Goal: Obtain resource: Download file/media

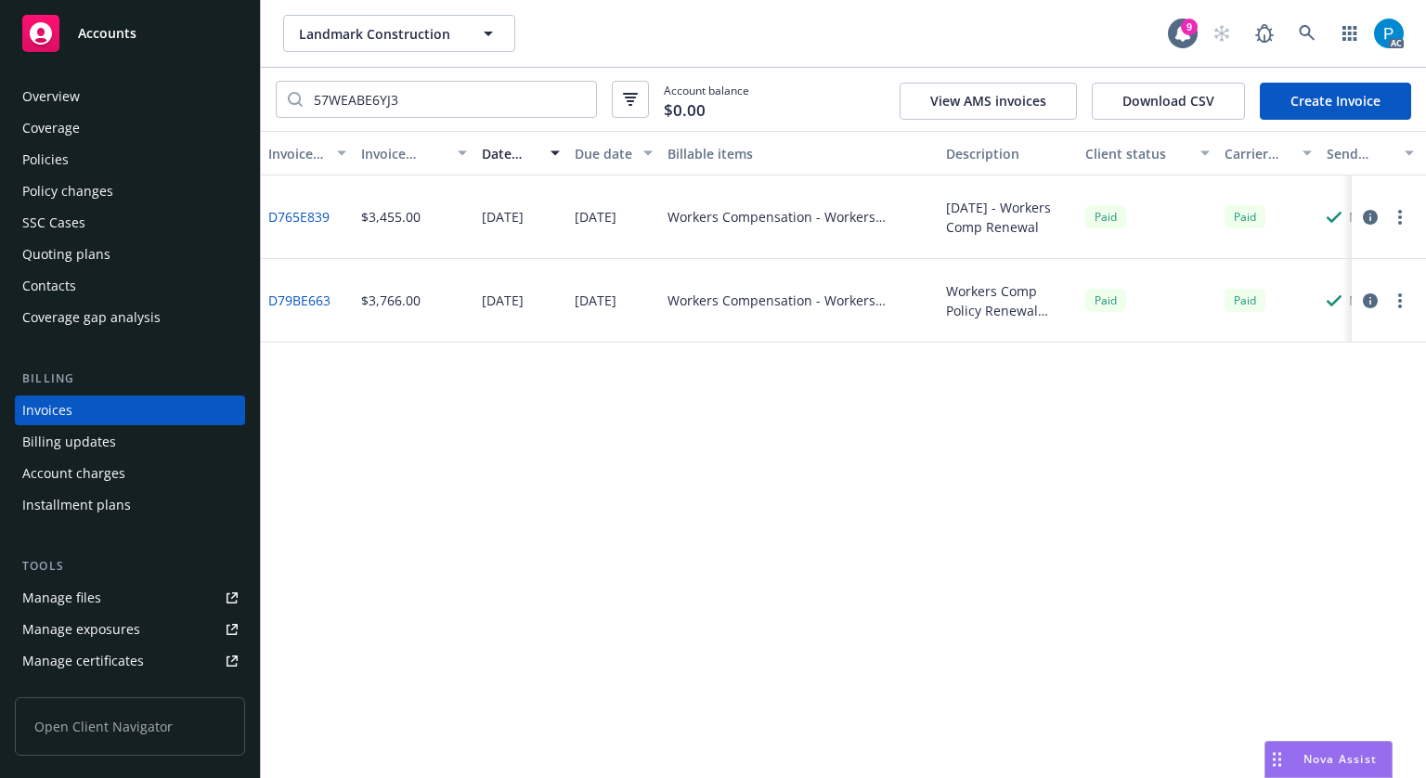
click at [190, 32] on div "Accounts" at bounding box center [129, 33] width 215 height 37
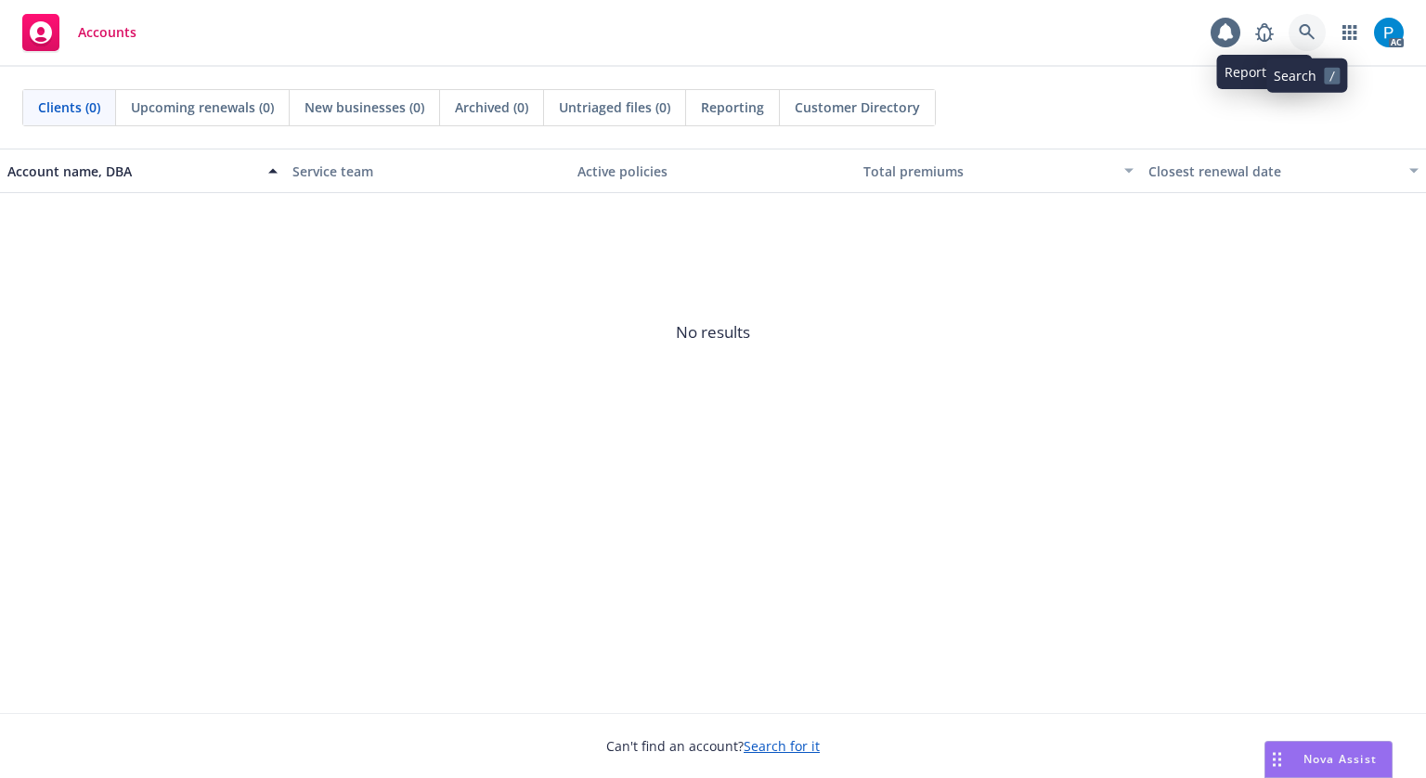
click at [1307, 22] on link at bounding box center [1307, 32] width 37 height 37
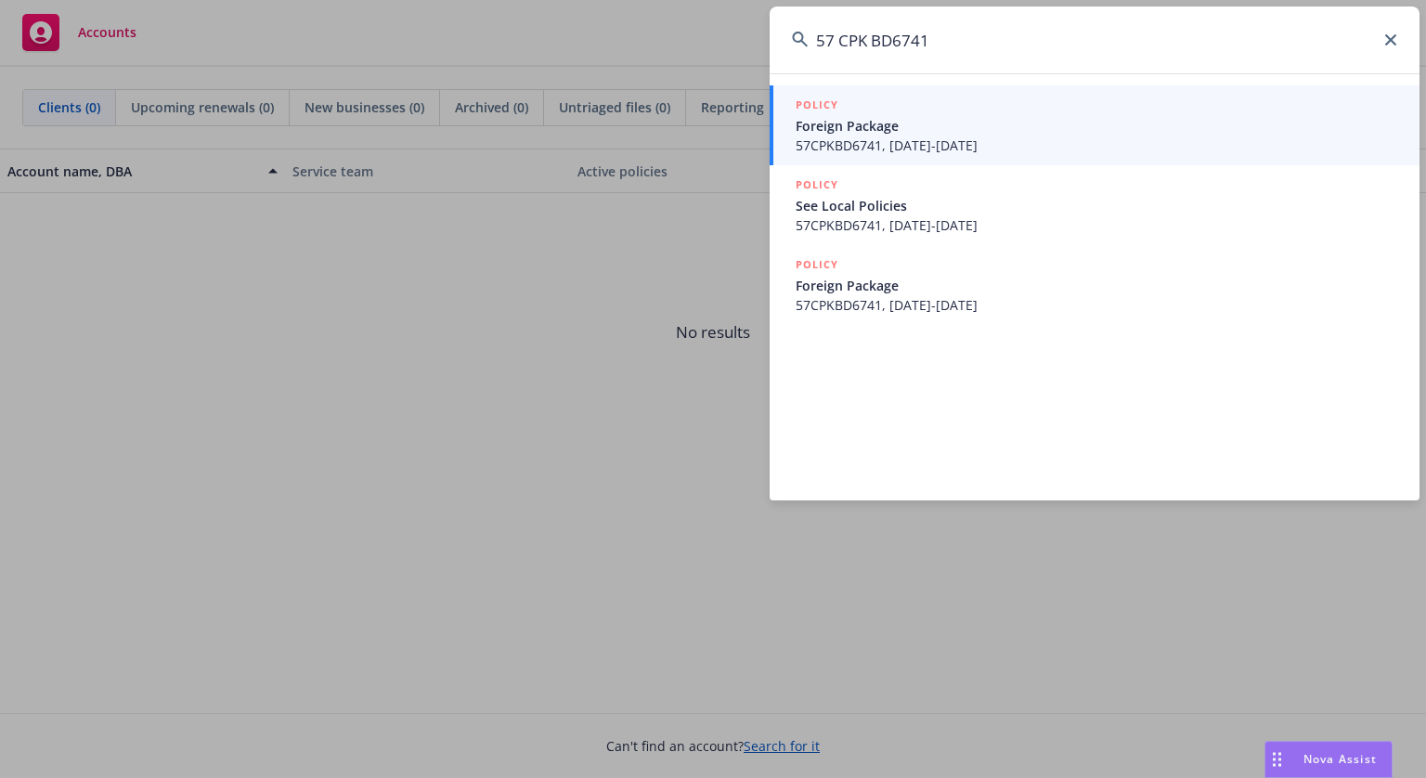
click at [837, 44] on input "57 CPK BD6741" at bounding box center [1095, 39] width 650 height 67
type input "57CPKBD6741"
click at [956, 148] on span "57CPKBD6741, 05/28/2025-05/28/2026" at bounding box center [1097, 145] width 602 height 19
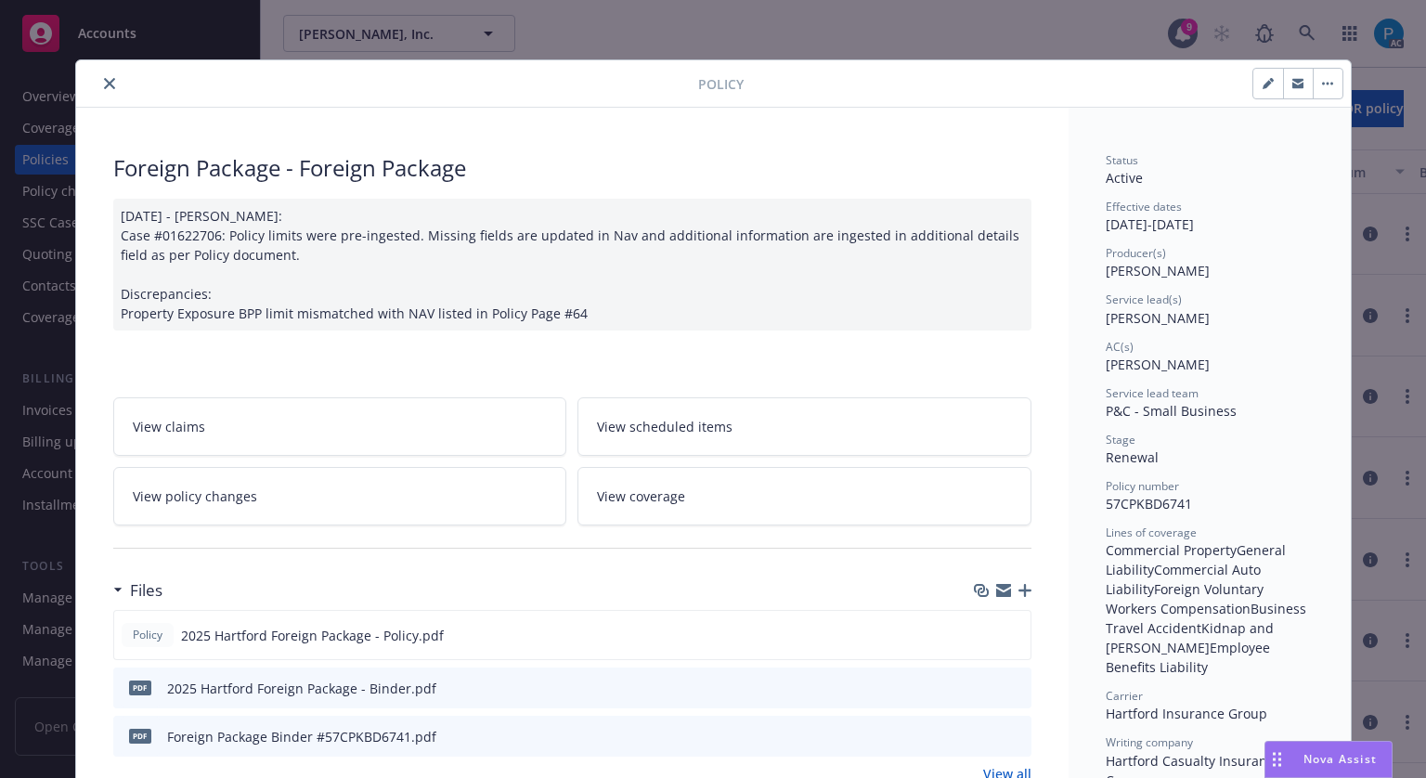
click at [104, 84] on icon "close" at bounding box center [109, 83] width 11 height 11
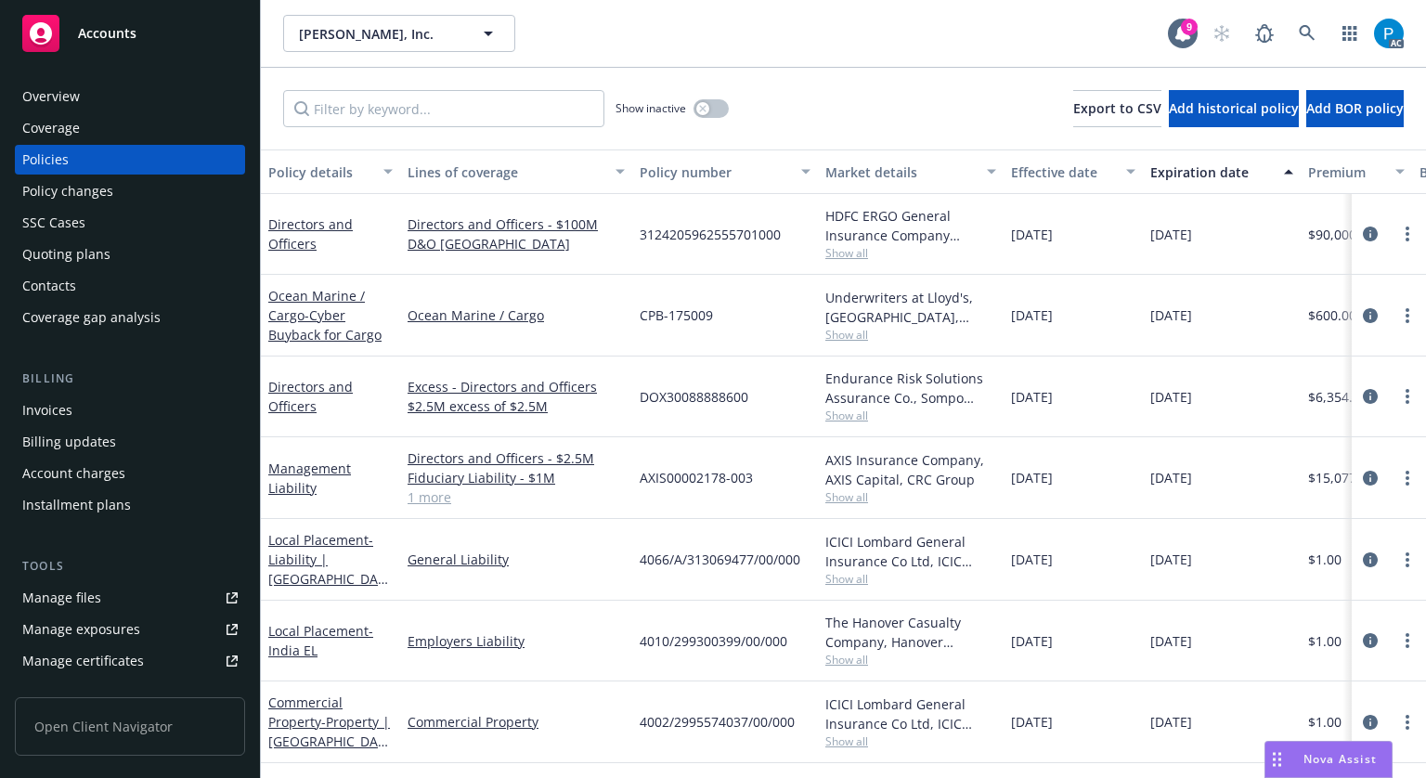
click at [72, 396] on div "Invoices" at bounding box center [129, 411] width 215 height 30
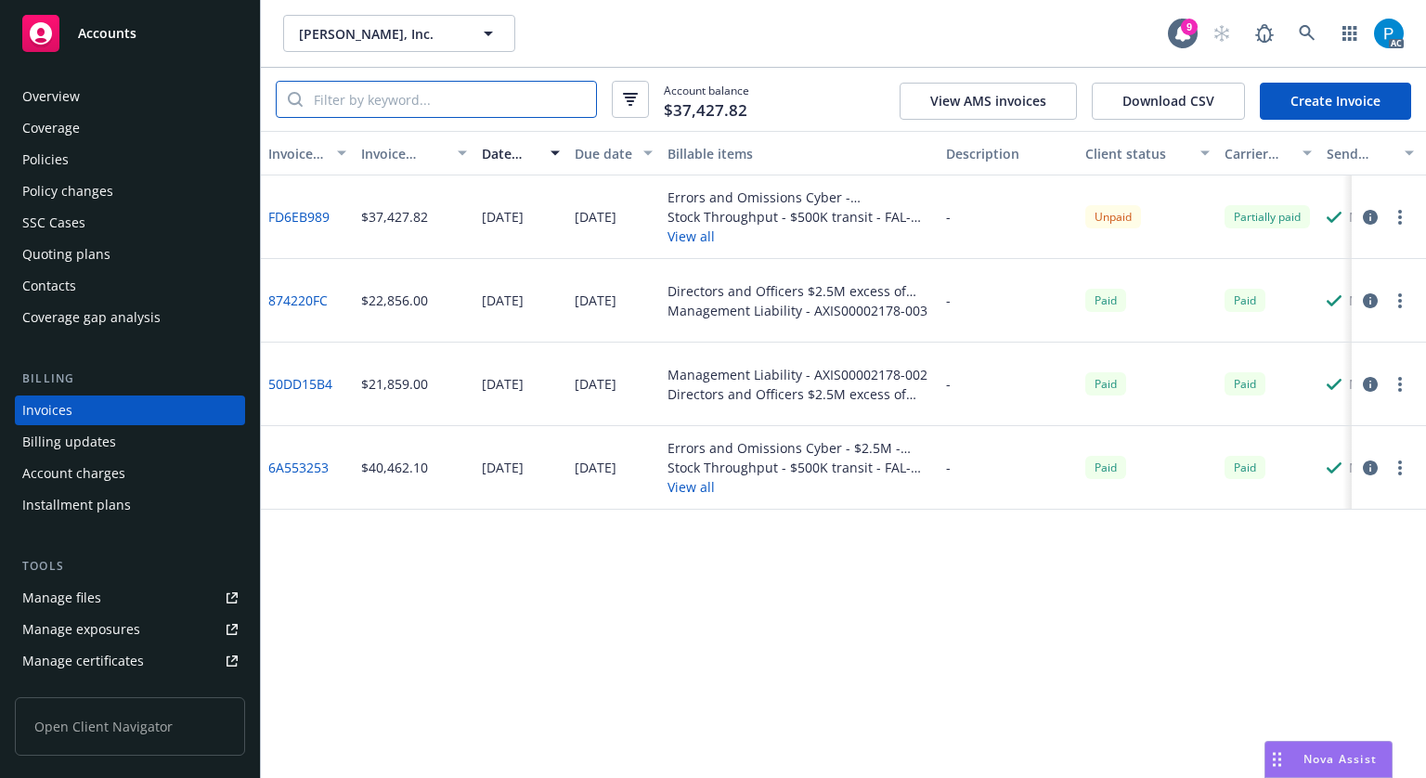
click at [545, 100] on input "search" at bounding box center [449, 99] width 293 height 35
paste input "57CPKBD6741"
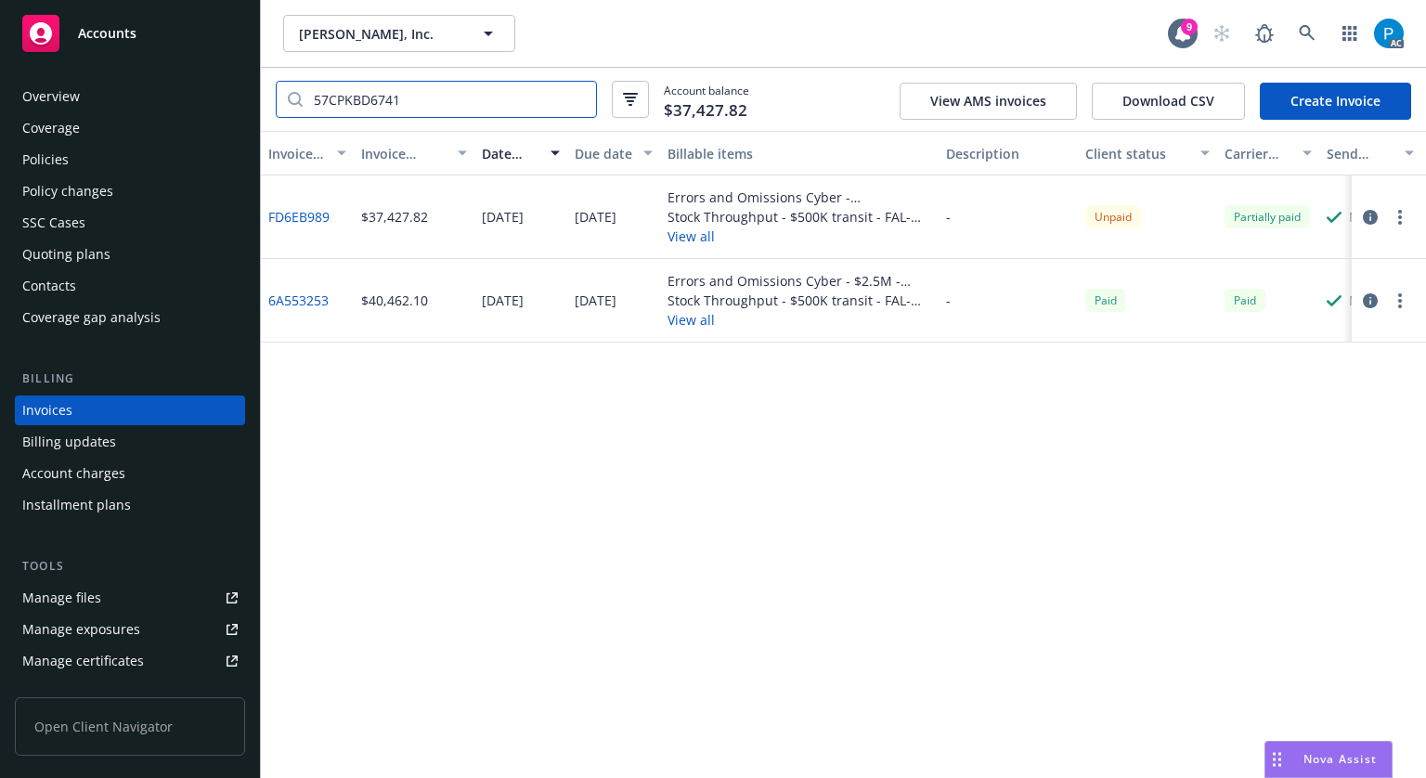
type input "57CPKBD6741"
click at [1371, 222] on icon "button" at bounding box center [1370, 217] width 15 height 15
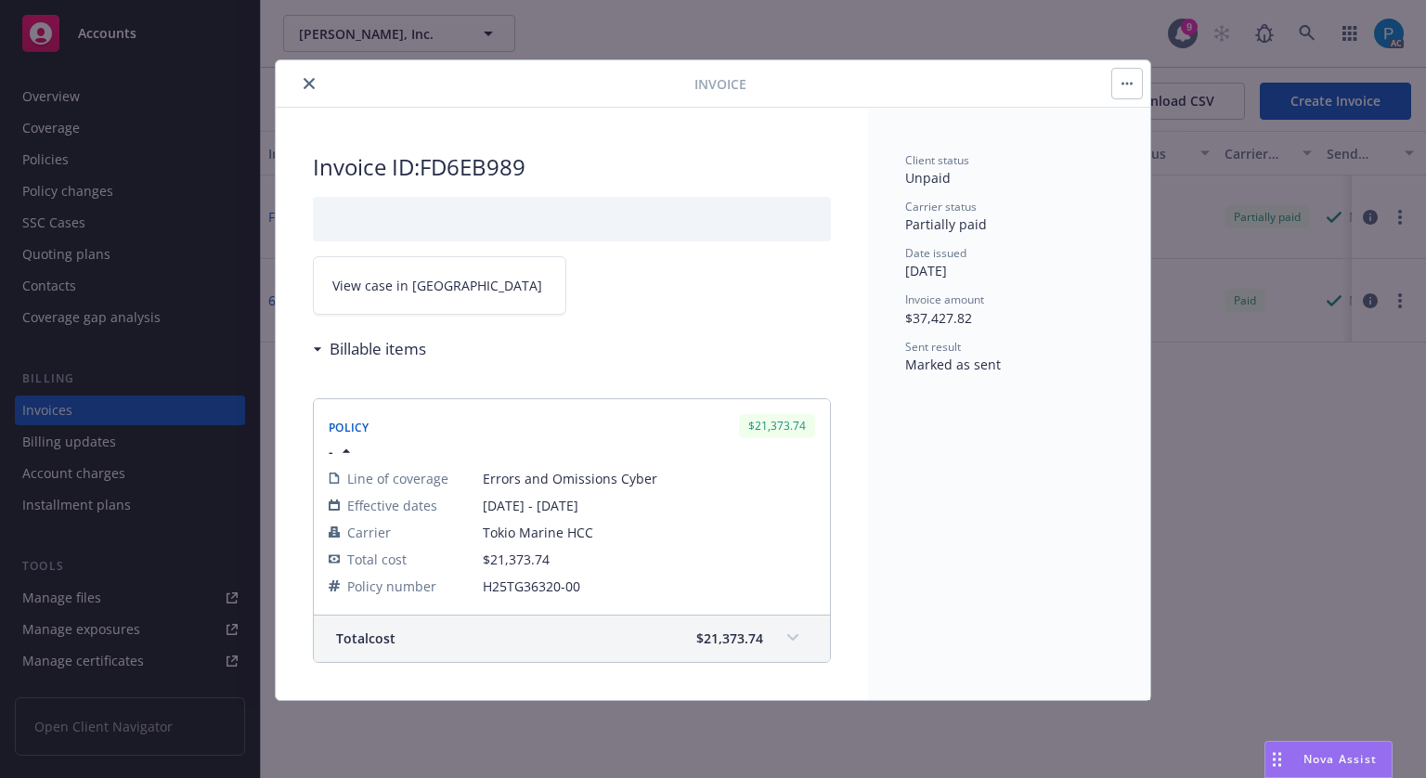
click at [436, 296] on link "View case in SSC" at bounding box center [439, 285] width 253 height 58
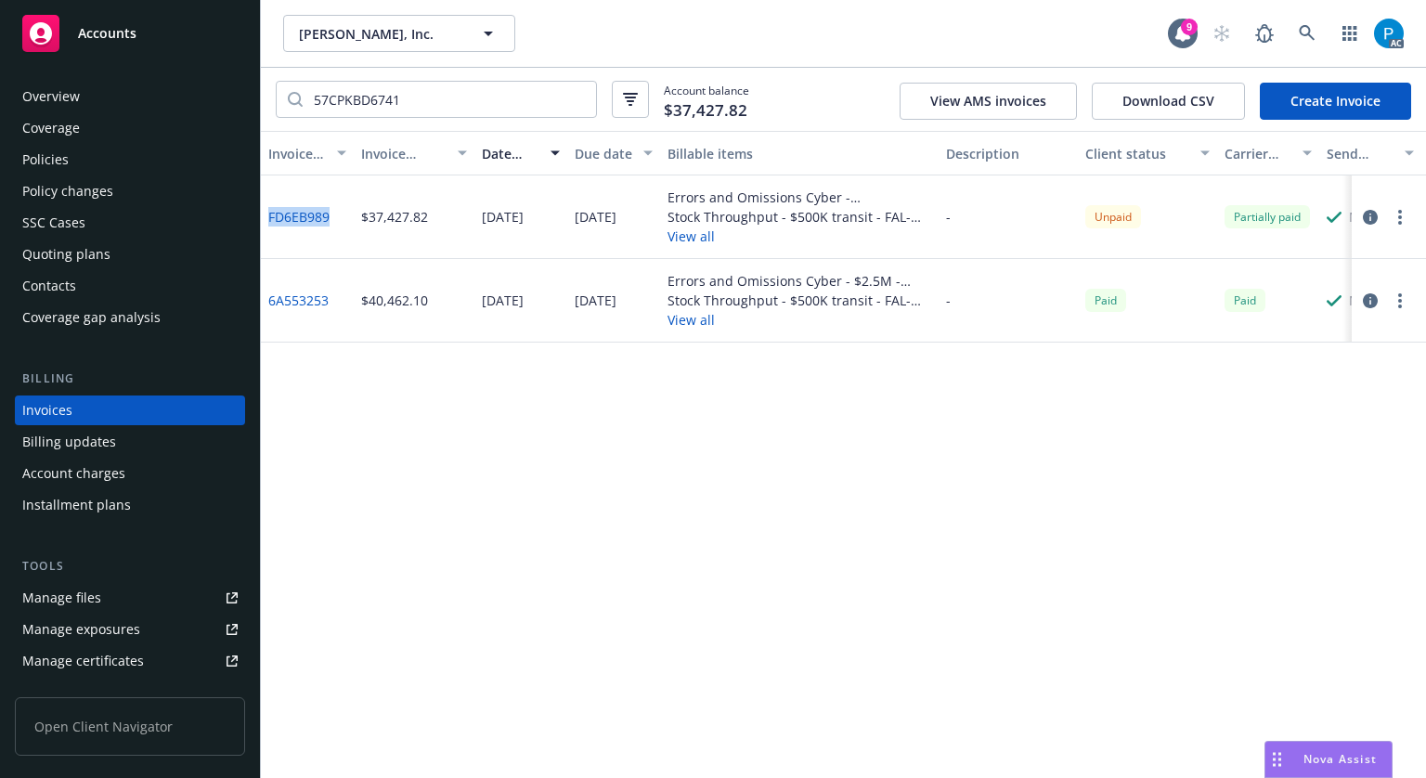
drag, startPoint x: 266, startPoint y: 221, endPoint x: 329, endPoint y: 228, distance: 63.6
click at [329, 228] on div "FD6EB989" at bounding box center [307, 217] width 93 height 84
copy link "FD6EB989"
click at [109, 23] on div "Accounts" at bounding box center [129, 33] width 215 height 37
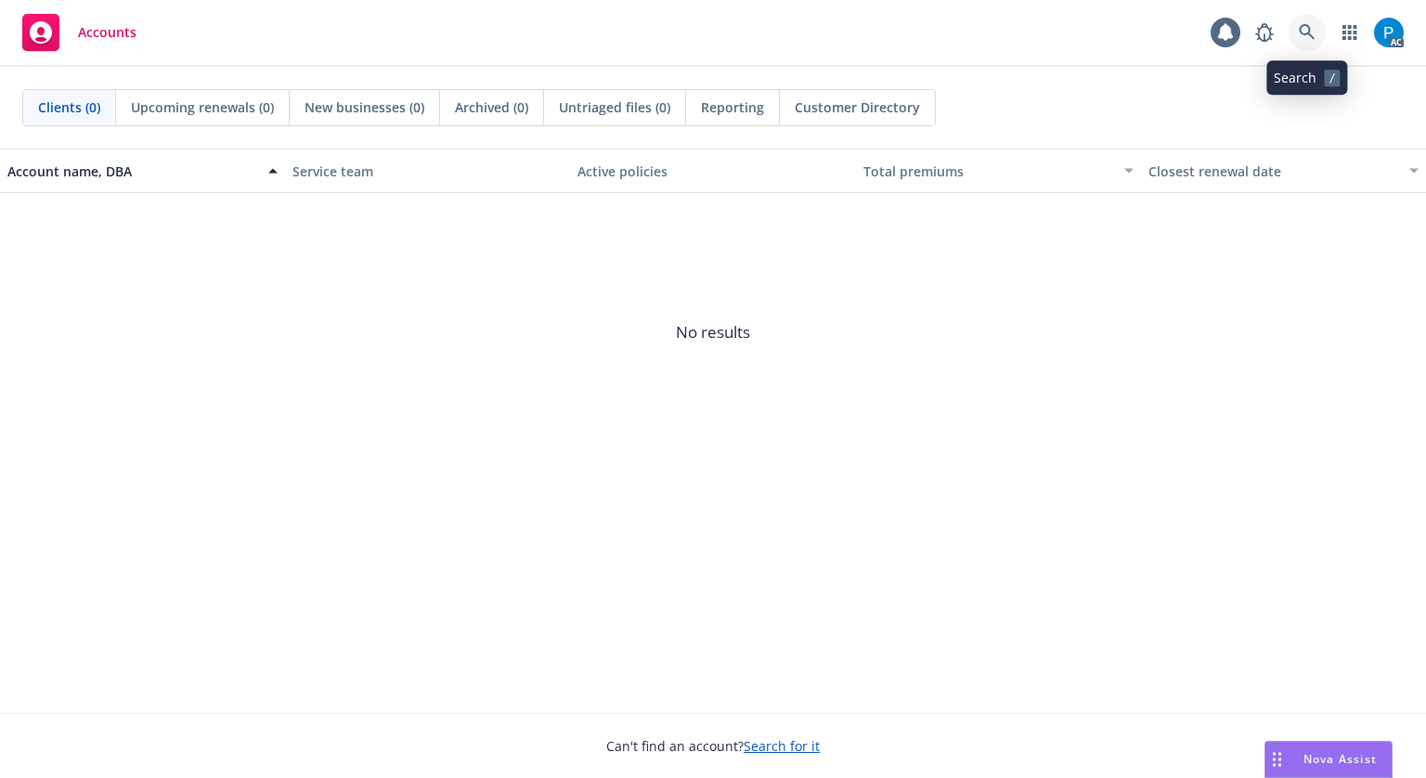
click at [1305, 25] on icon at bounding box center [1307, 32] width 16 height 16
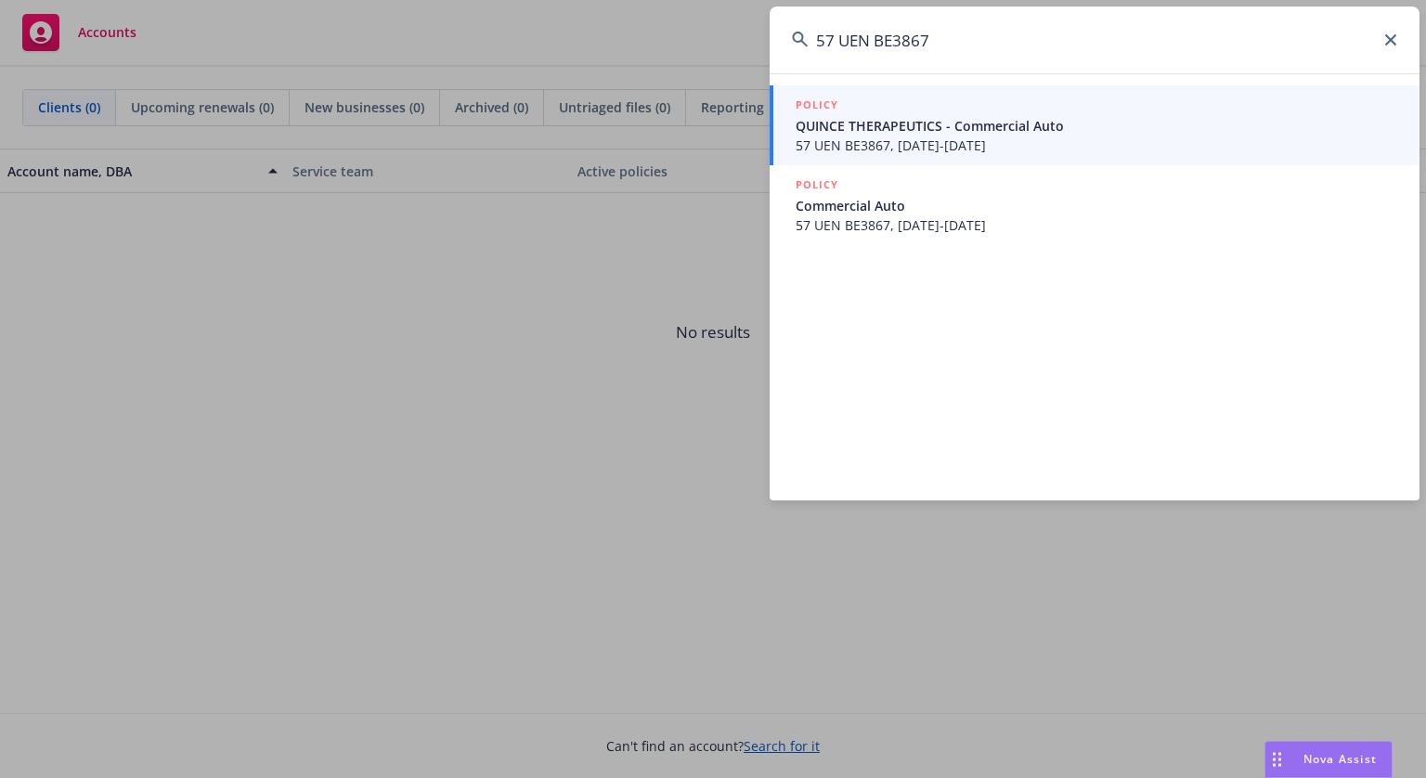
type input "57 UEN BE3867"
click at [963, 131] on span "QUINCE THERAPEUTICS - Commercial Auto" at bounding box center [1097, 125] width 602 height 19
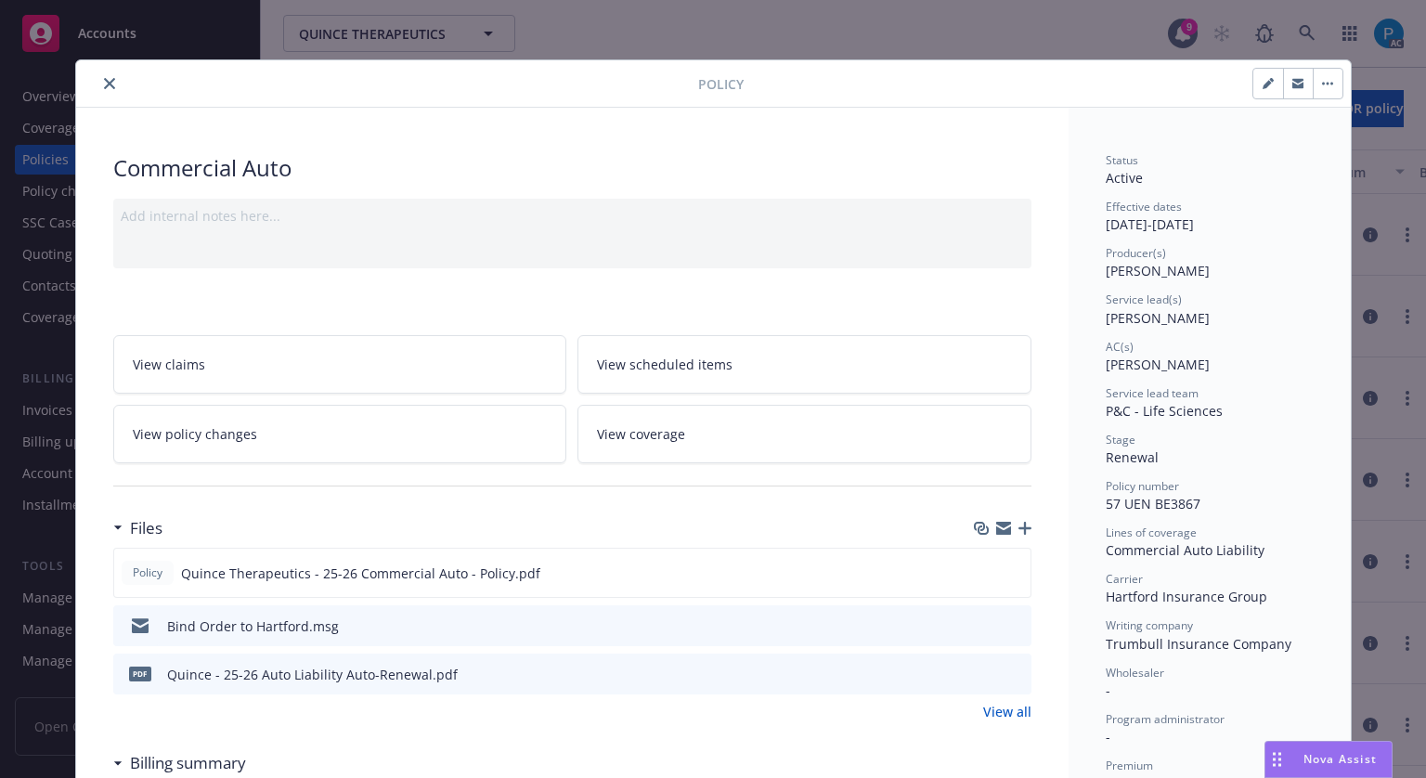
click at [108, 88] on button "close" at bounding box center [109, 83] width 22 height 22
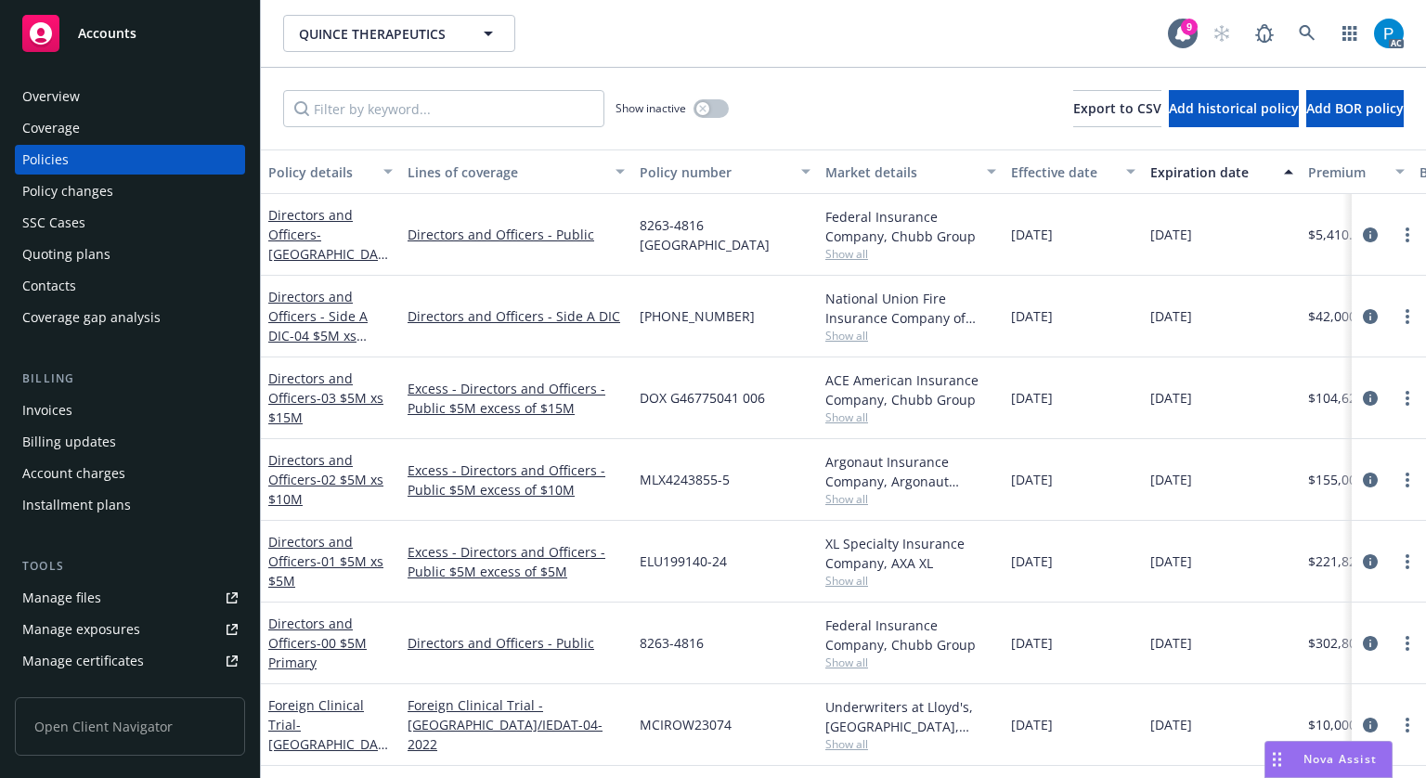
click at [96, 413] on div "Invoices" at bounding box center [129, 411] width 215 height 30
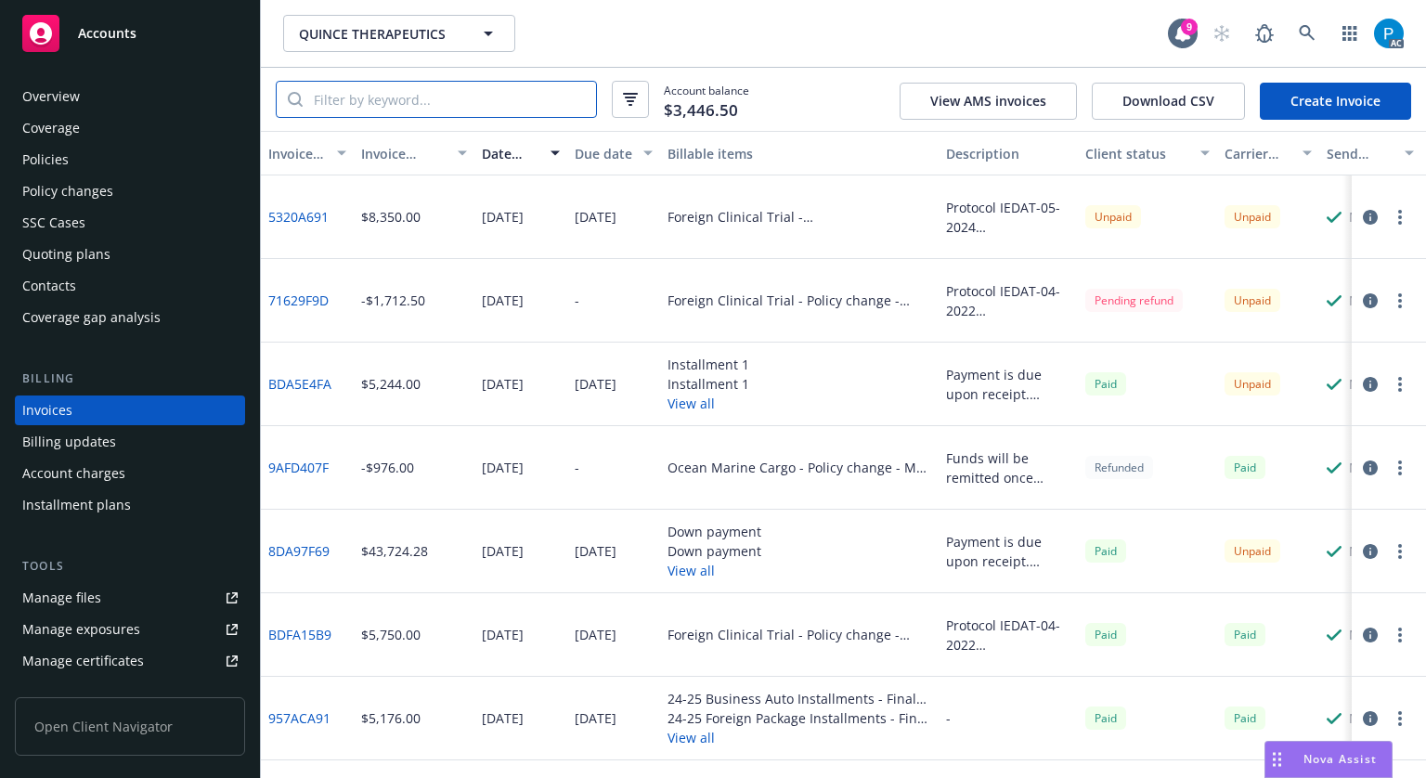
click at [464, 93] on input "search" at bounding box center [449, 99] width 293 height 35
paste input "57 UEN BE3867"
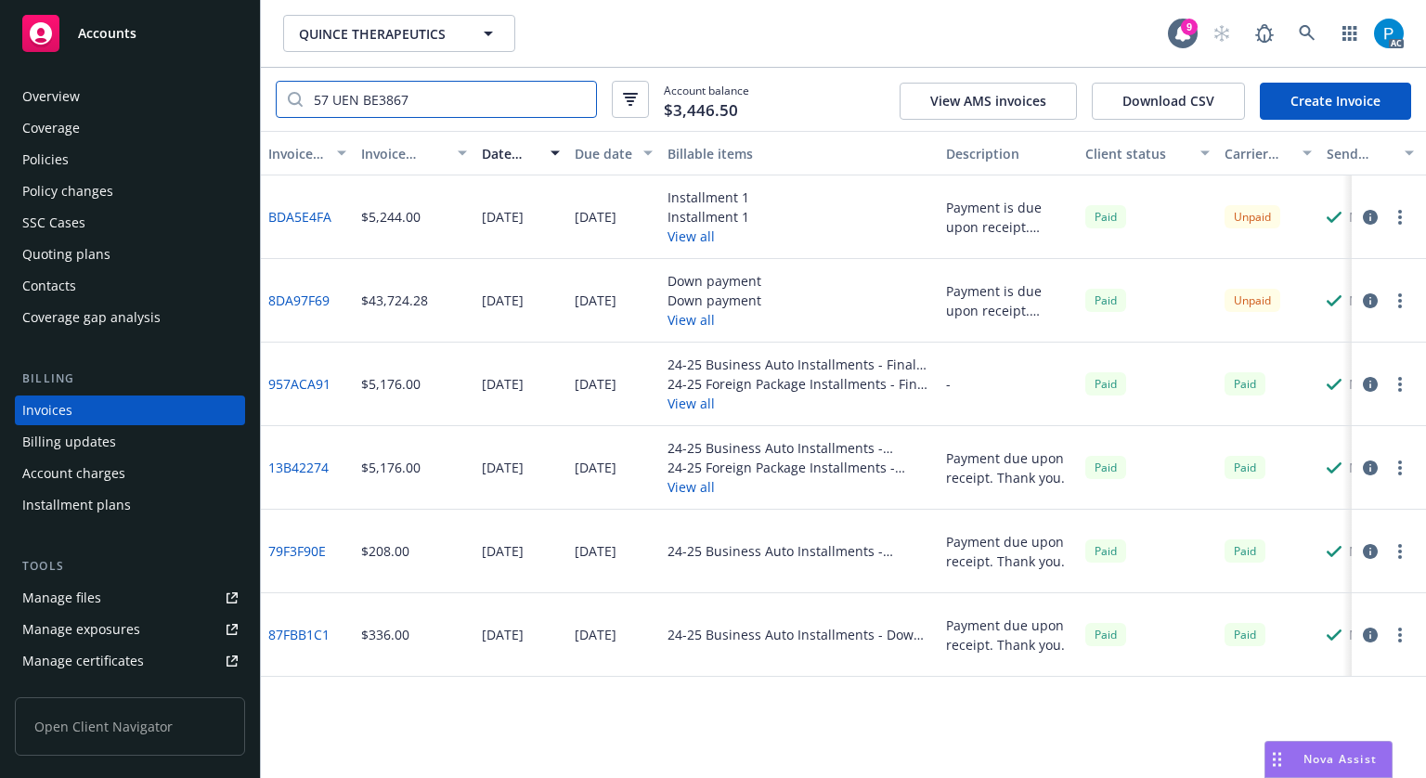
type input "57 UEN BE3867"
click at [1364, 305] on icon "button" at bounding box center [1370, 300] width 15 height 15
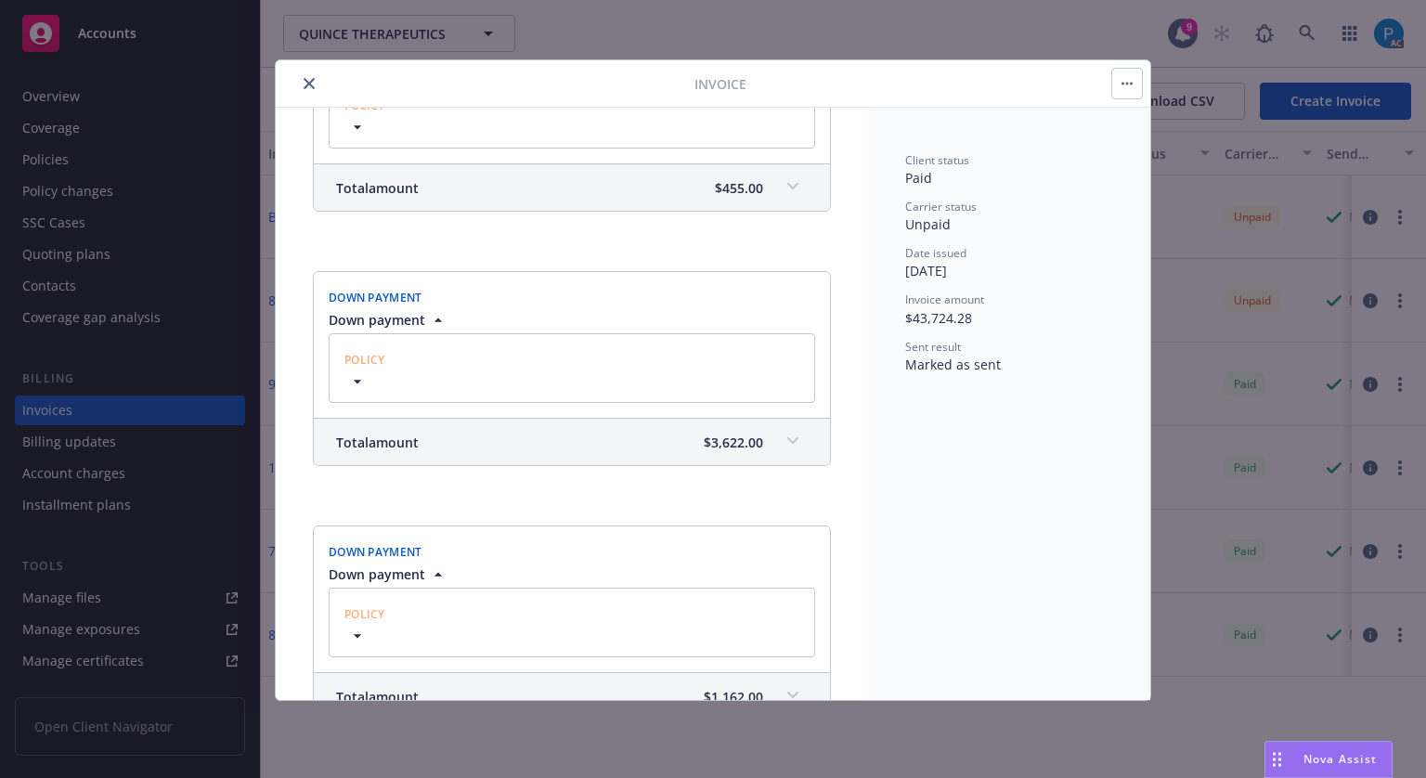
scroll to position [1485, 0]
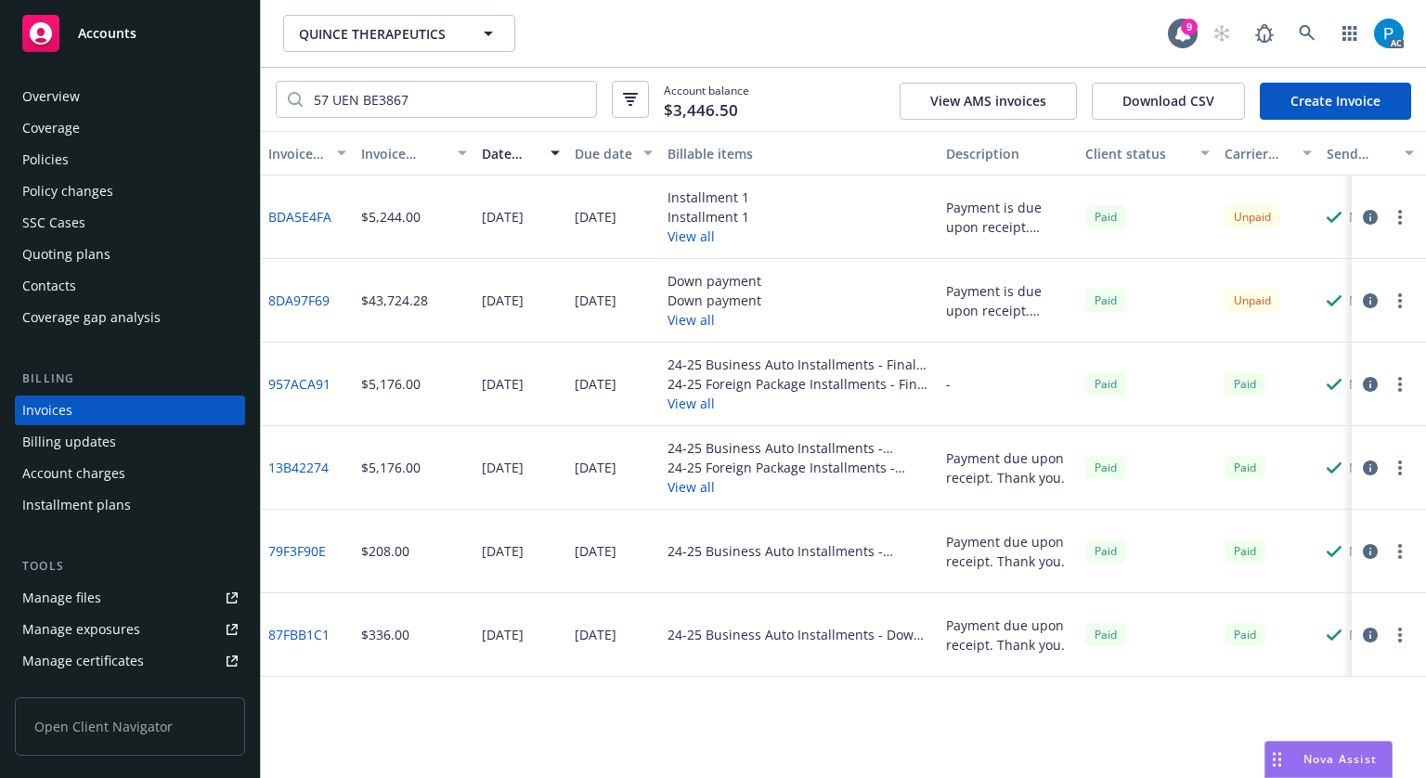
click at [1374, 215] on icon "button" at bounding box center [1370, 217] width 15 height 15
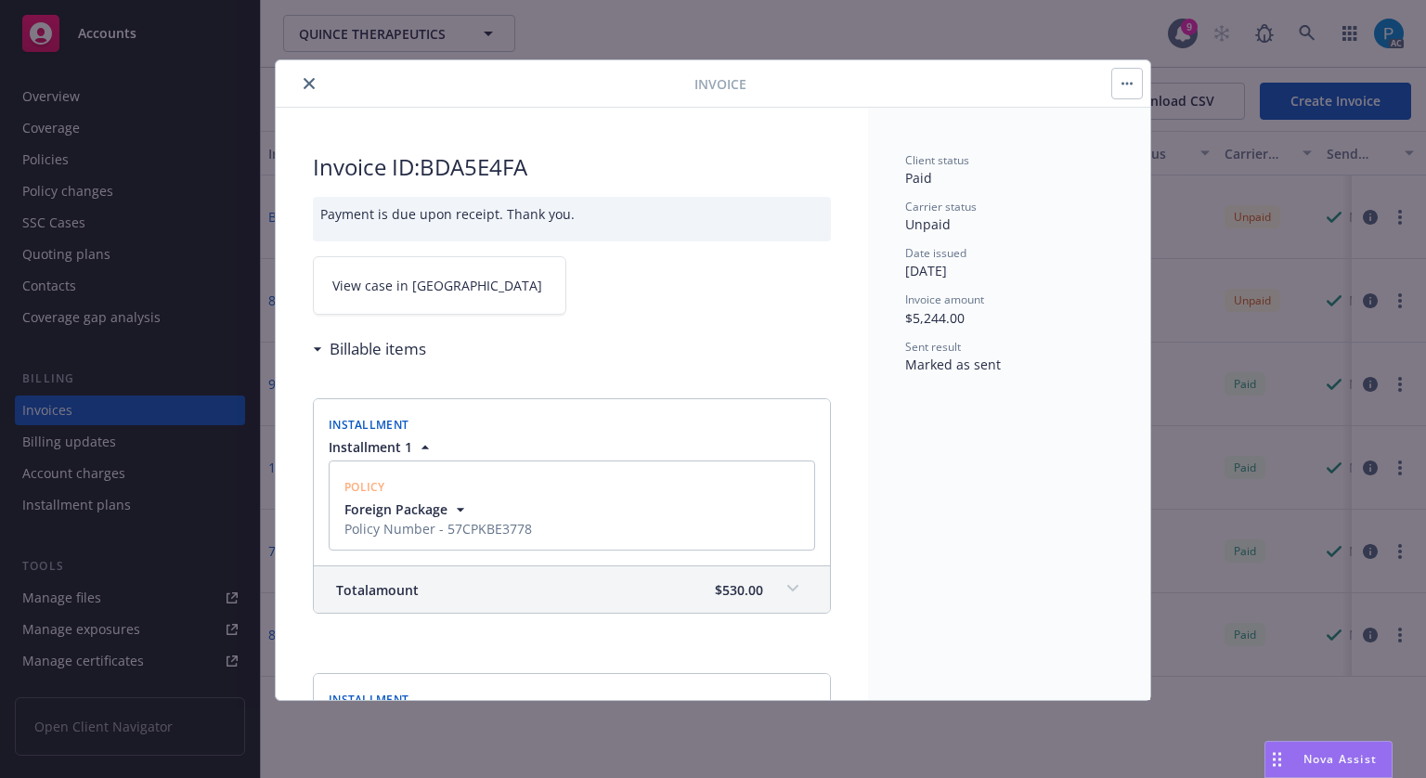
click at [442, 281] on link "View case in SSC" at bounding box center [439, 285] width 253 height 58
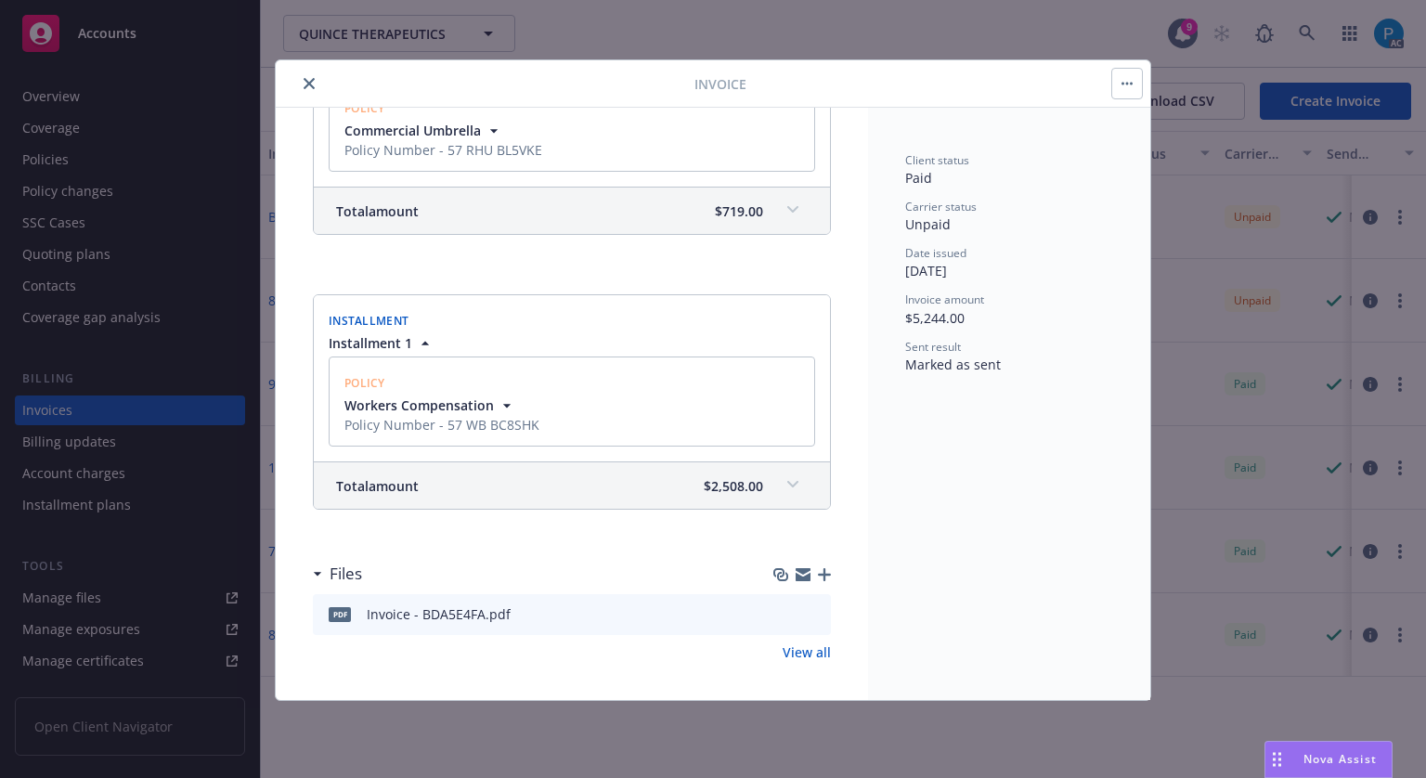
click at [724, 476] on span "$2,508.00" at bounding box center [733, 485] width 59 height 19
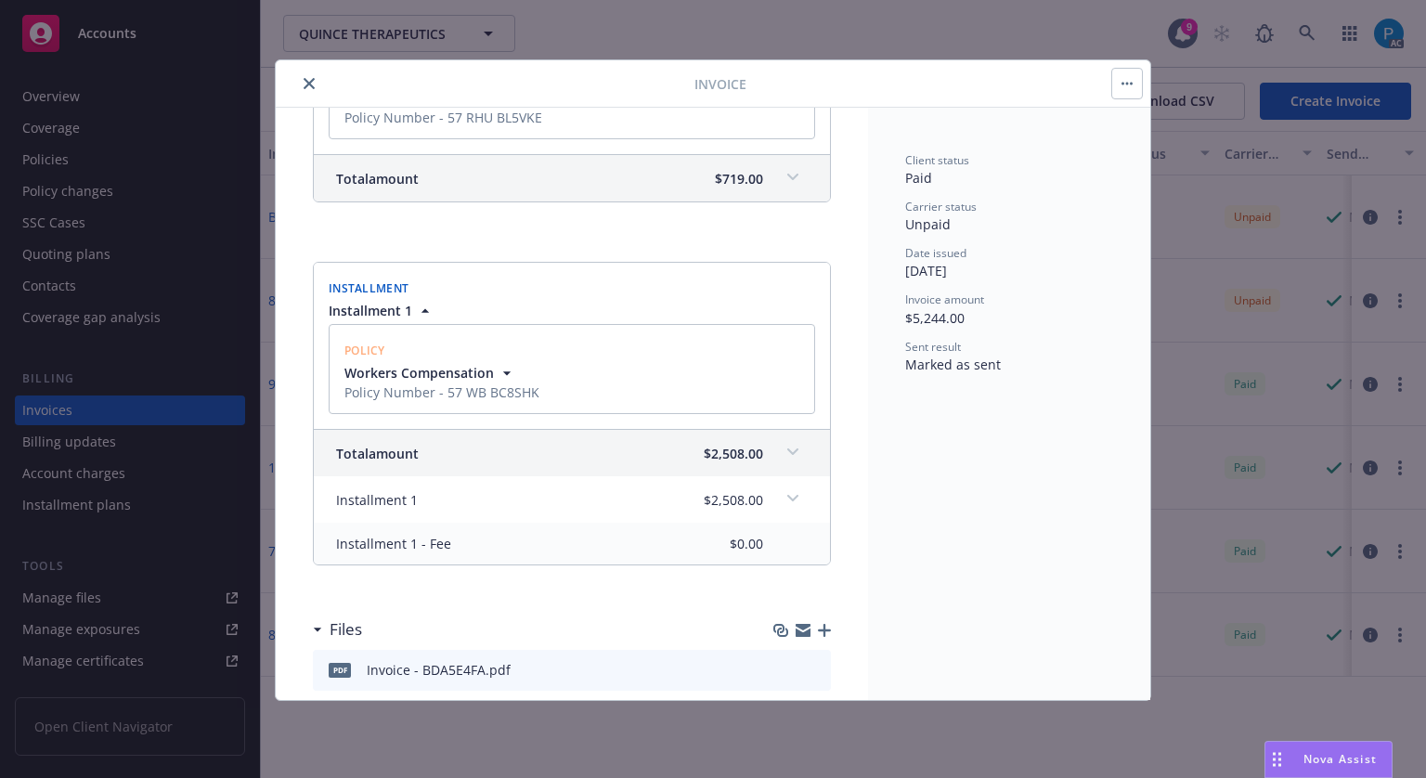
scroll to position [1292, 0]
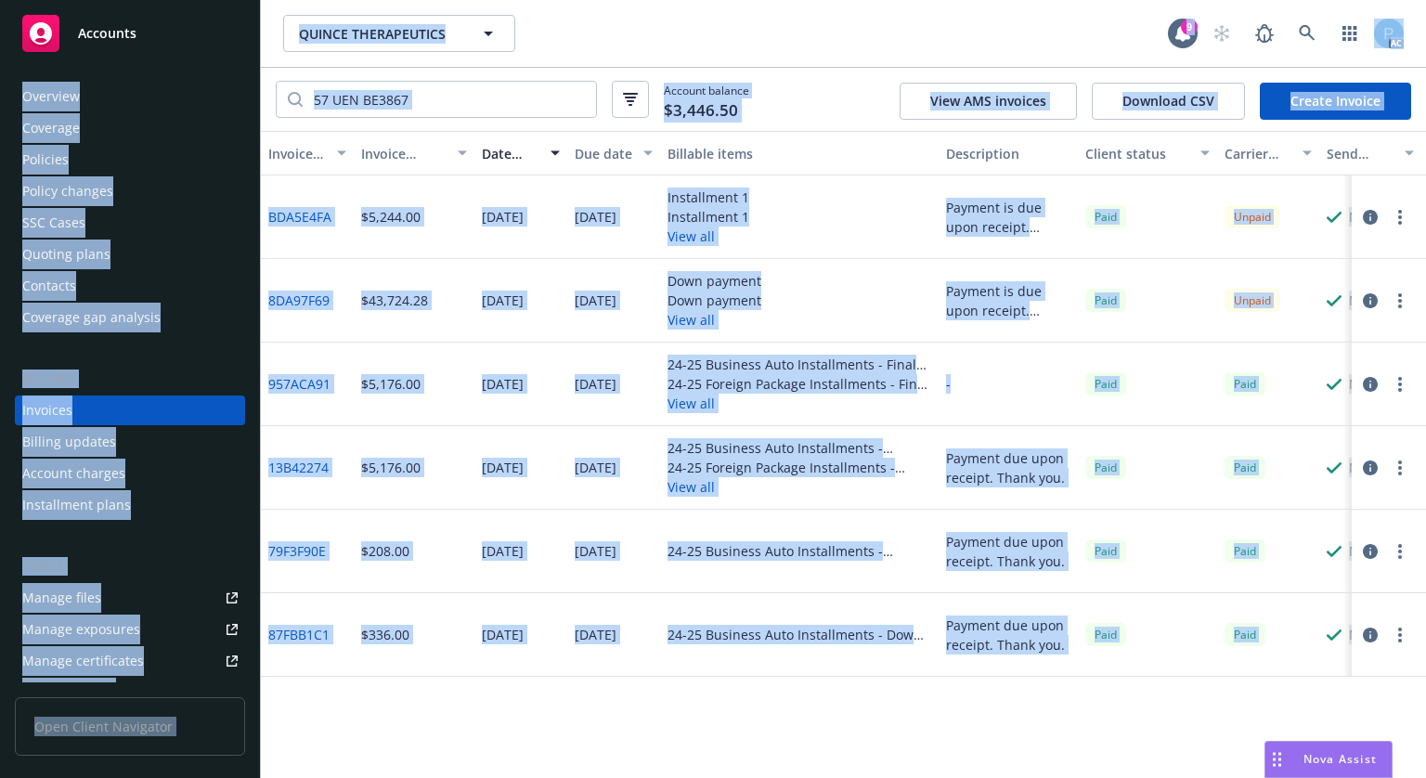
click at [152, 34] on div "Accounts" at bounding box center [129, 33] width 215 height 37
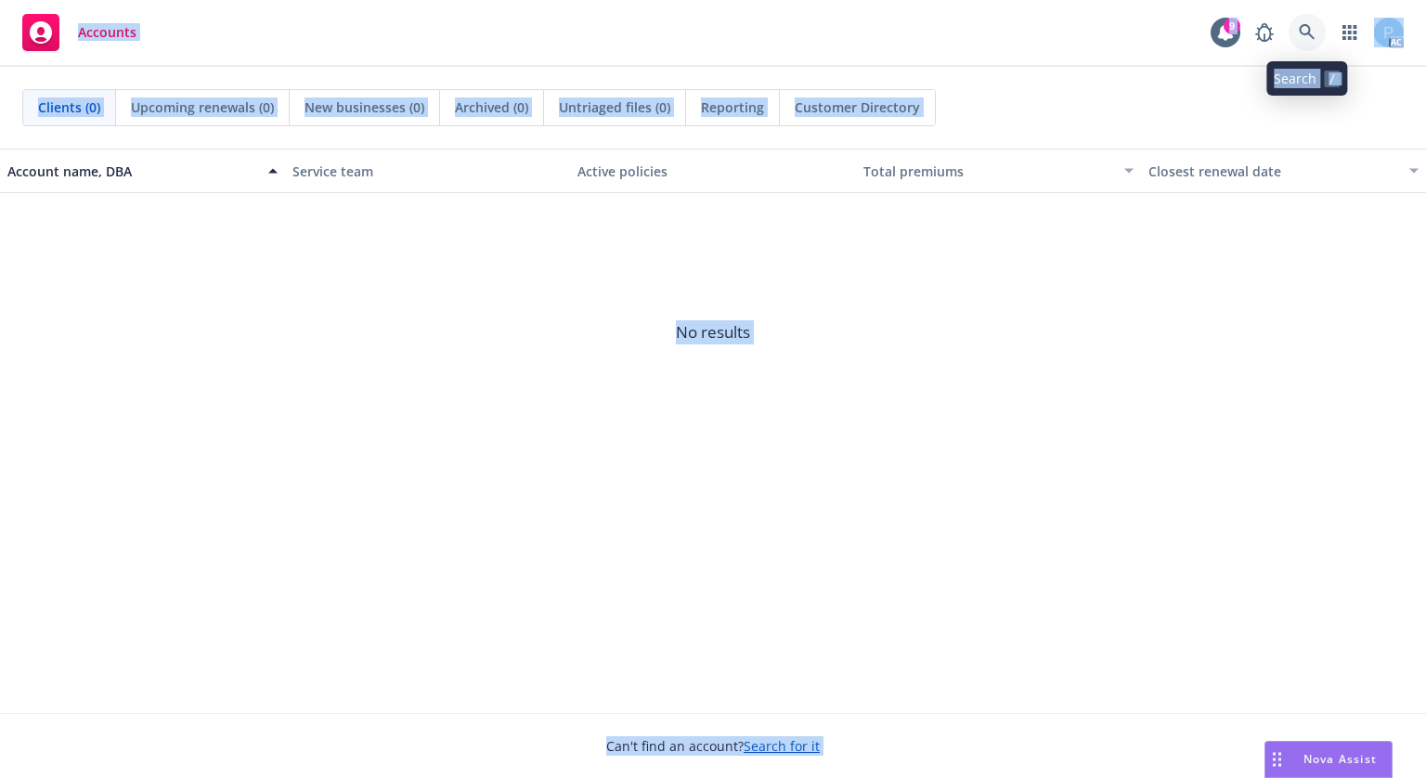
click at [1315, 33] on icon at bounding box center [1307, 32] width 17 height 17
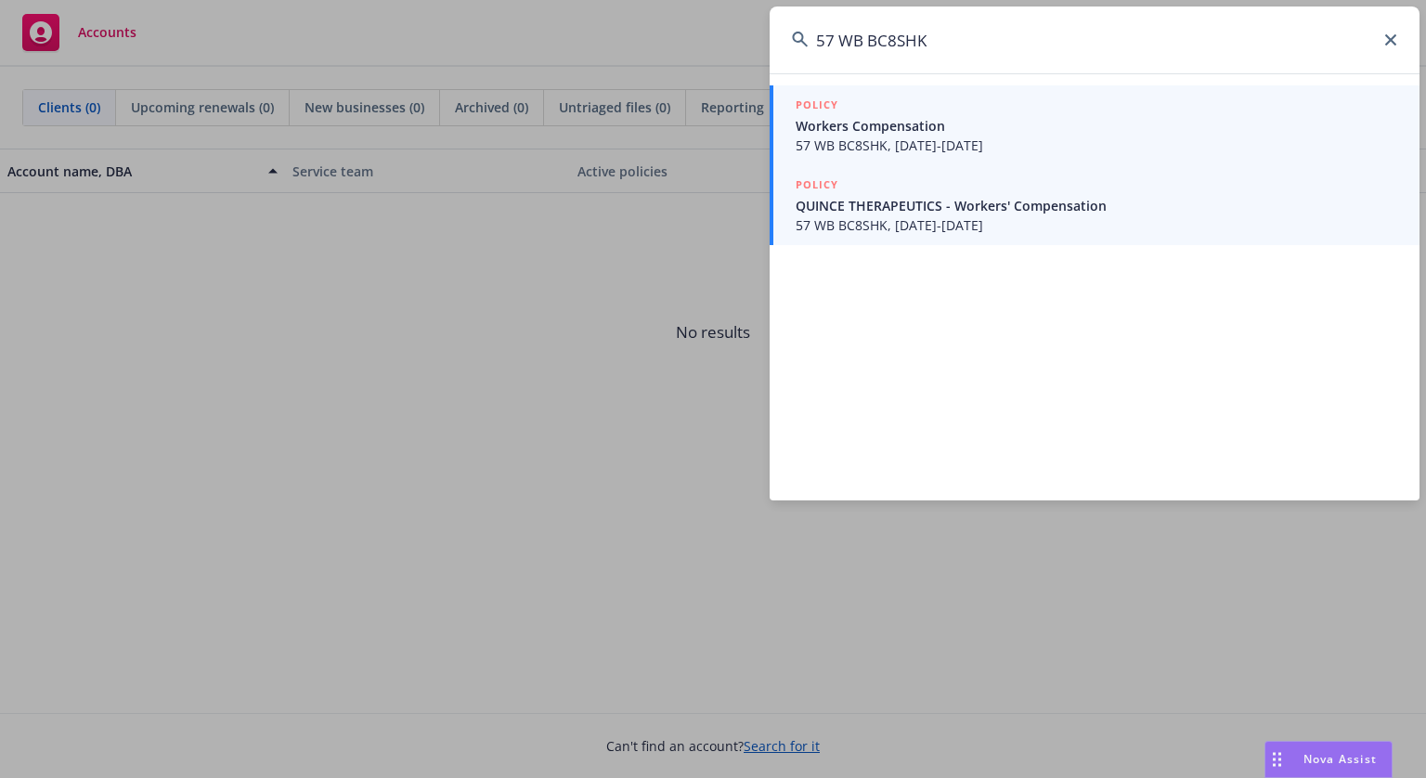
type input "57 WB BC8SHK"
click at [908, 214] on span "QUINCE THERAPEUTICS - Workers' Compensation" at bounding box center [1097, 205] width 602 height 19
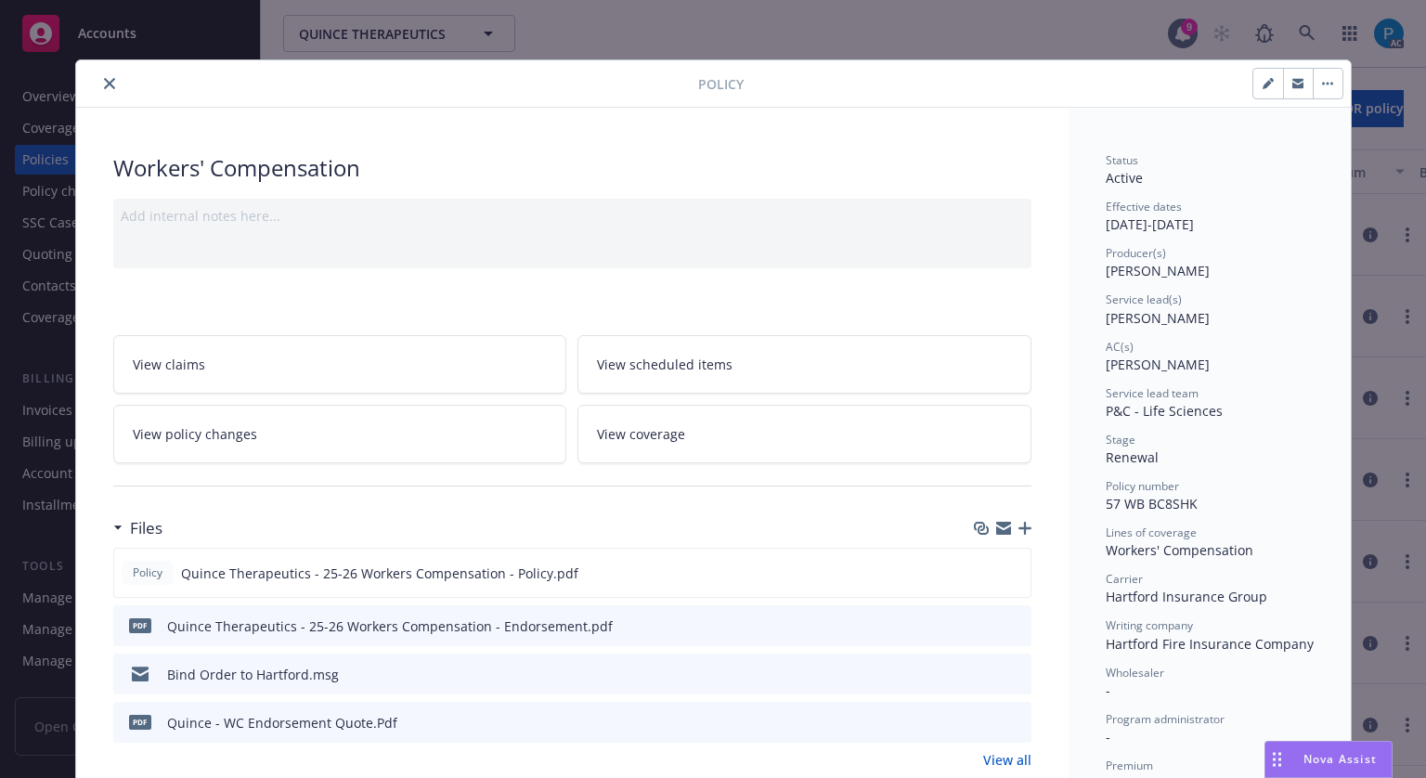
click at [103, 76] on button "close" at bounding box center [109, 83] width 22 height 22
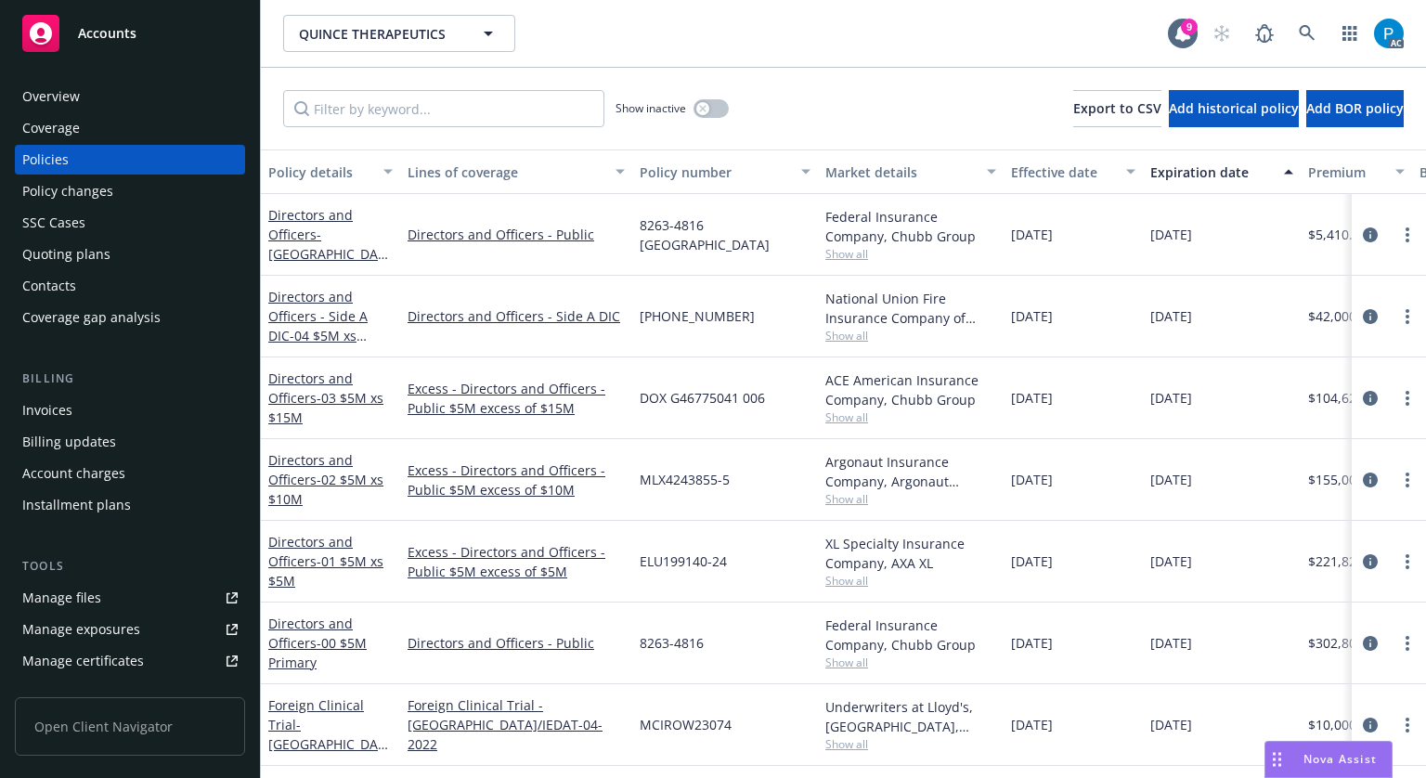
click at [115, 28] on span "Accounts" at bounding box center [107, 33] width 58 height 15
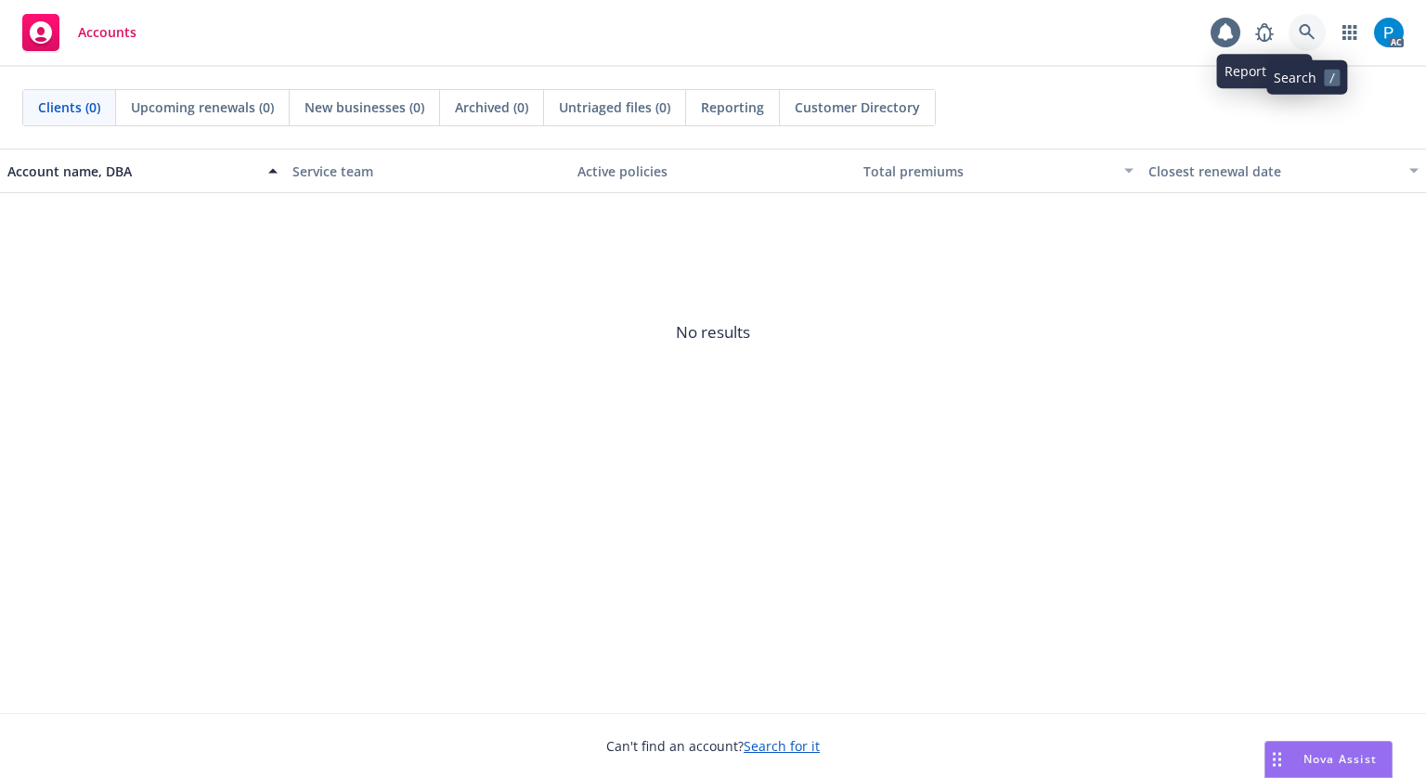
click at [1315, 22] on link at bounding box center [1307, 32] width 37 height 37
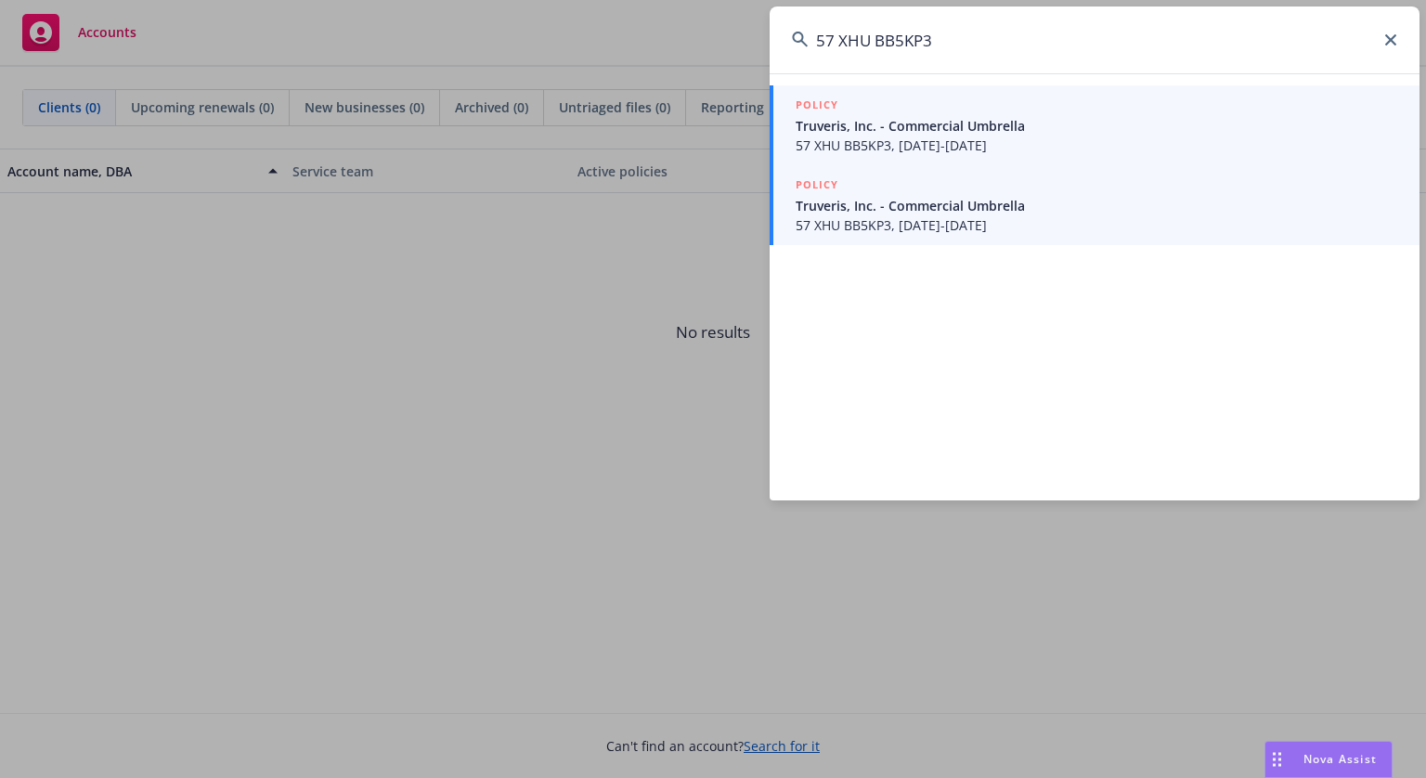
type input "57 XHU BB5KP3"
click at [967, 136] on span "57 XHU BB5KP3, 04/01/2025-04/01/2026" at bounding box center [1097, 145] width 602 height 19
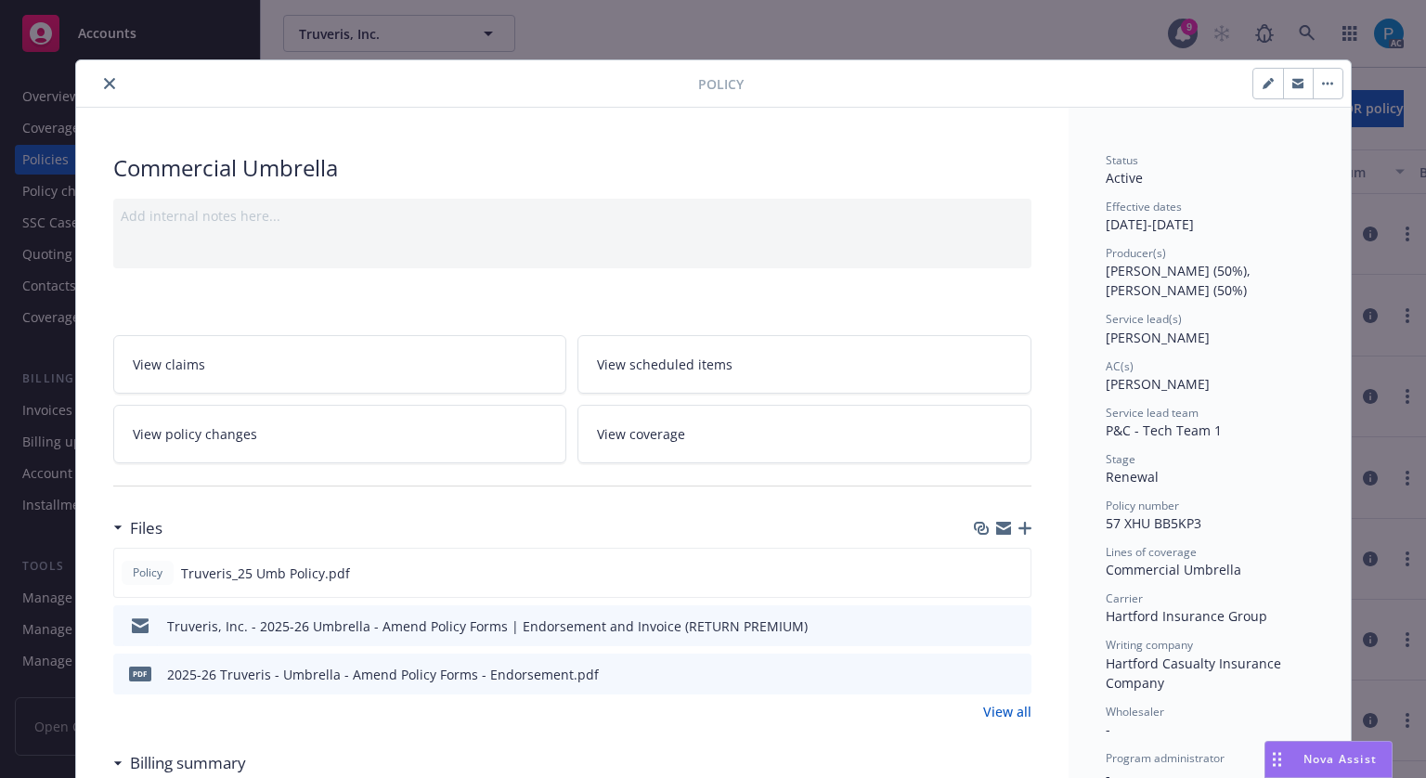
click at [104, 84] on icon "close" at bounding box center [109, 83] width 11 height 11
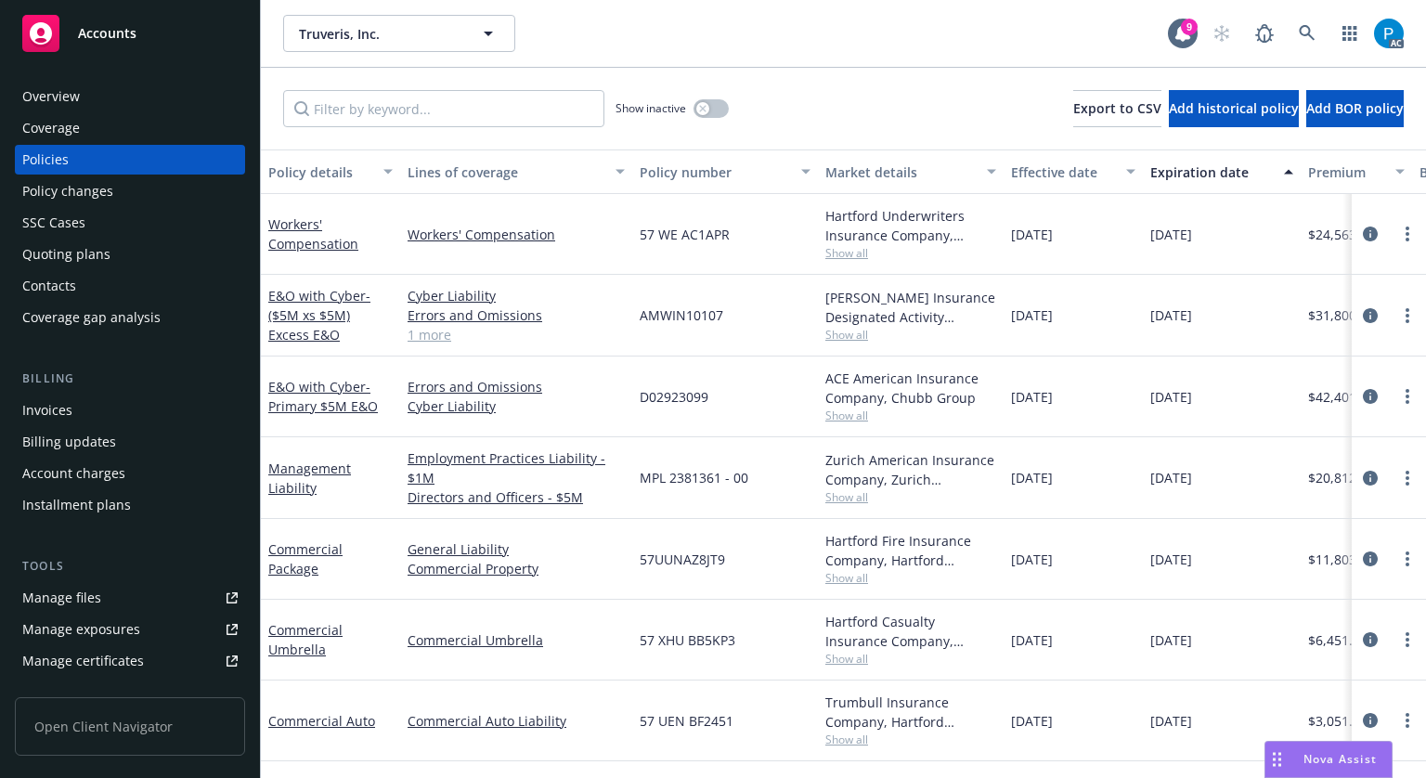
click at [98, 415] on div "Invoices" at bounding box center [129, 411] width 215 height 30
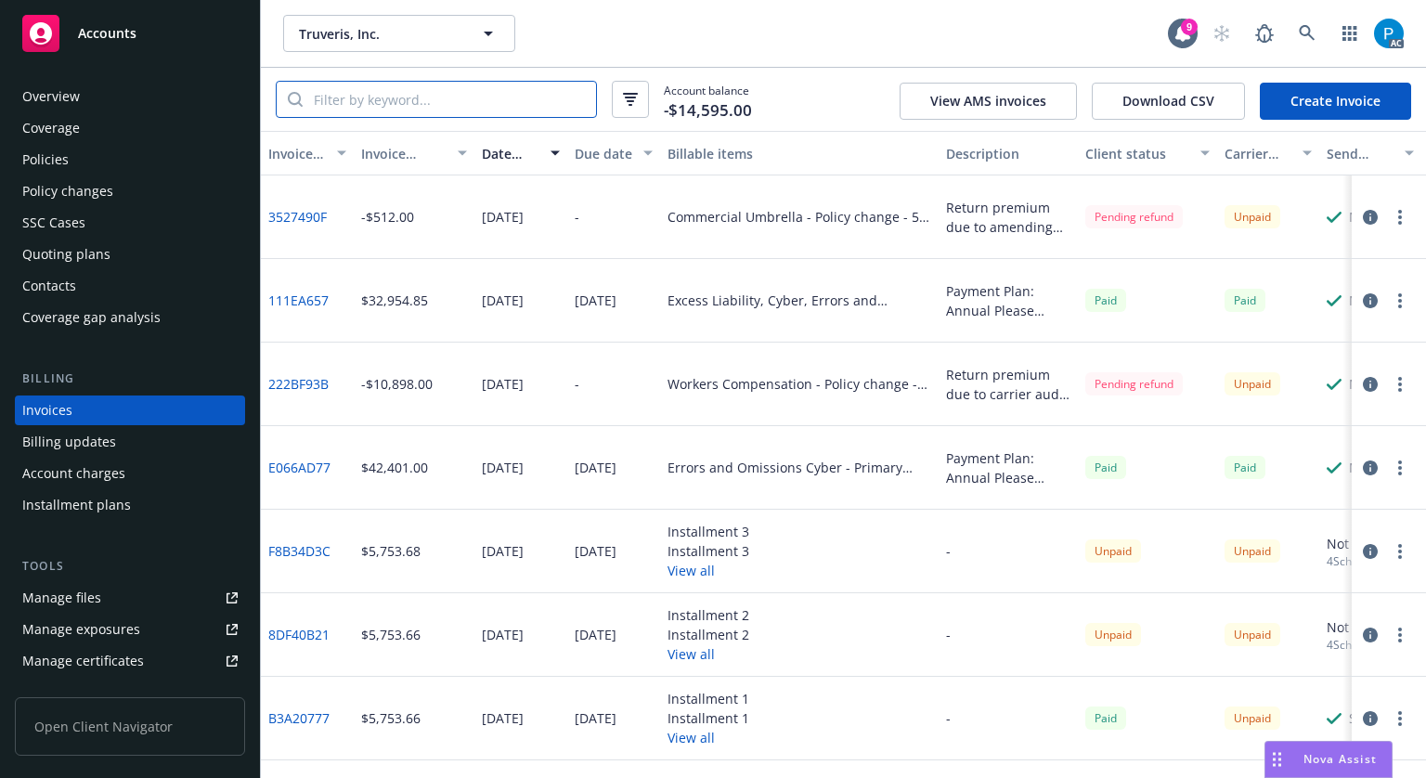
click at [452, 103] on input "search" at bounding box center [449, 99] width 293 height 35
paste input "57 XHU BB5KP3"
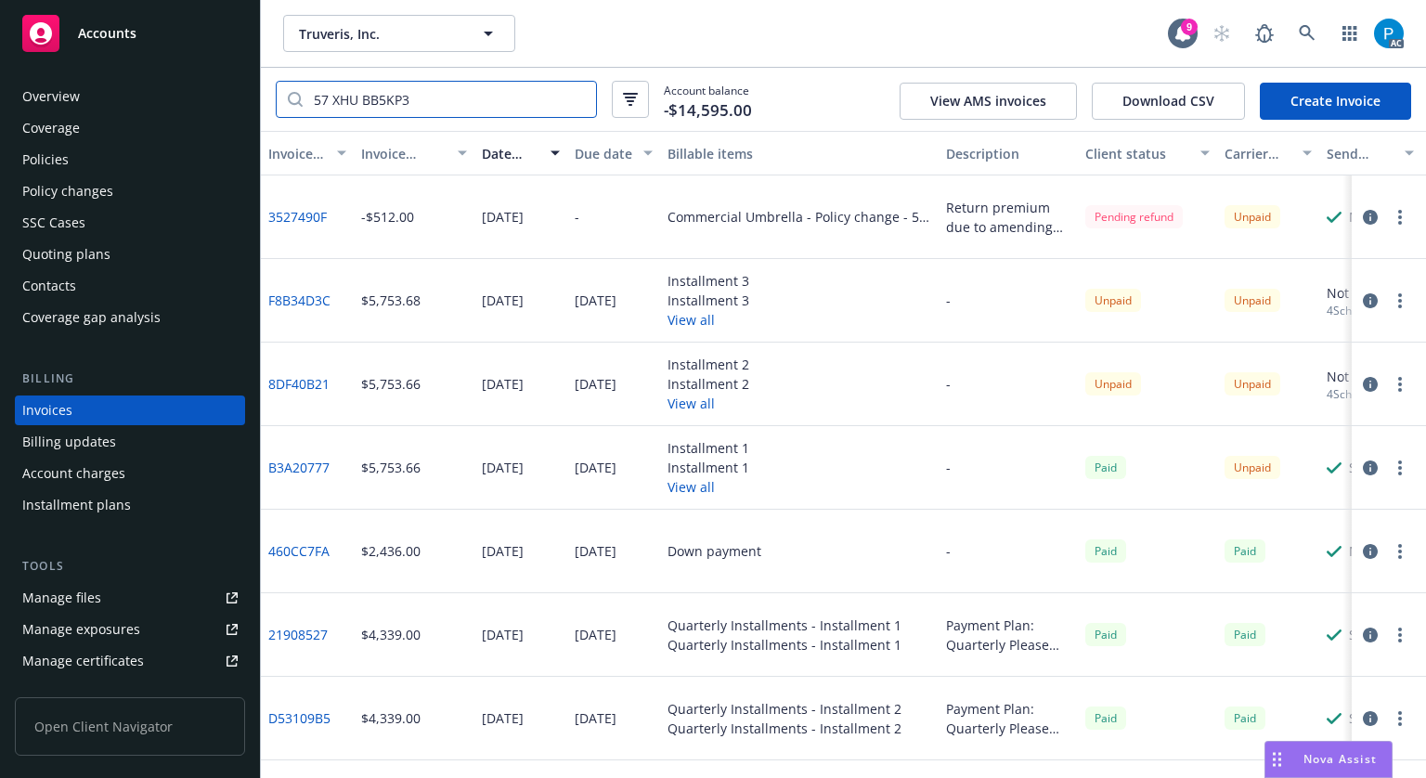
type input "57 XHU BB5KP3"
click at [1363, 461] on icon "button" at bounding box center [1370, 468] width 15 height 15
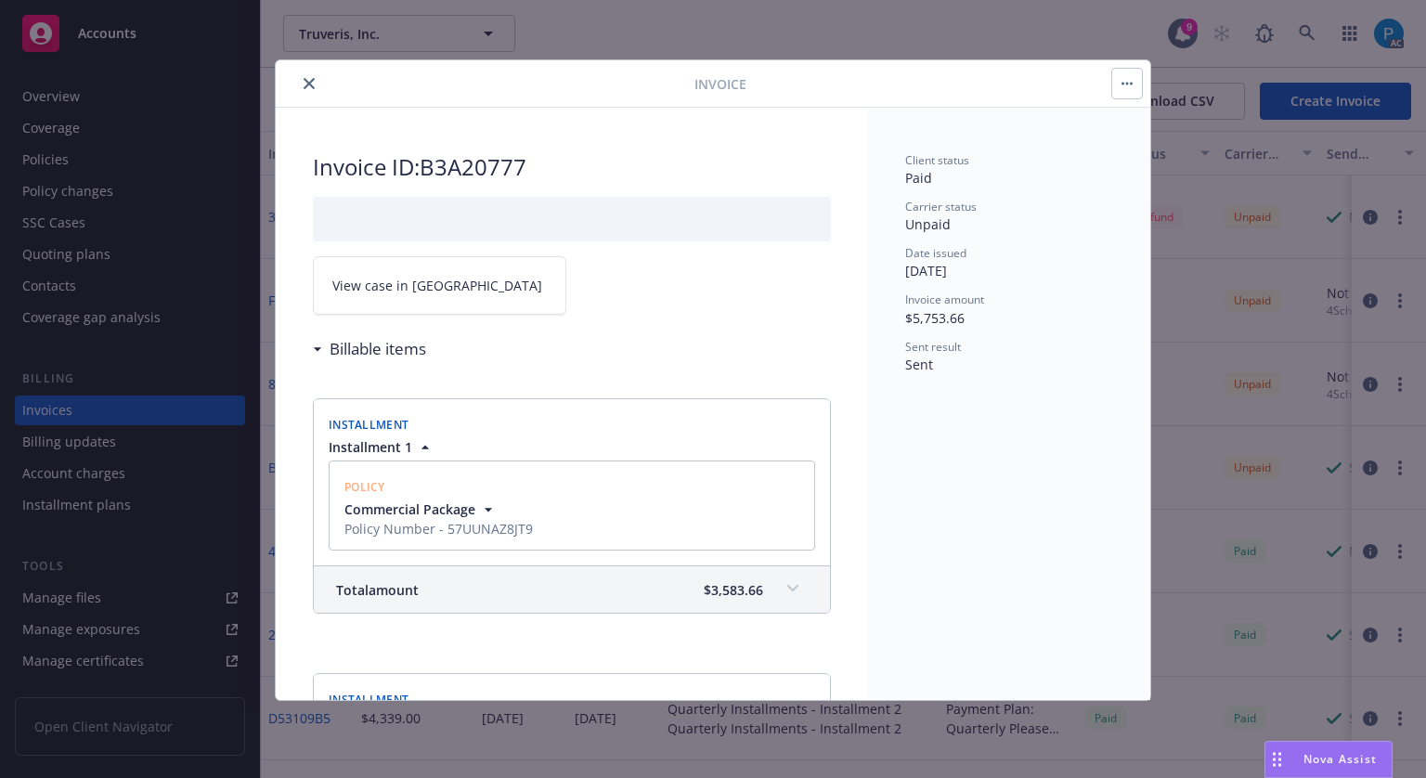
click at [461, 266] on link "View case in SSC" at bounding box center [439, 285] width 253 height 58
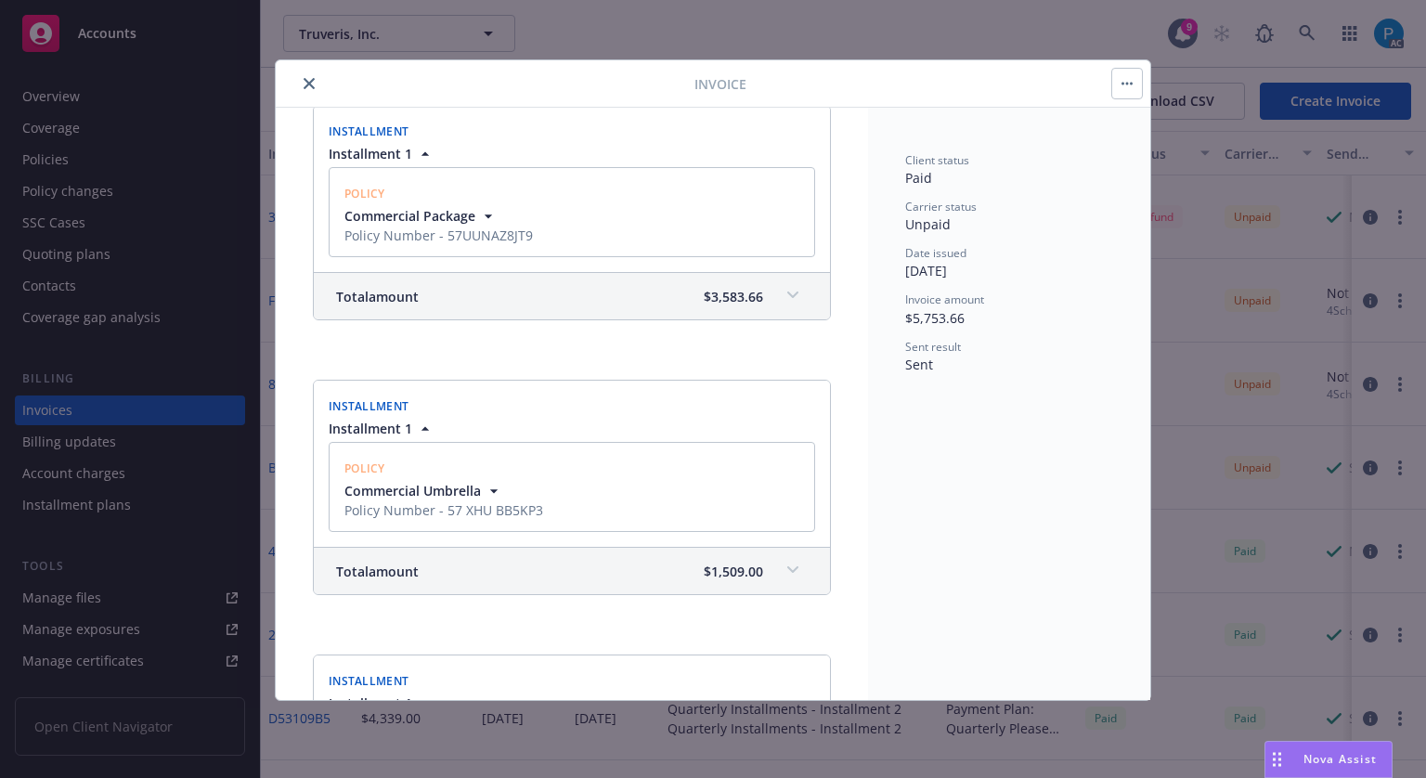
scroll to position [371, 0]
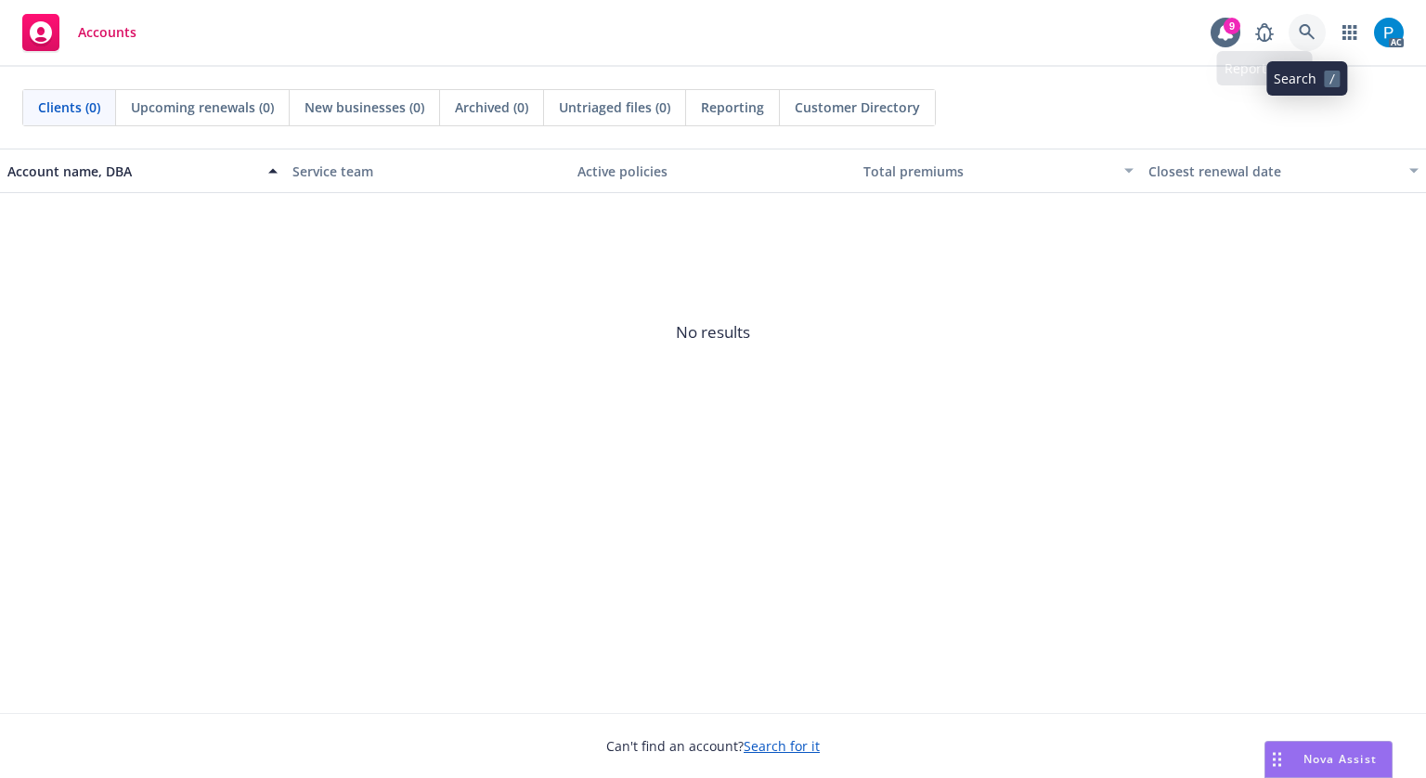
click at [1311, 32] on icon at bounding box center [1307, 32] width 17 height 17
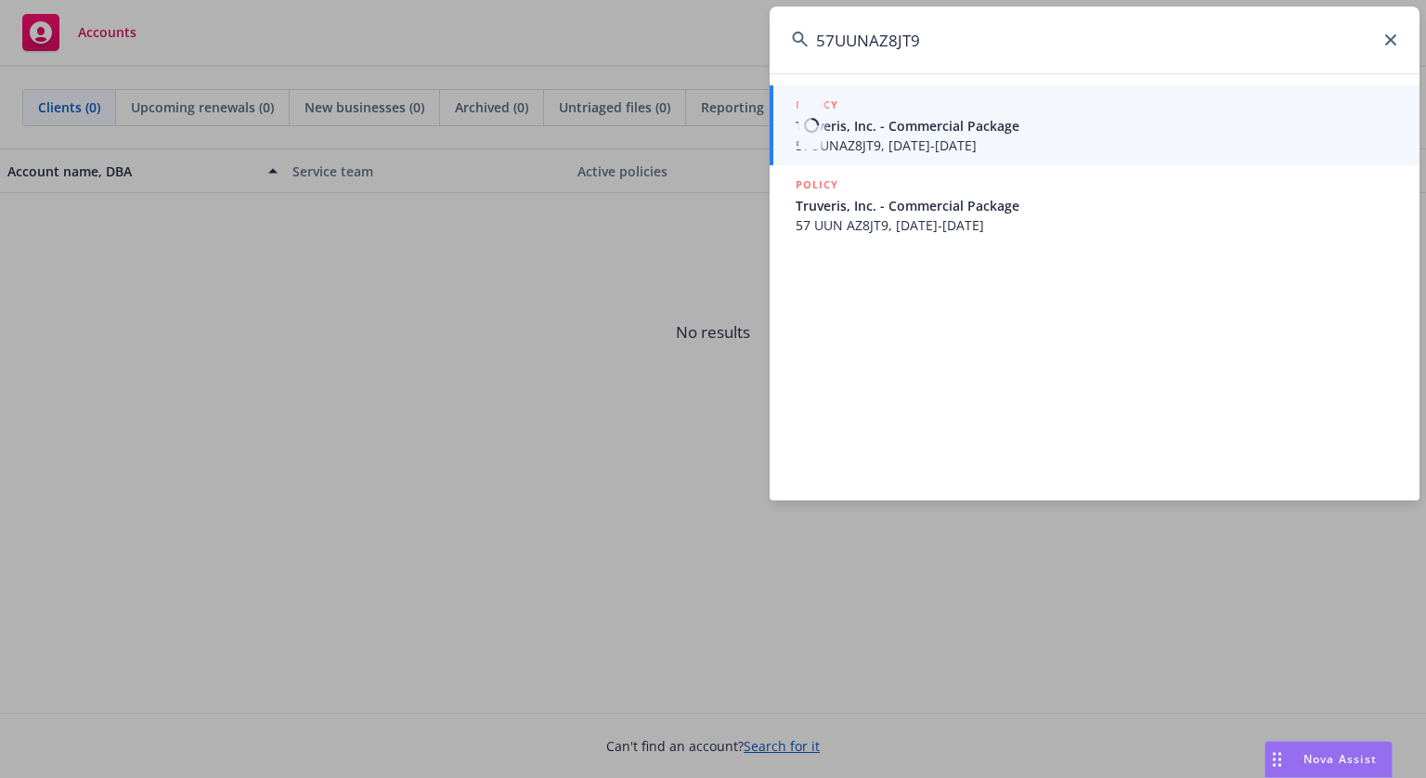
type input "57UUNAZ8JT9"
click at [939, 136] on span "57UUNAZ8JT9, 04/01/2025-04/01/2026" at bounding box center [1097, 145] width 602 height 19
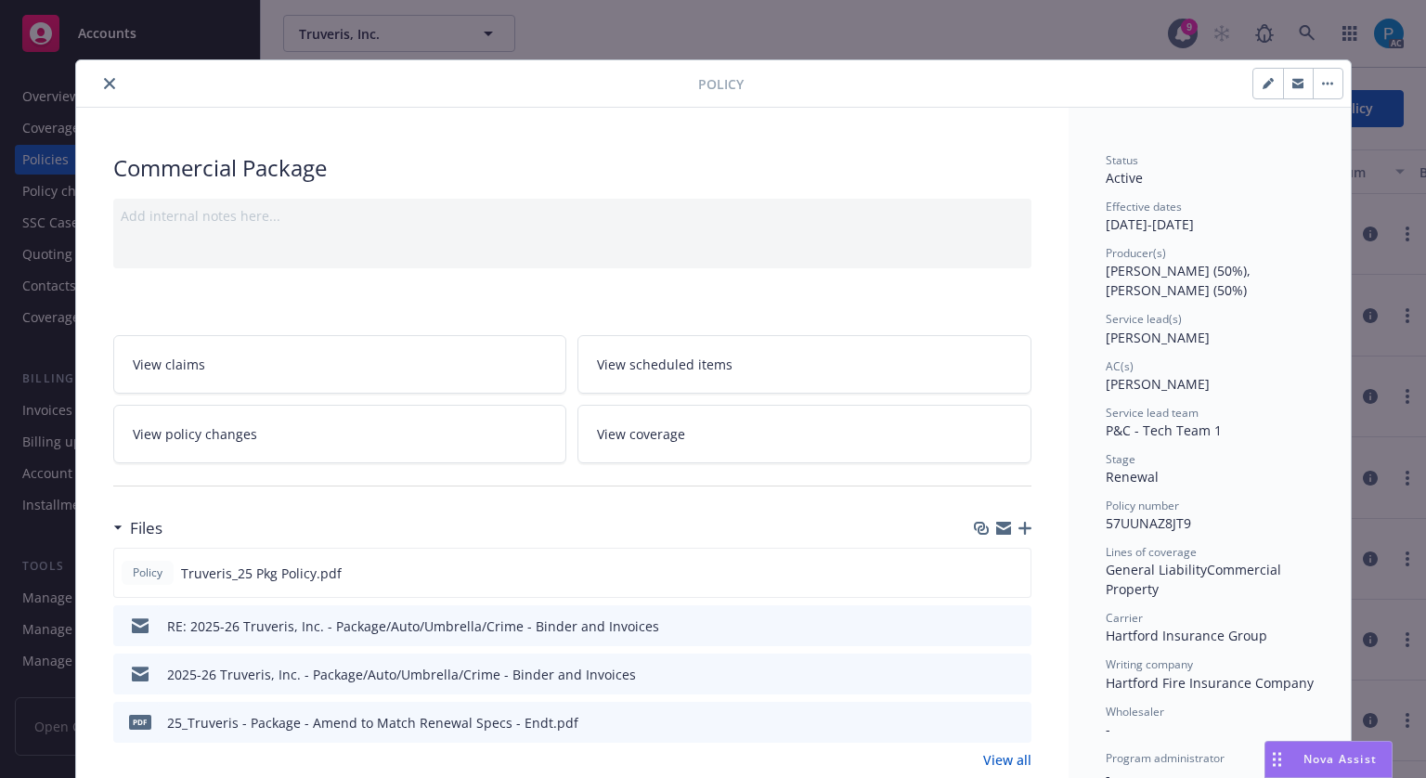
click at [98, 76] on button "close" at bounding box center [109, 83] width 22 height 22
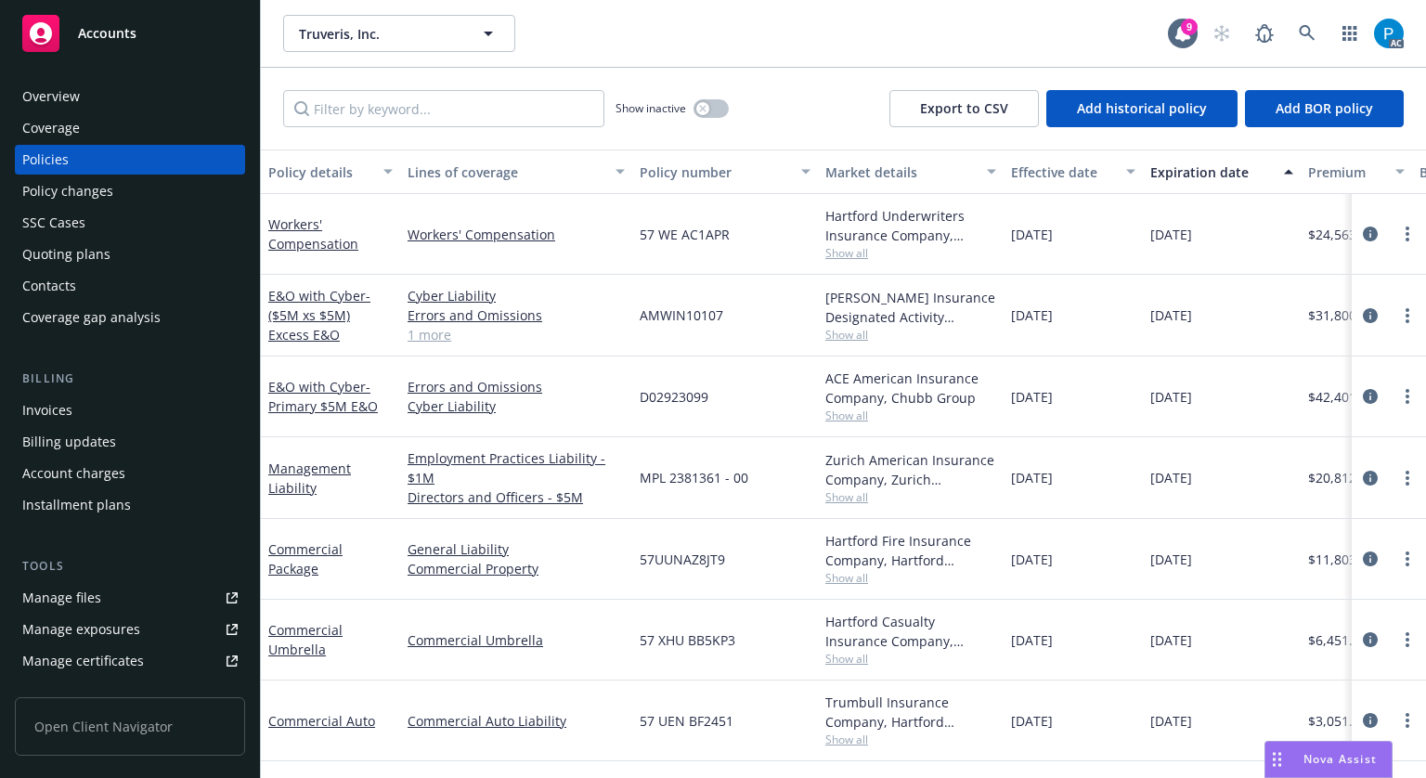
click at [119, 39] on span "Accounts" at bounding box center [107, 33] width 58 height 15
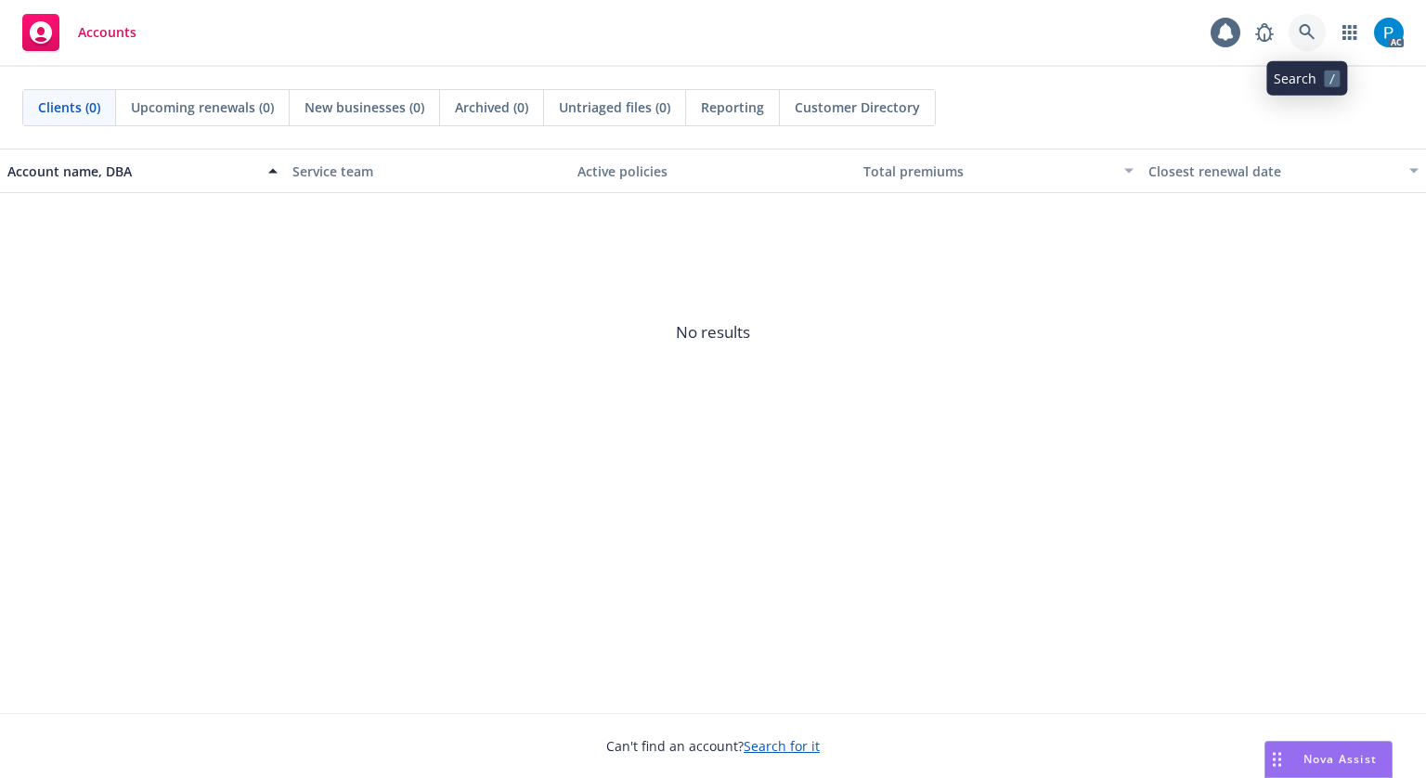
click at [1313, 18] on link at bounding box center [1307, 32] width 37 height 37
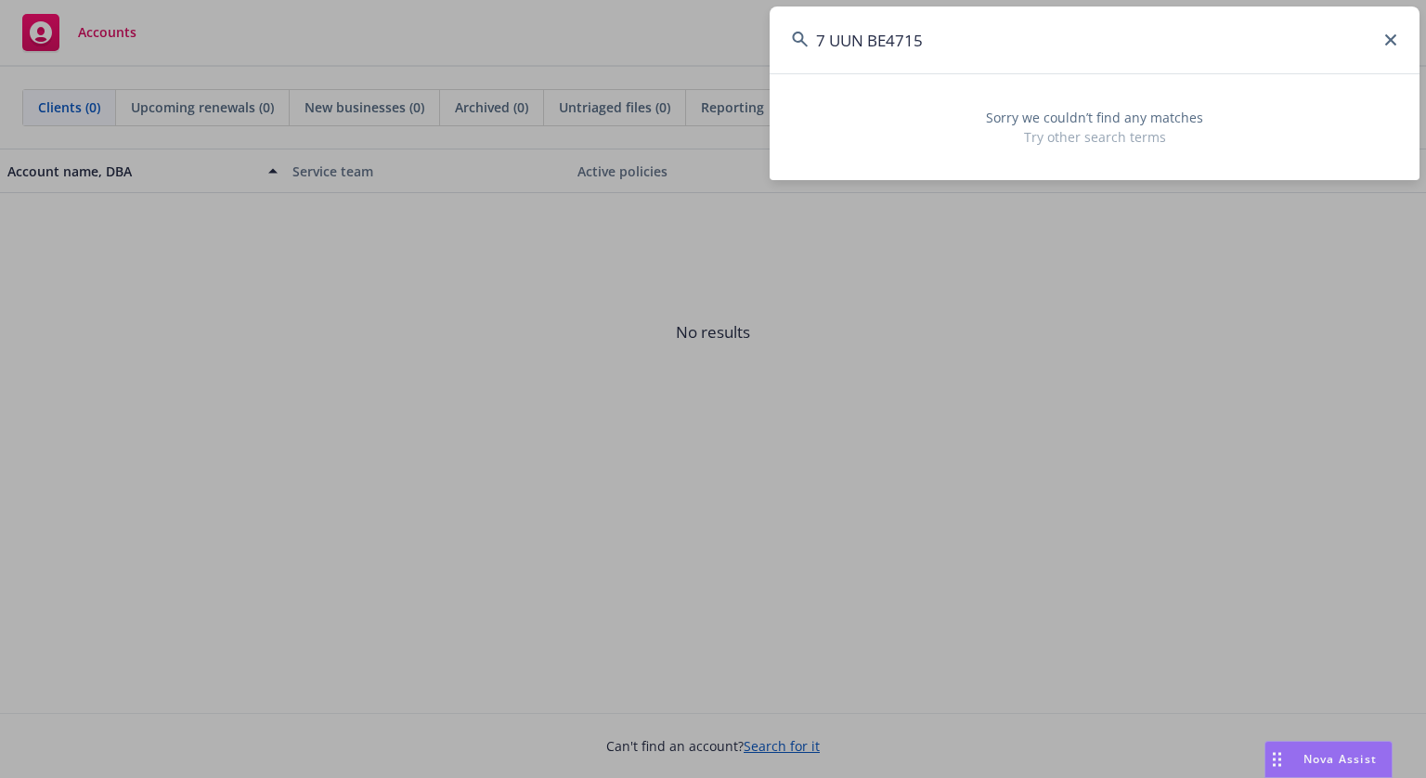
click at [815, 38] on input "7 UUN BE4715" at bounding box center [1095, 39] width 650 height 67
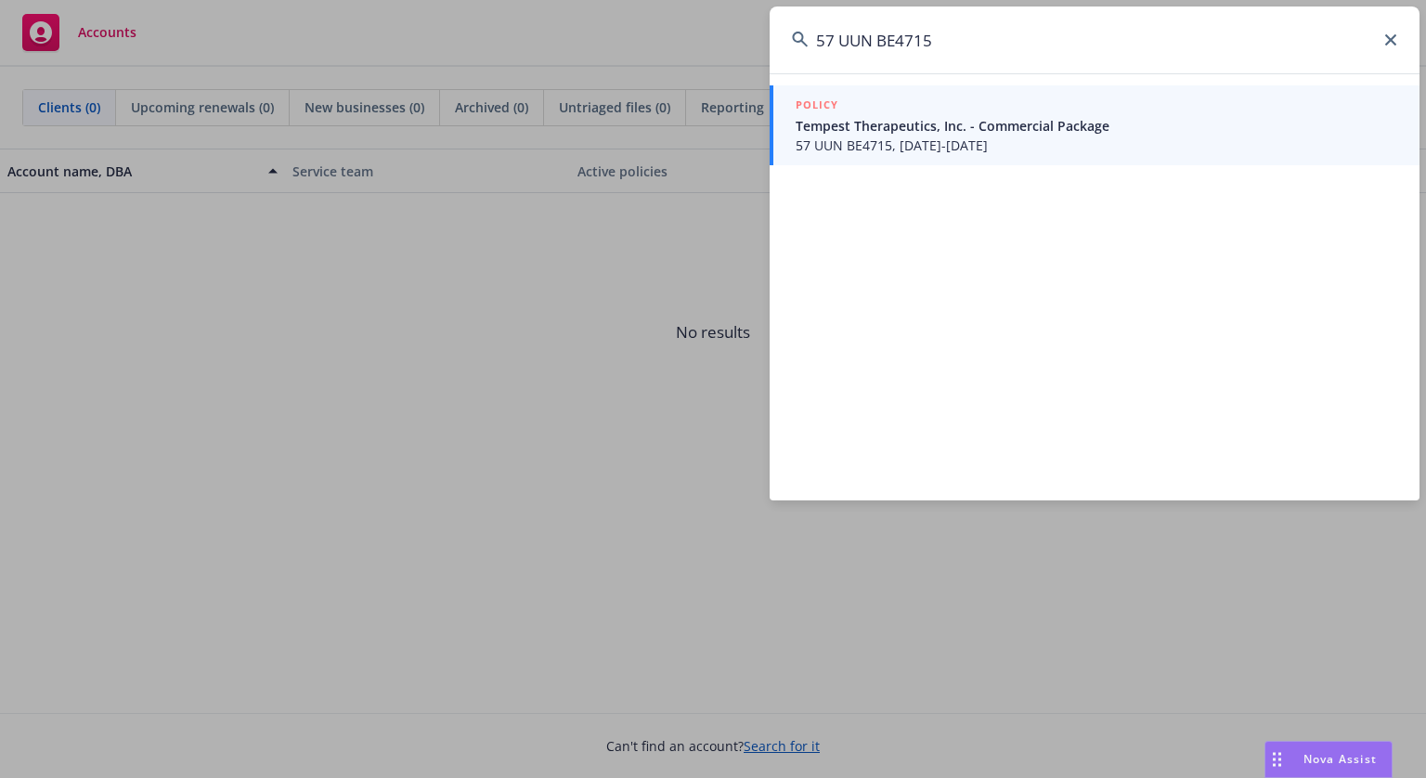
click at [847, 40] on input "57 UUN BE4715" at bounding box center [1095, 39] width 650 height 67
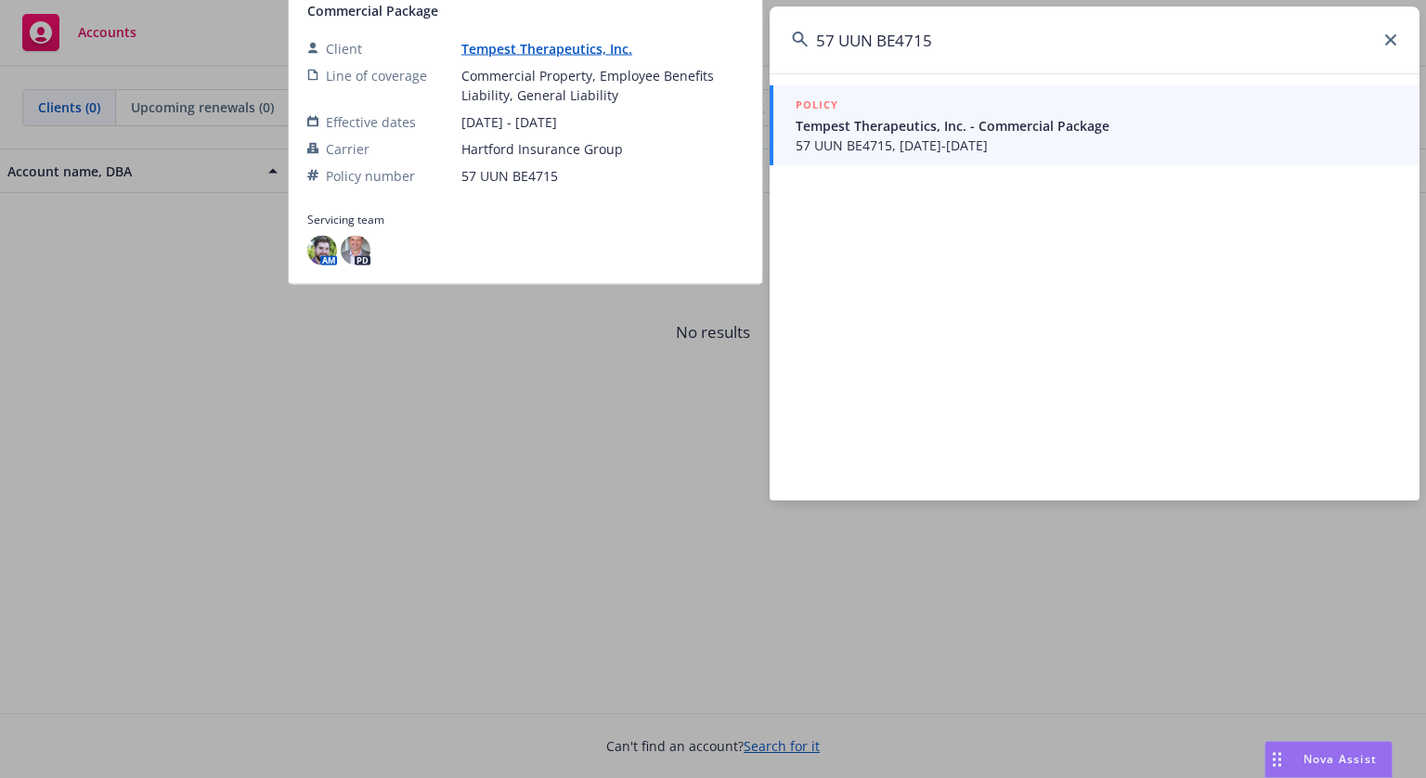
type input "57 UUN BE4715"
click at [880, 146] on span "57 UUN BE4715, 03/01/2024-03/01/2025" at bounding box center [1097, 145] width 602 height 19
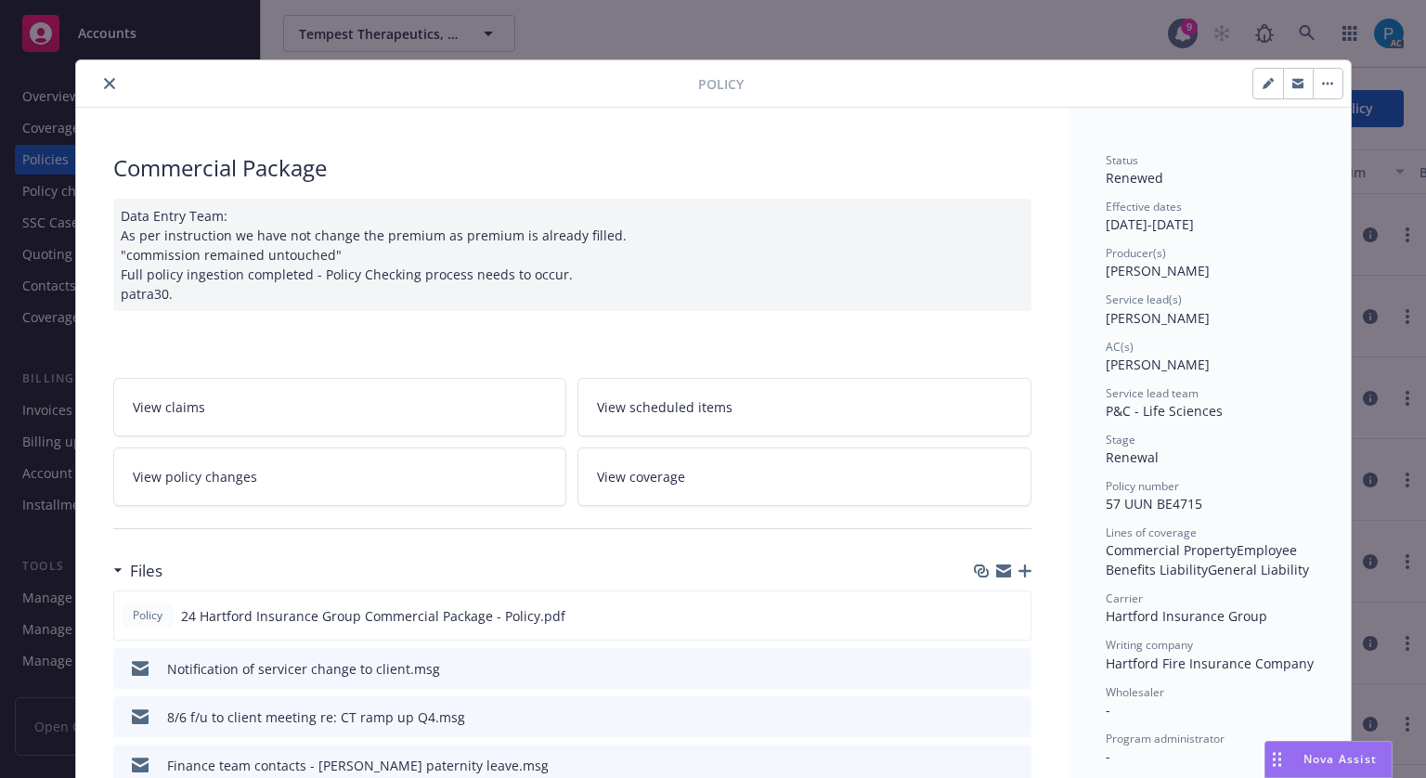
click at [104, 85] on icon "close" at bounding box center [109, 83] width 11 height 11
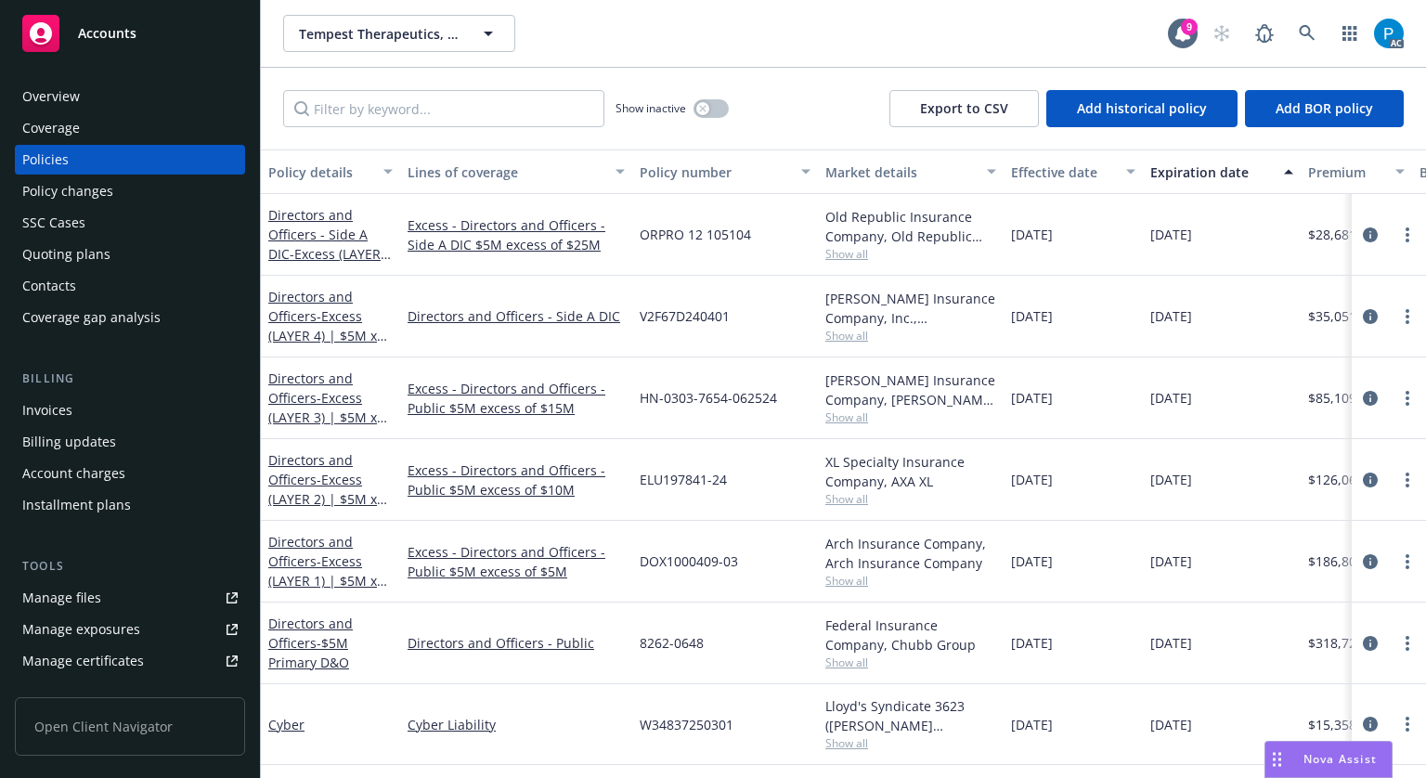
click at [52, 411] on div "Invoices" at bounding box center [47, 411] width 50 height 30
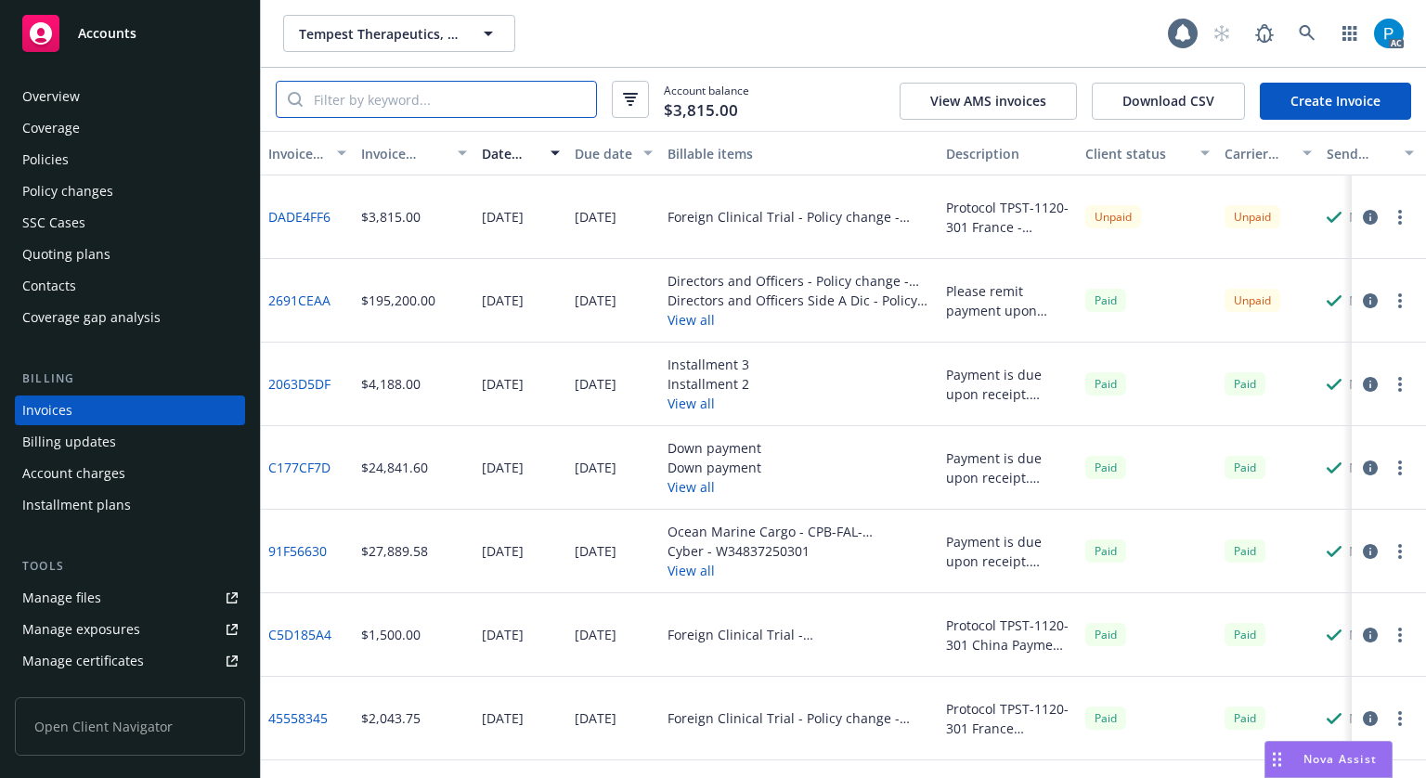
click at [430, 101] on input "search" at bounding box center [449, 99] width 293 height 35
paste input "7 UUN BE4715"
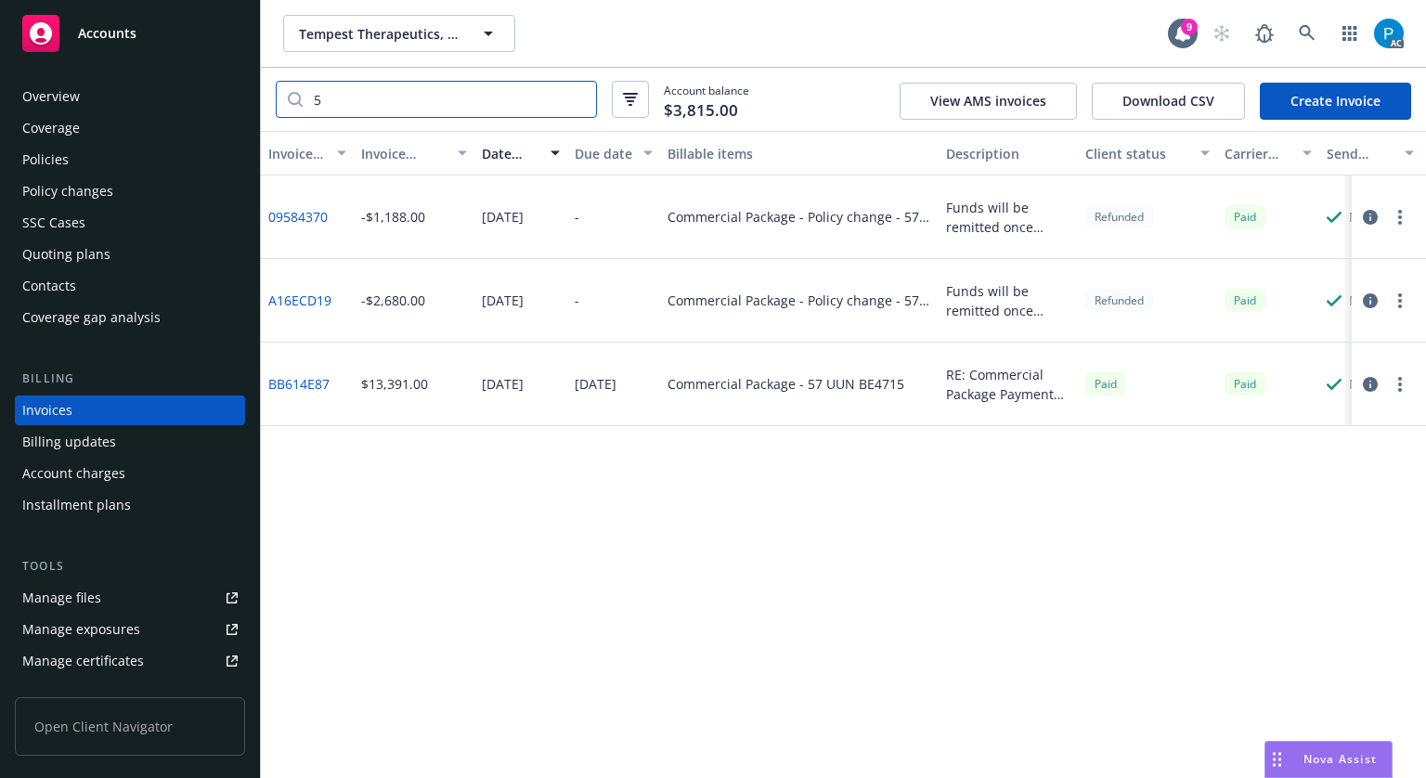
paste input "7 UUN BE4715"
type input "57 UUN BE4715"
click at [108, 151] on div "Policies" at bounding box center [129, 160] width 215 height 30
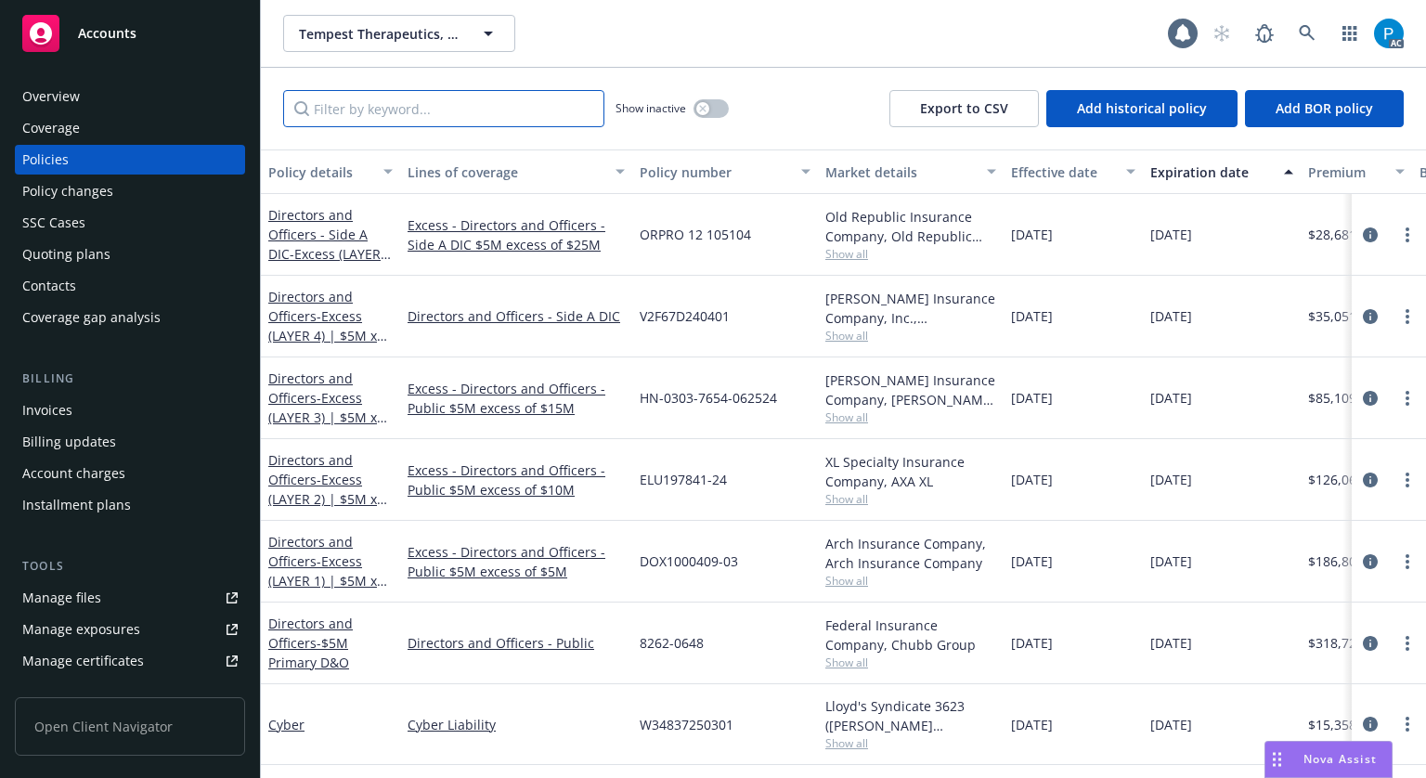
click at [412, 114] on input "Filter by keyword..." at bounding box center [443, 108] width 321 height 37
paste input "7 UUN BE4715"
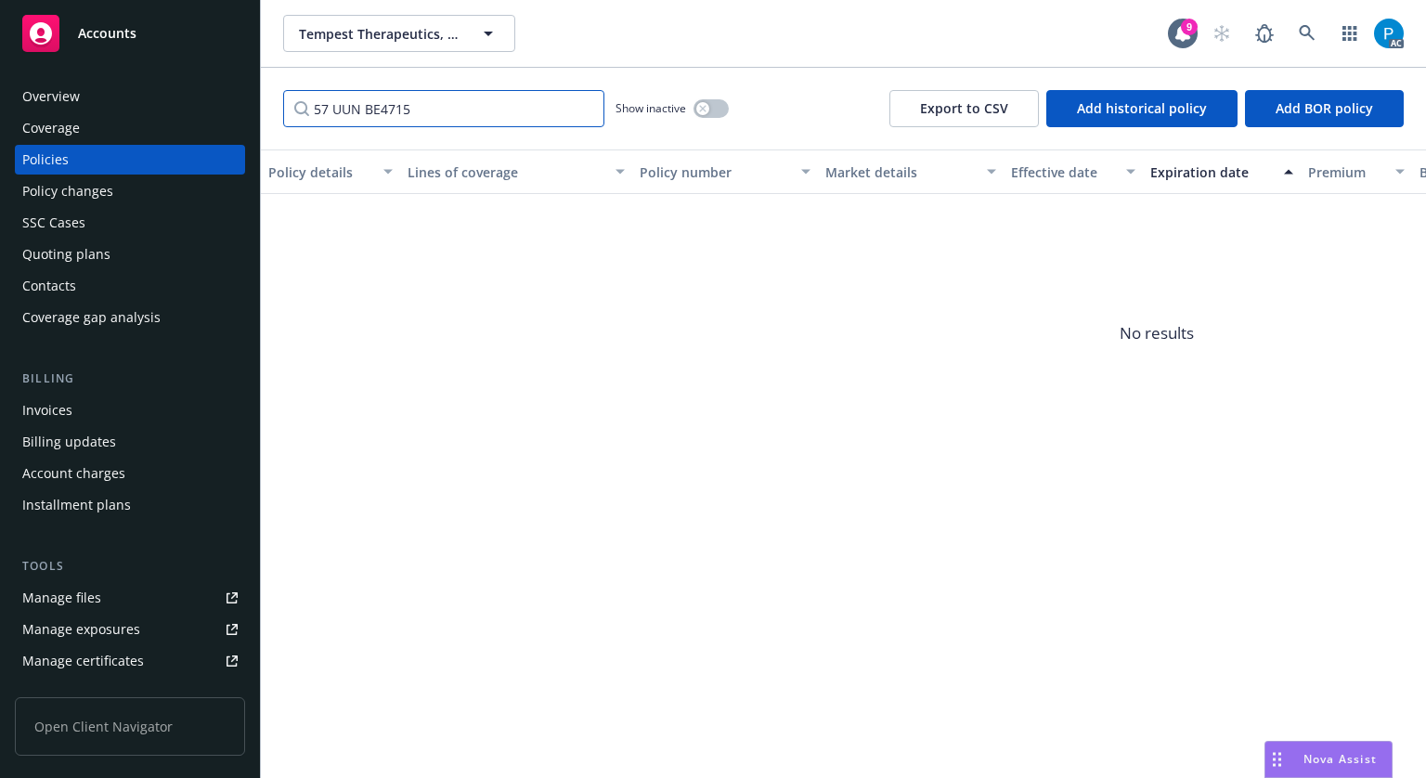
type input "57 UUN BE4715"
click at [156, 48] on div "Accounts" at bounding box center [129, 33] width 215 height 37
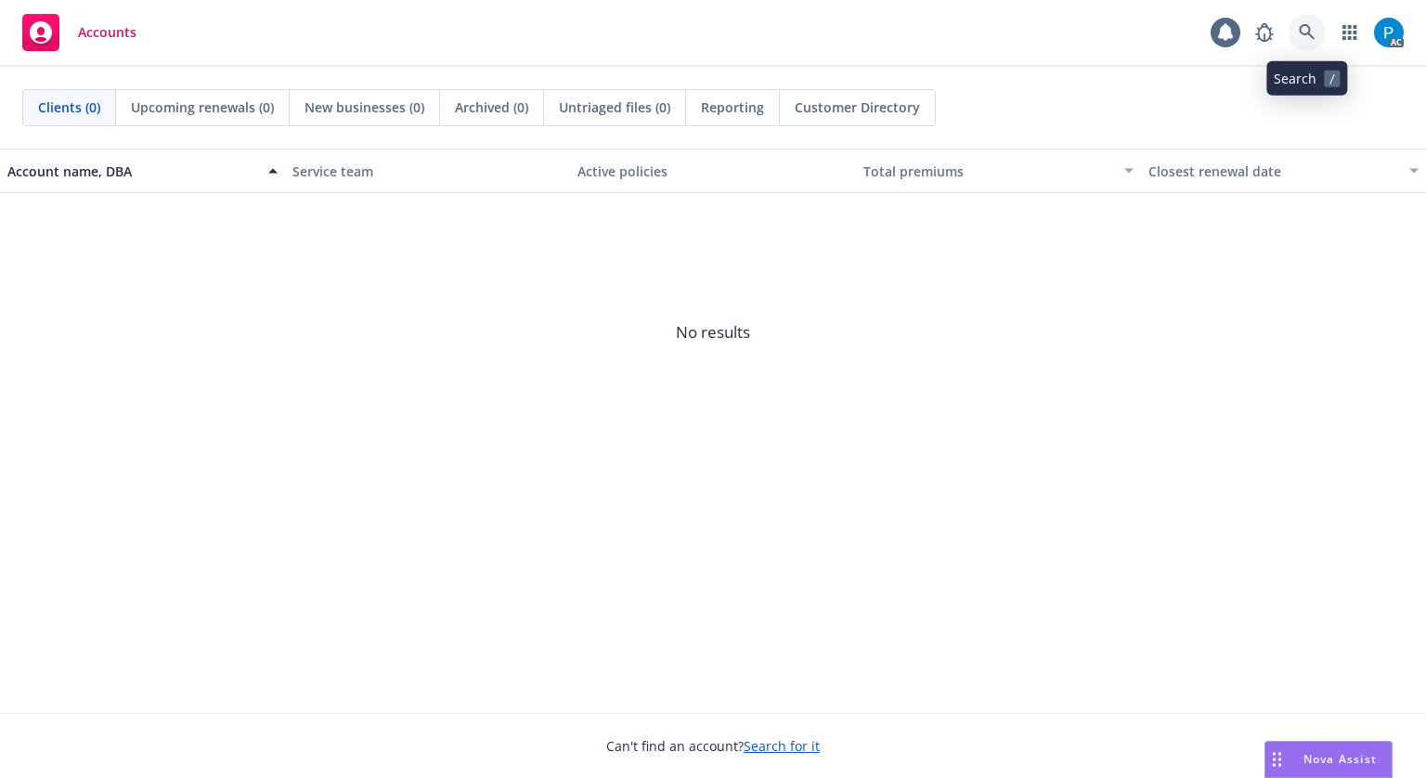
click at [1309, 32] on icon at bounding box center [1307, 32] width 16 height 16
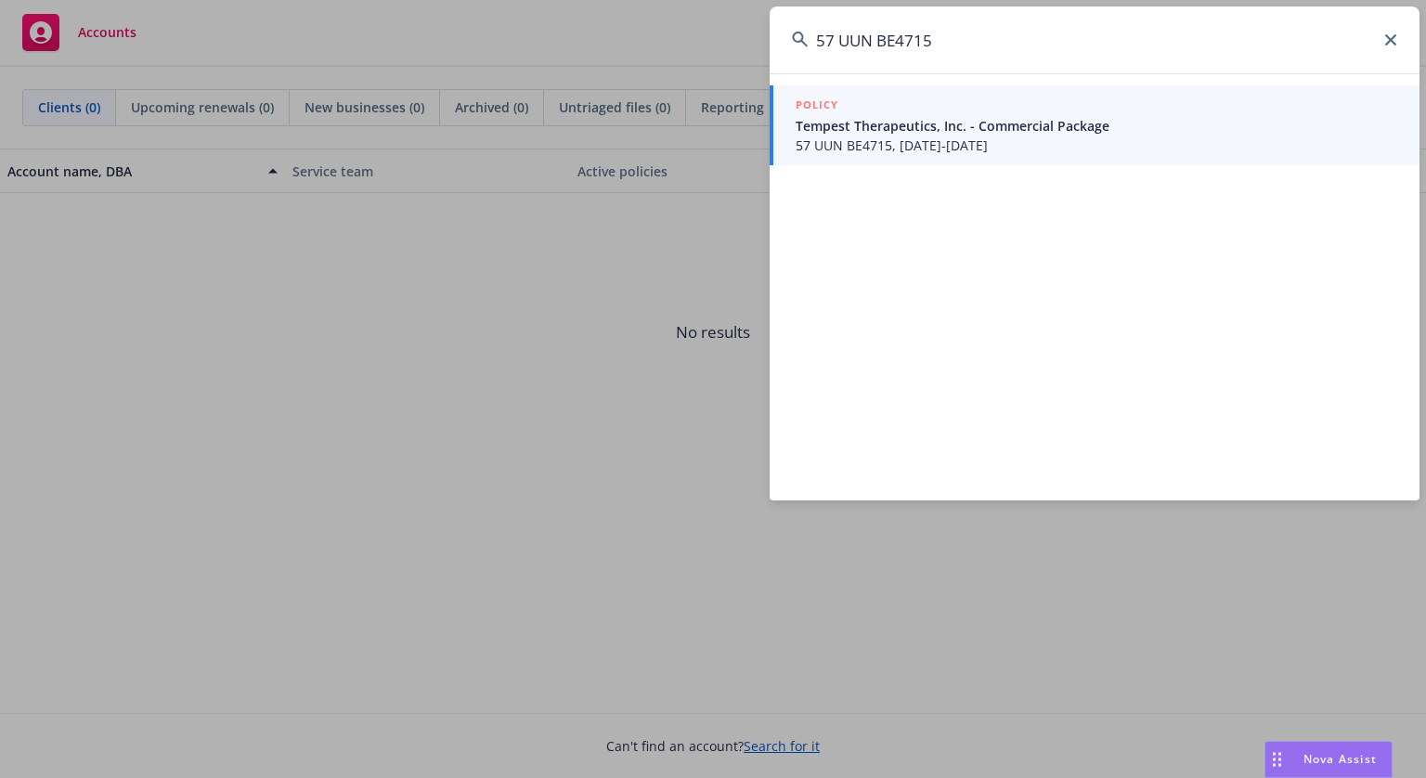
type input "57 UUN BE4715"
click at [921, 126] on span "Tempest Therapeutics, Inc. - Commercial Package" at bounding box center [1097, 125] width 602 height 19
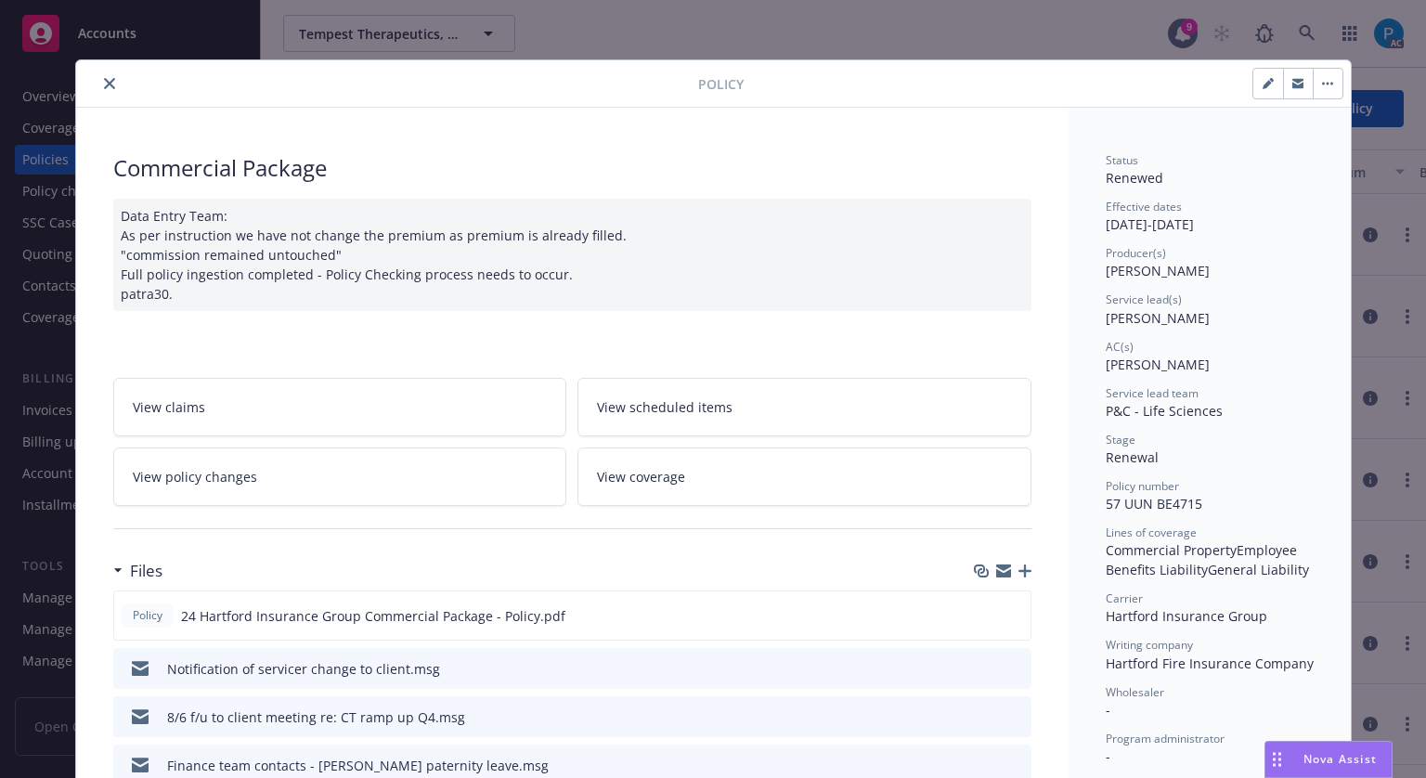
click at [98, 81] on button "close" at bounding box center [109, 83] width 22 height 22
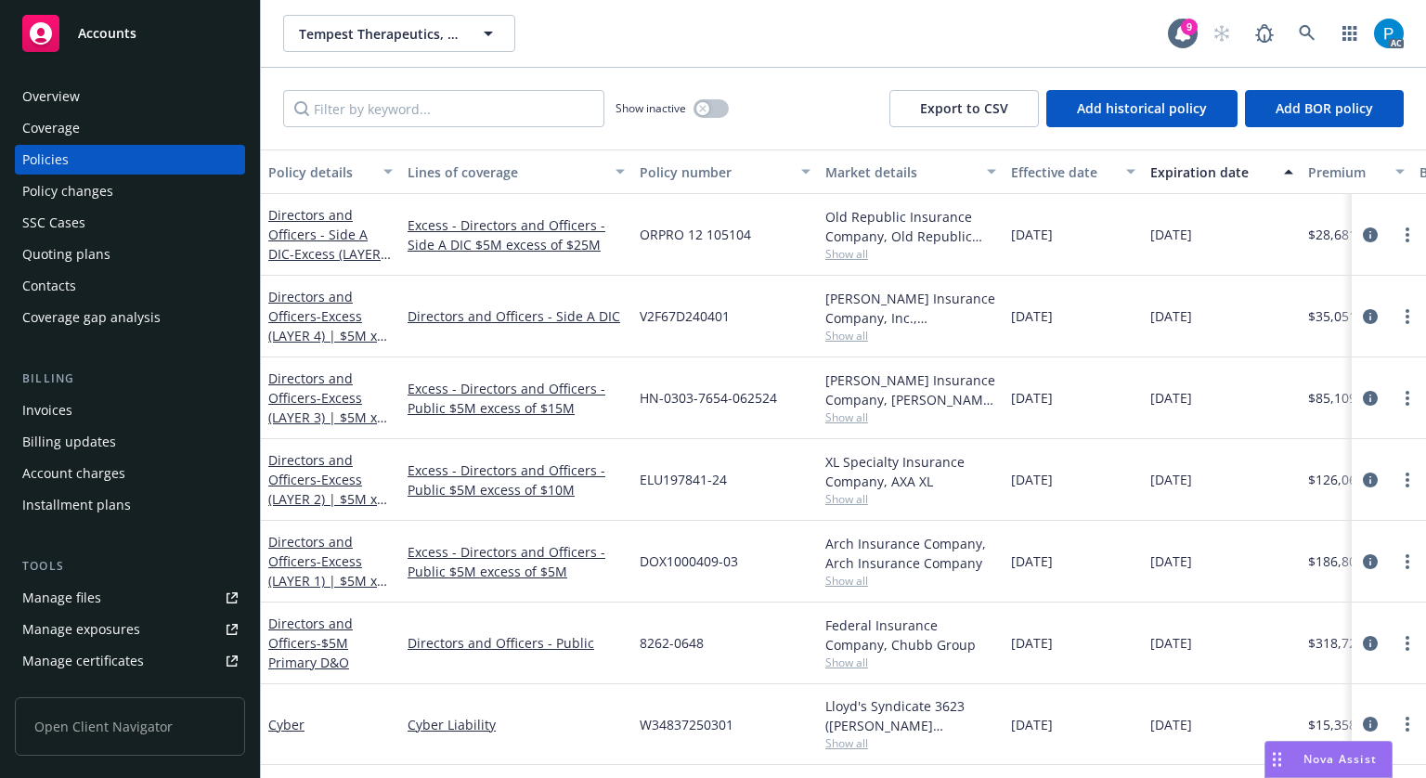
click at [127, 36] on span "Accounts" at bounding box center [107, 33] width 58 height 15
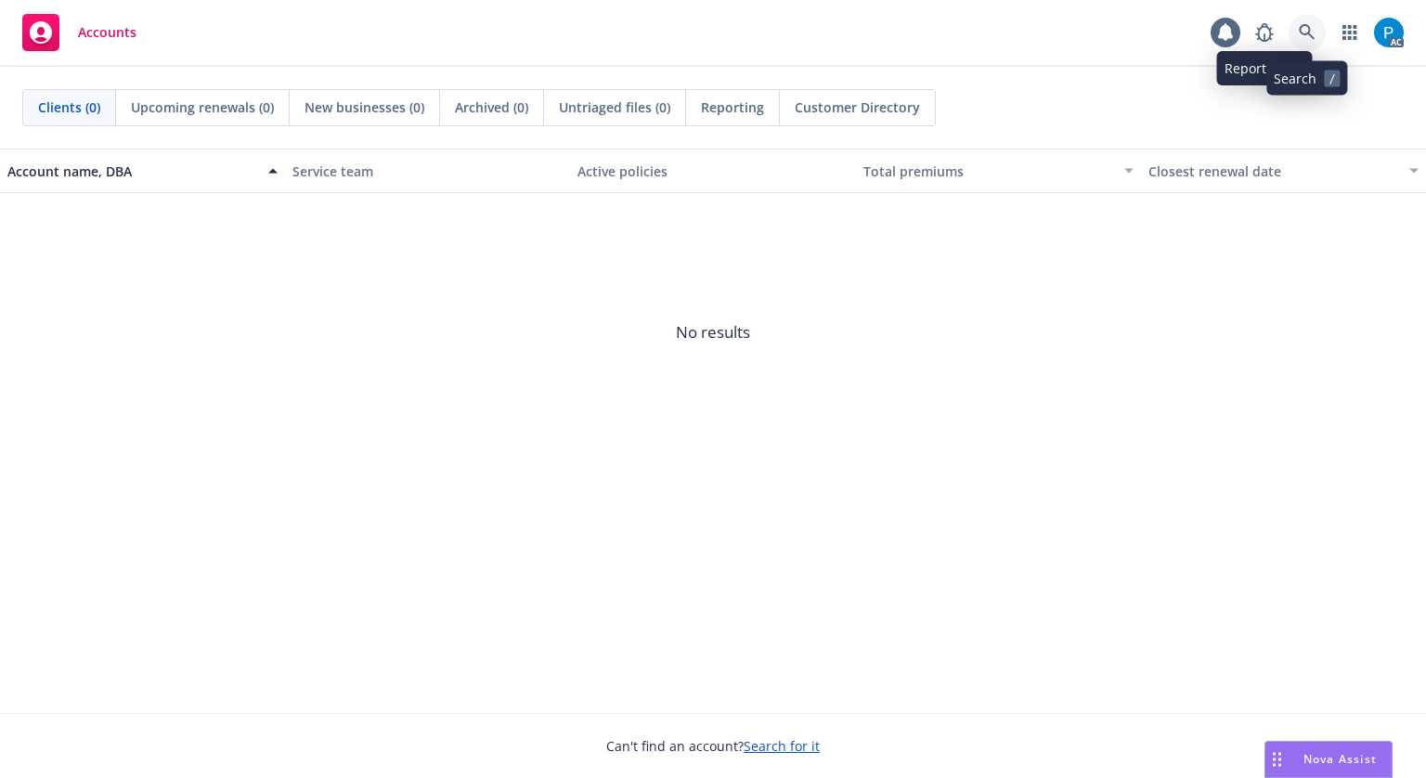
click at [1307, 23] on link at bounding box center [1307, 32] width 37 height 37
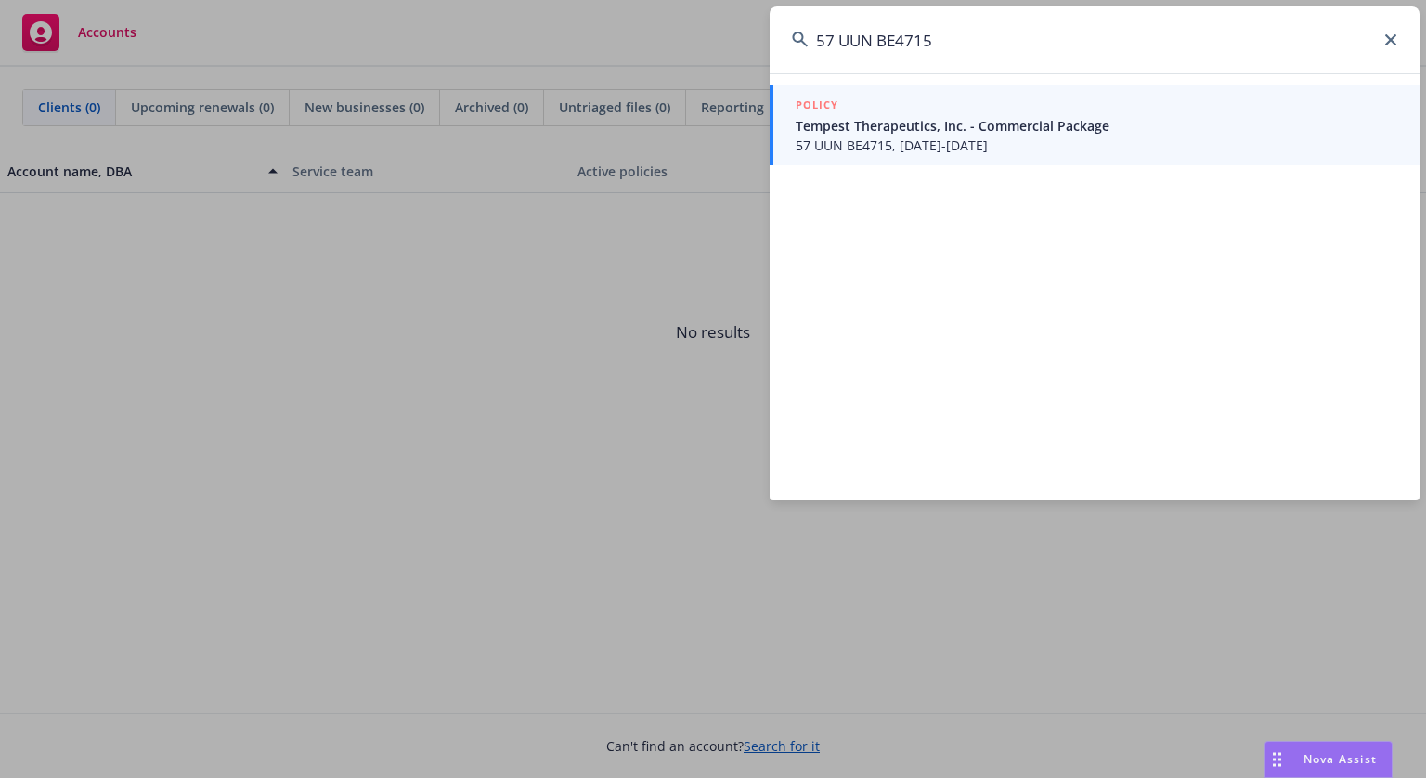
click at [845, 43] on input "57 UUN BE4715" at bounding box center [1095, 39] width 650 height 67
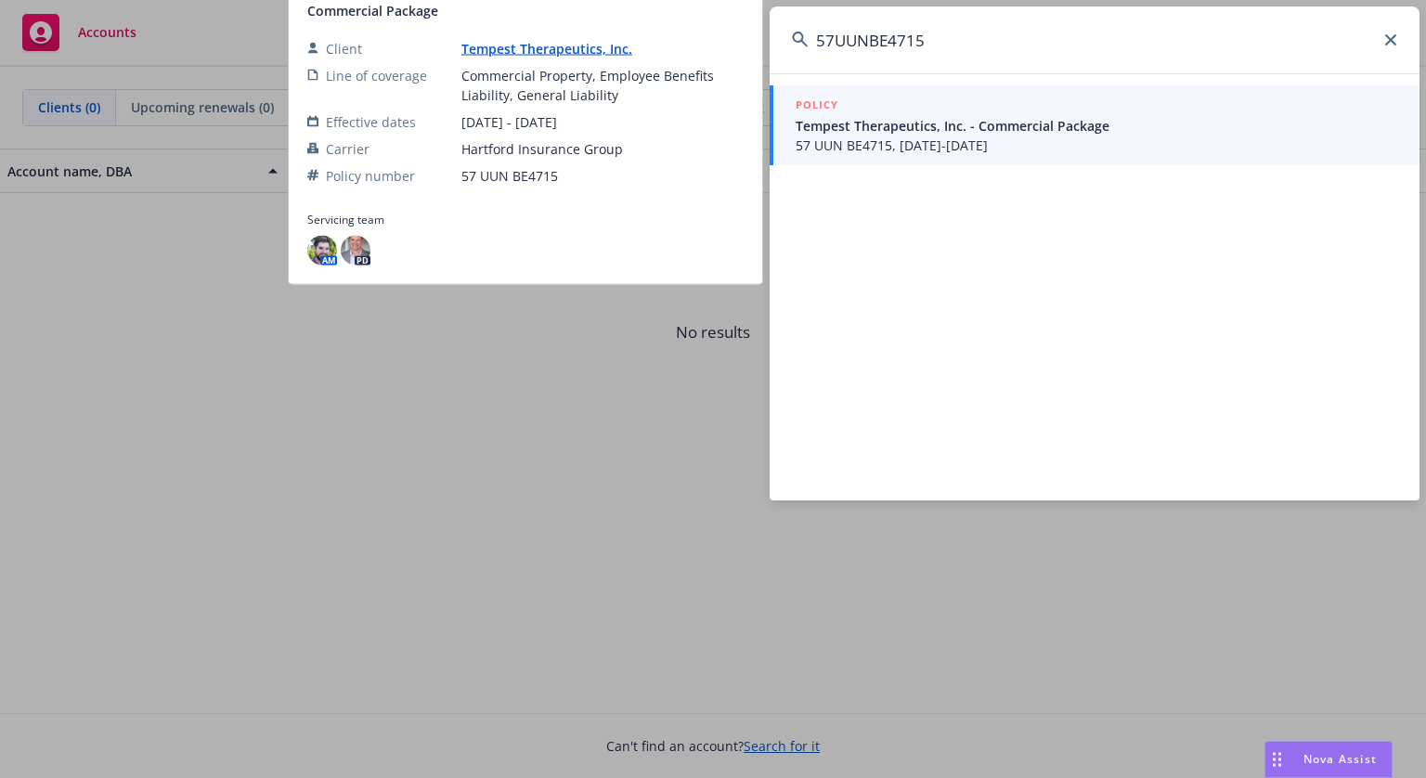
type input "57UUNBE4715"
click at [863, 128] on span "Tempest Therapeutics, Inc. - Commercial Package" at bounding box center [1097, 125] width 602 height 19
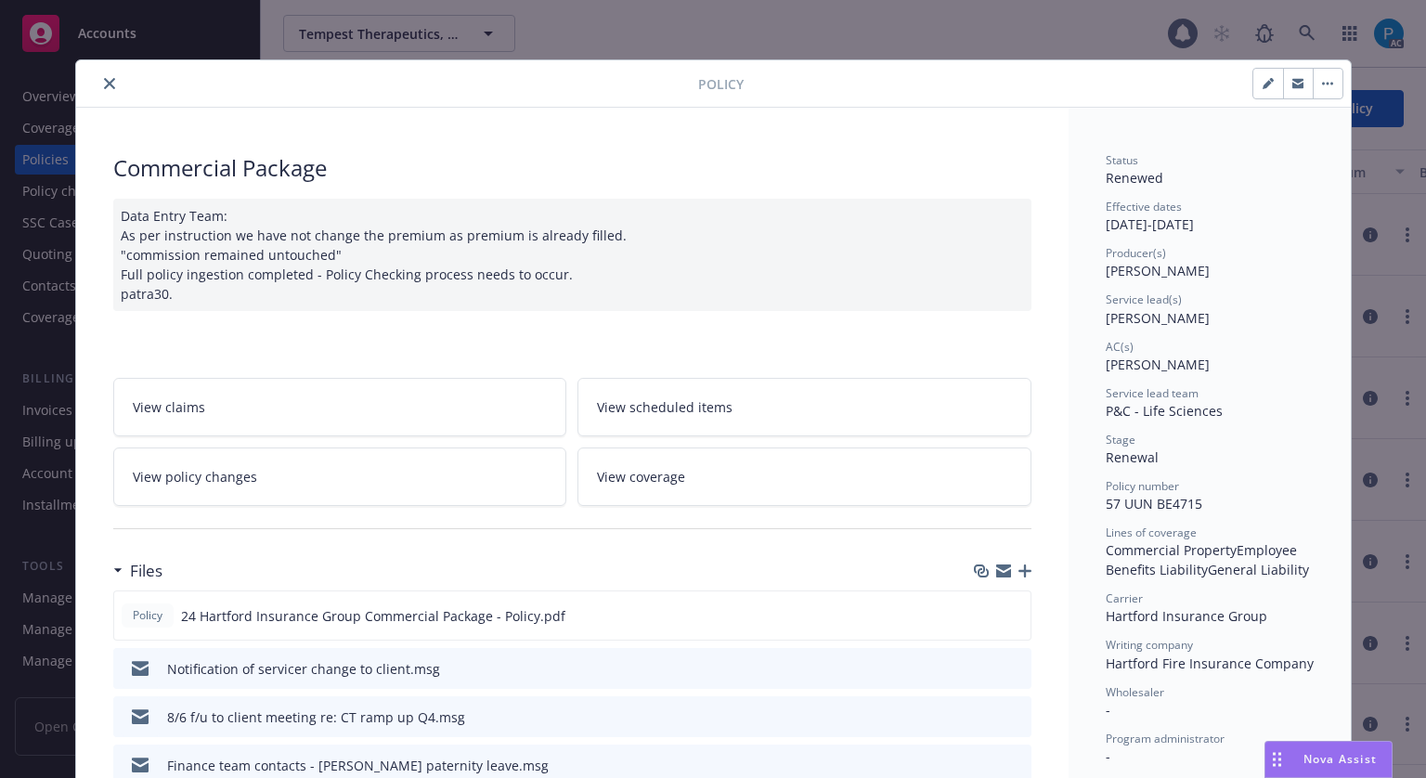
scroll to position [56, 0]
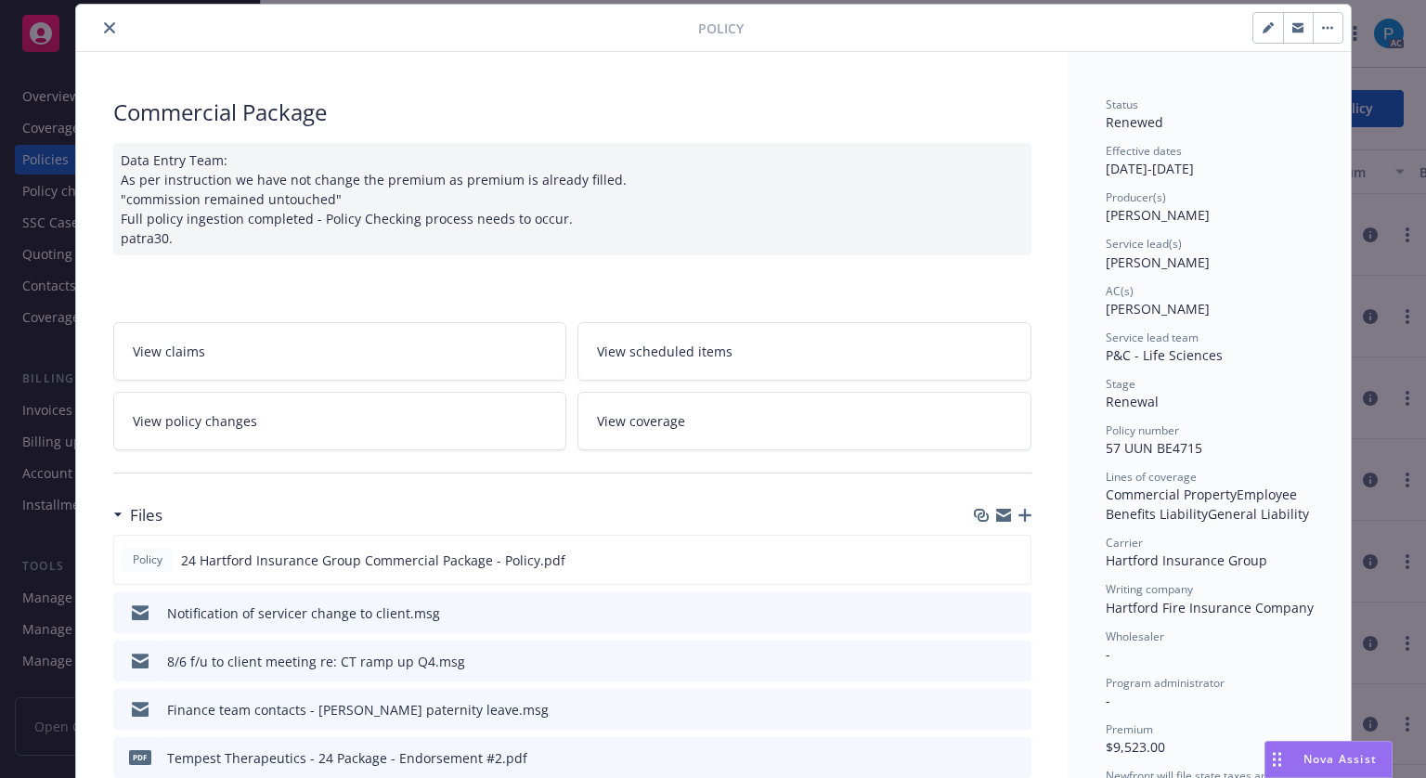
drag, startPoint x: 104, startPoint y: 28, endPoint x: 100, endPoint y: 133, distance: 105.0
click at [104, 28] on icon "close" at bounding box center [109, 27] width 11 height 11
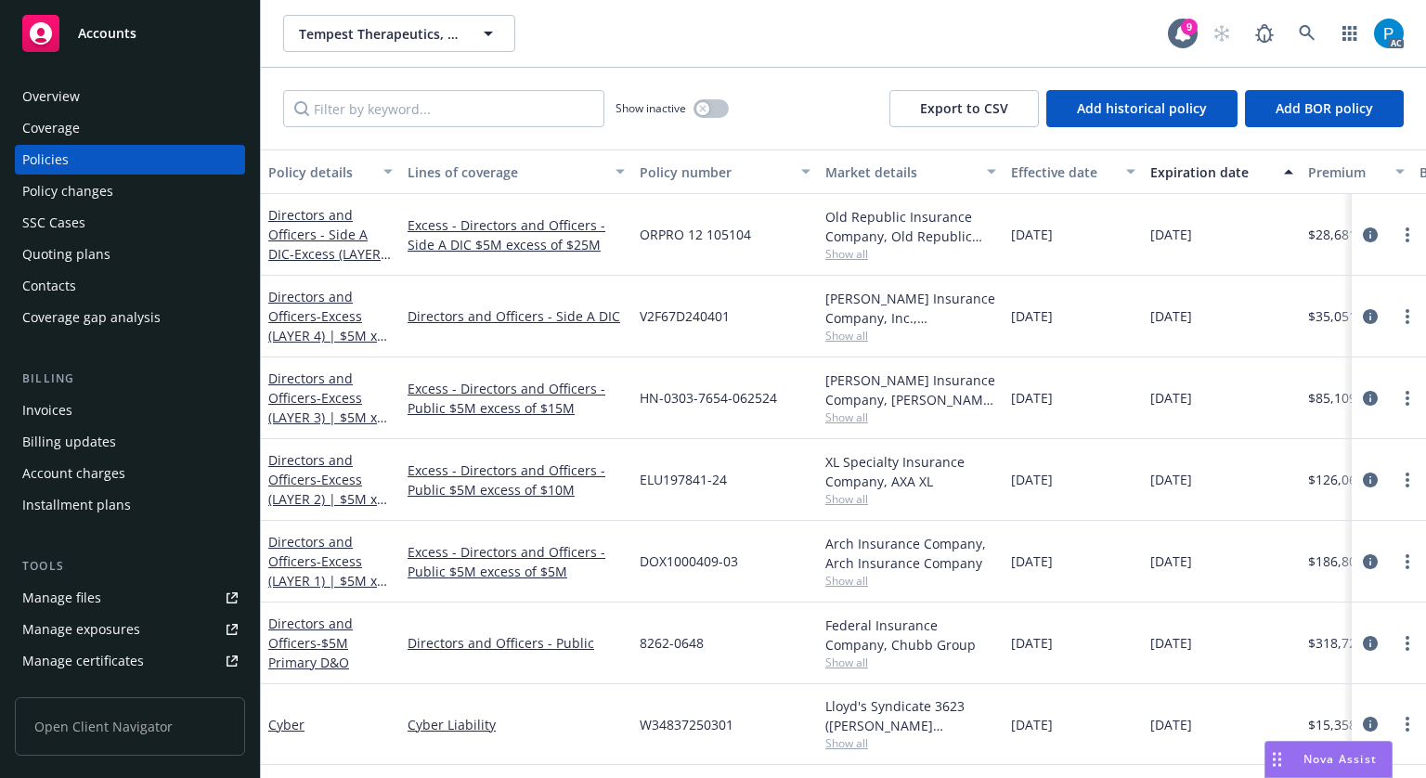
click at [63, 409] on div "Invoices" at bounding box center [47, 411] width 50 height 30
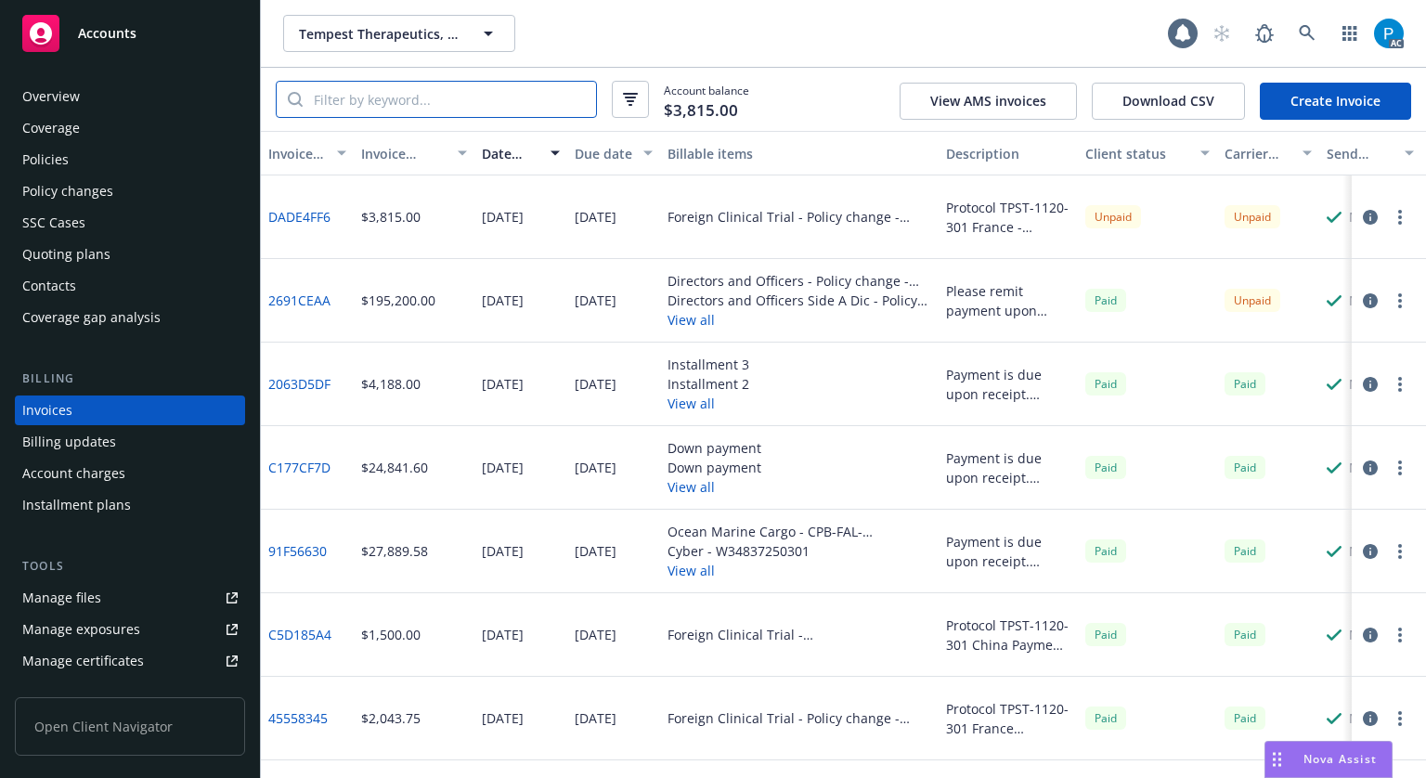
click at [412, 96] on input "search" at bounding box center [449, 99] width 293 height 35
paste input "57 UUN BE4715"
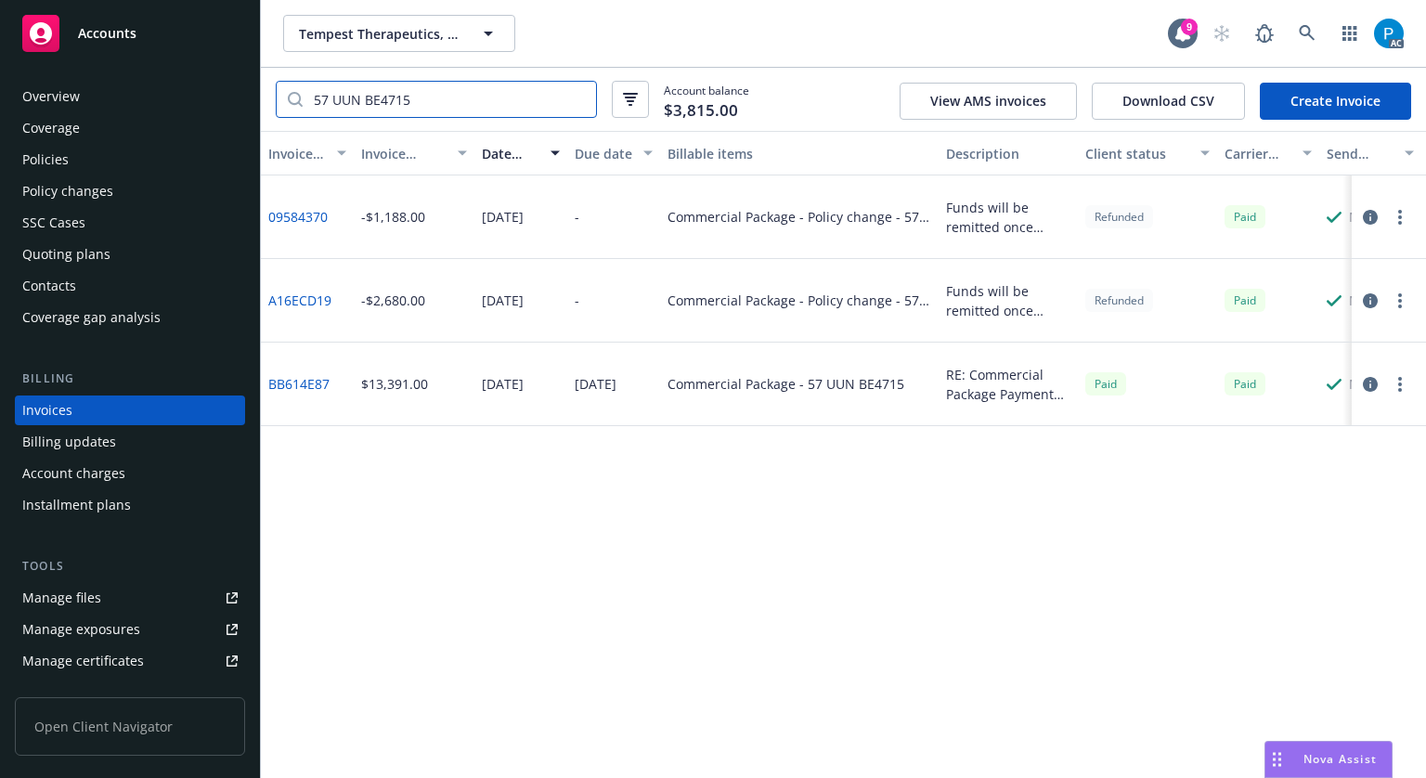
type input "57 UUN BE4715"
click at [160, 25] on div "Accounts" at bounding box center [129, 33] width 215 height 37
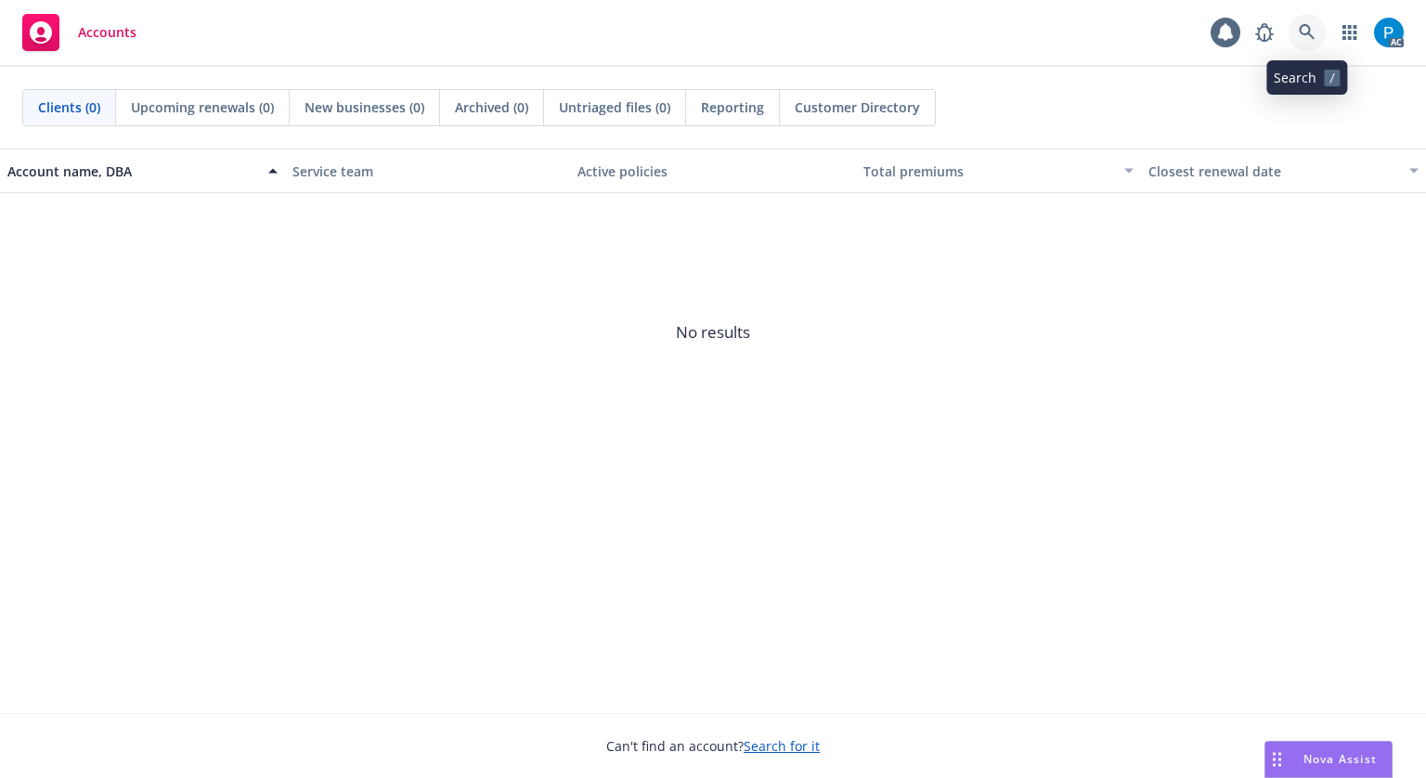
click at [1307, 21] on link at bounding box center [1307, 32] width 37 height 37
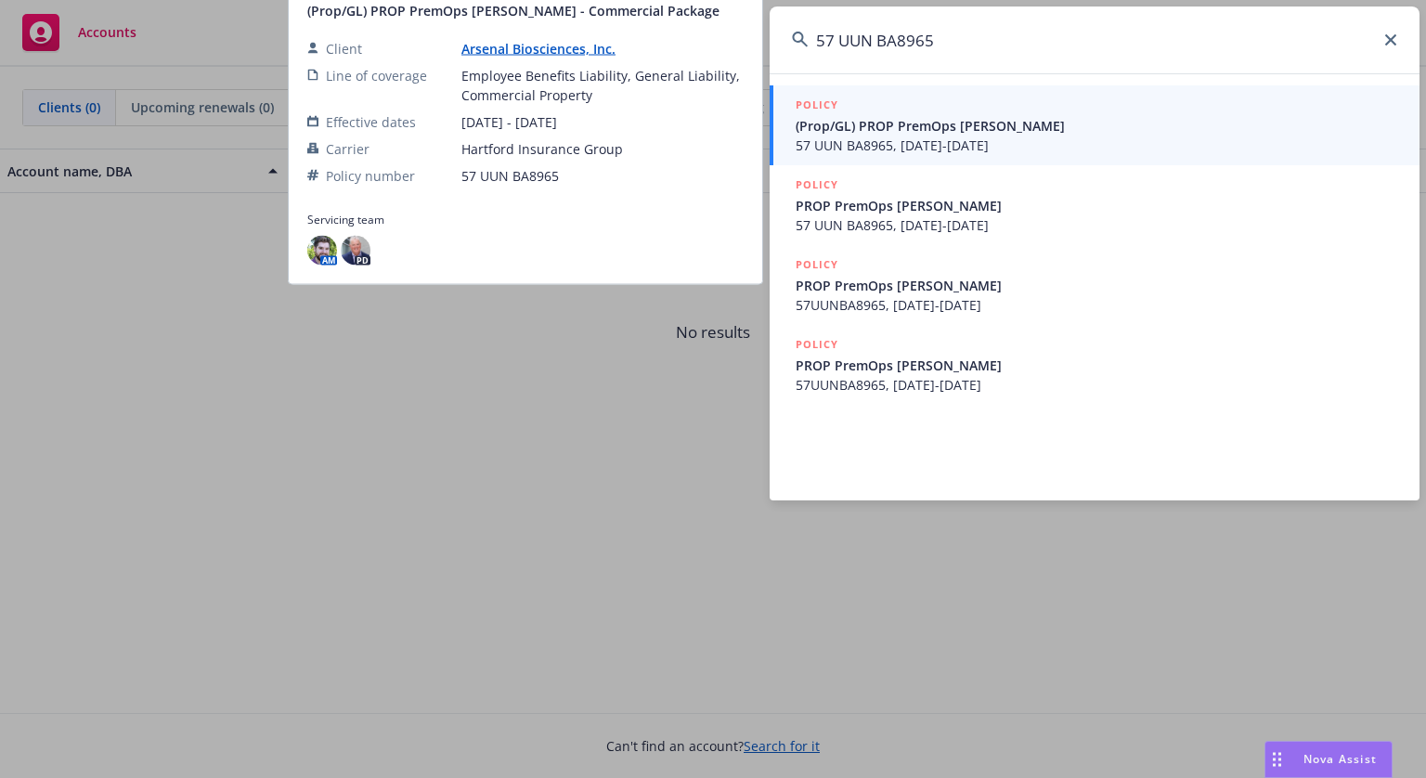
type input "57 UUN BA8965"
click at [966, 134] on span "(Prop/GL) PROP PremOps CRIM" at bounding box center [1097, 125] width 602 height 19
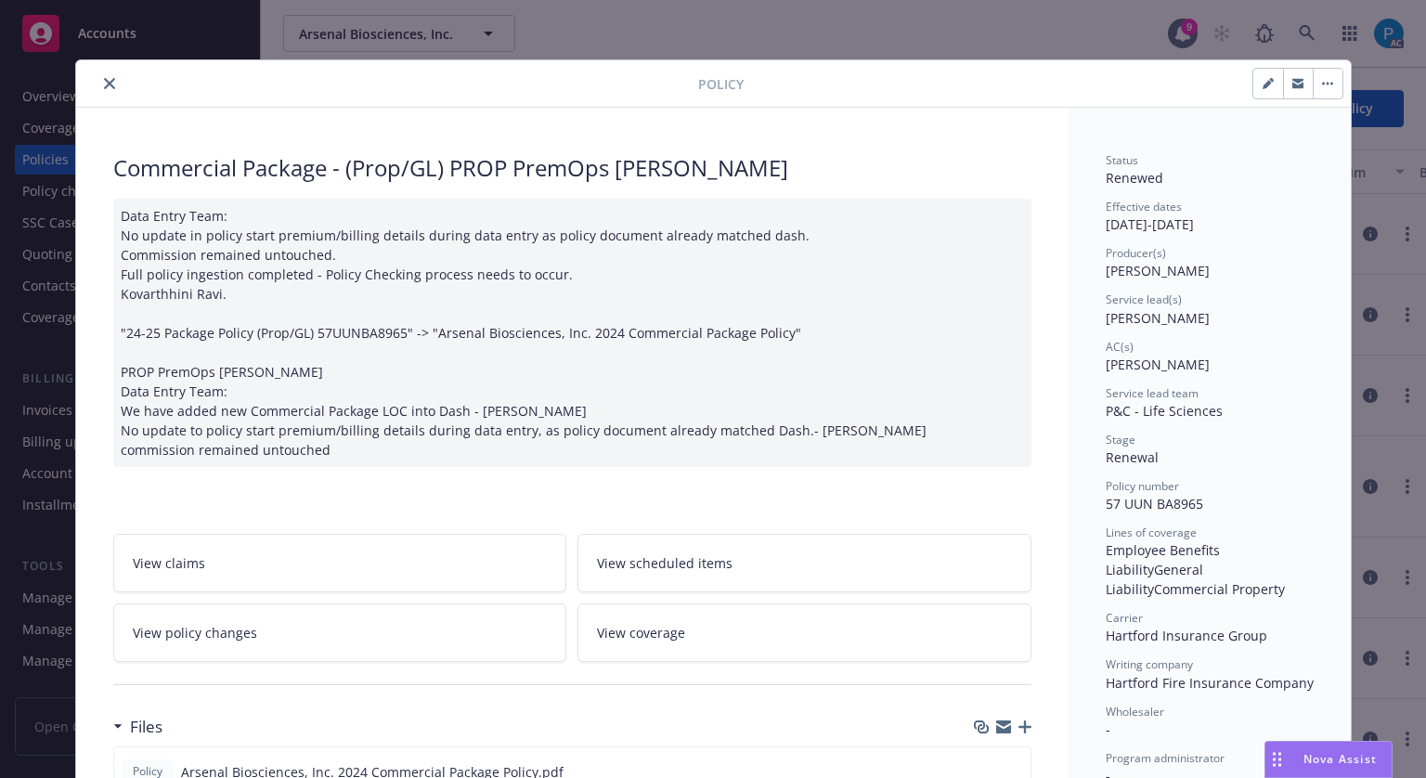
click at [115, 81] on div at bounding box center [391, 83] width 615 height 22
click at [113, 81] on div at bounding box center [391, 83] width 615 height 22
click at [104, 82] on icon "close" at bounding box center [109, 83] width 11 height 11
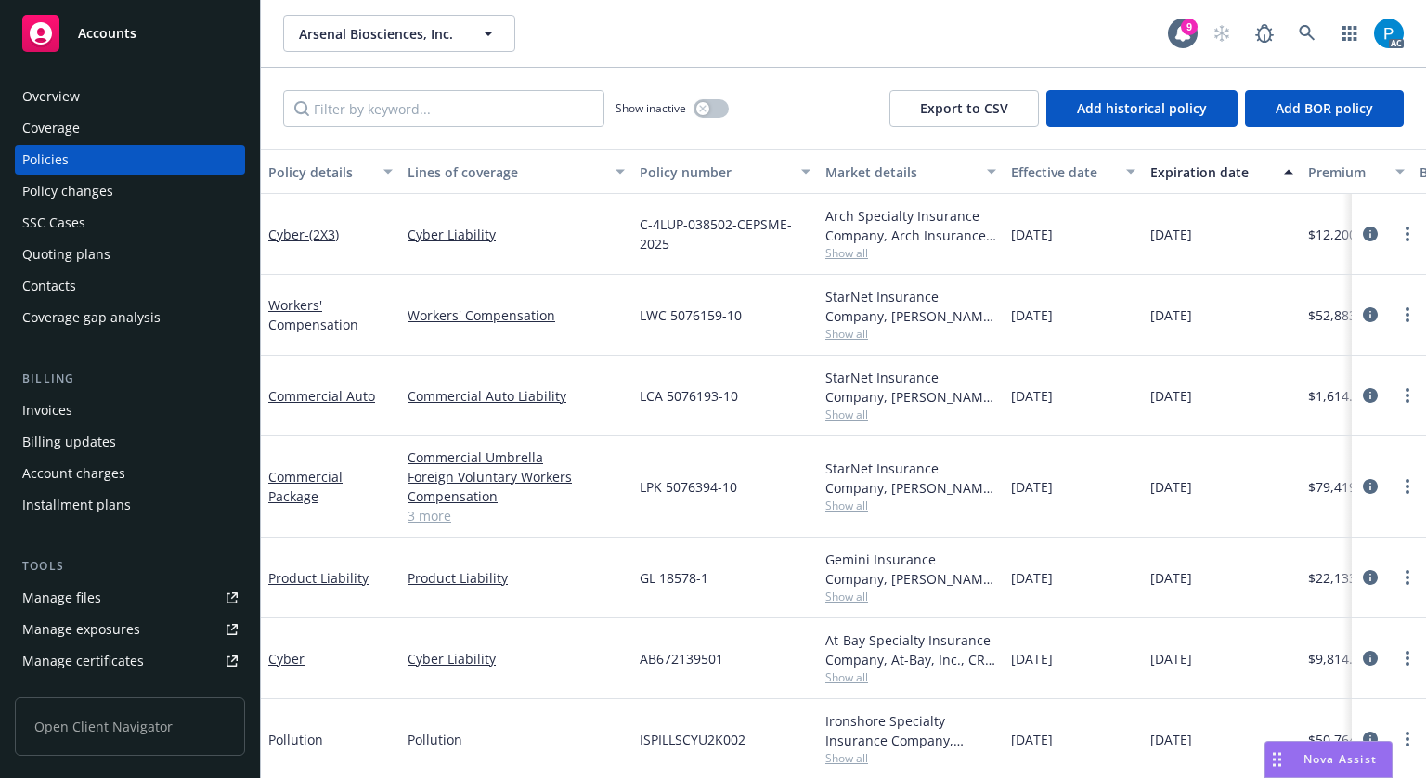
click at [99, 408] on div "Invoices" at bounding box center [129, 411] width 215 height 30
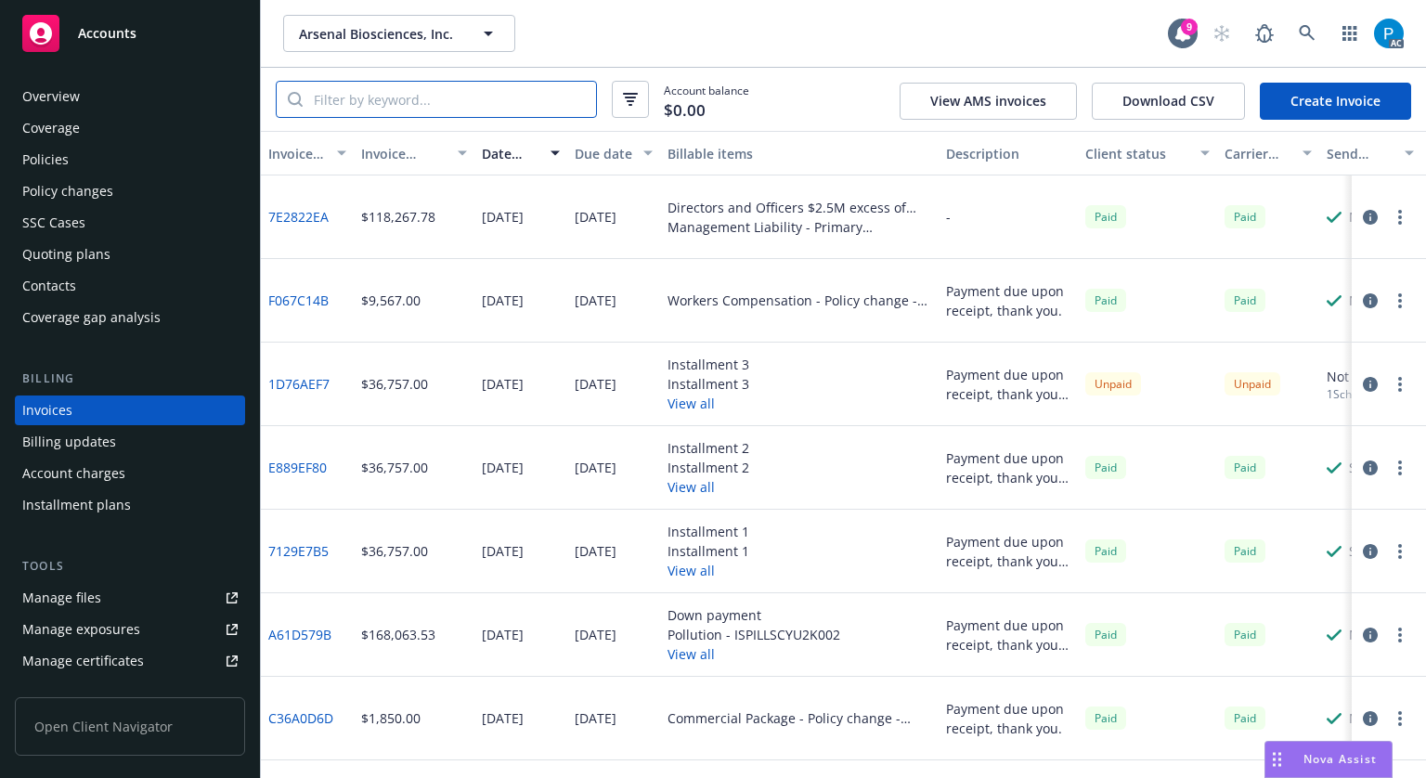
drag, startPoint x: 333, startPoint y: 155, endPoint x: 363, endPoint y: 110, distance: 54.3
click at [363, 110] on input "search" at bounding box center [449, 99] width 293 height 35
paste input "57 UUN BA8965"
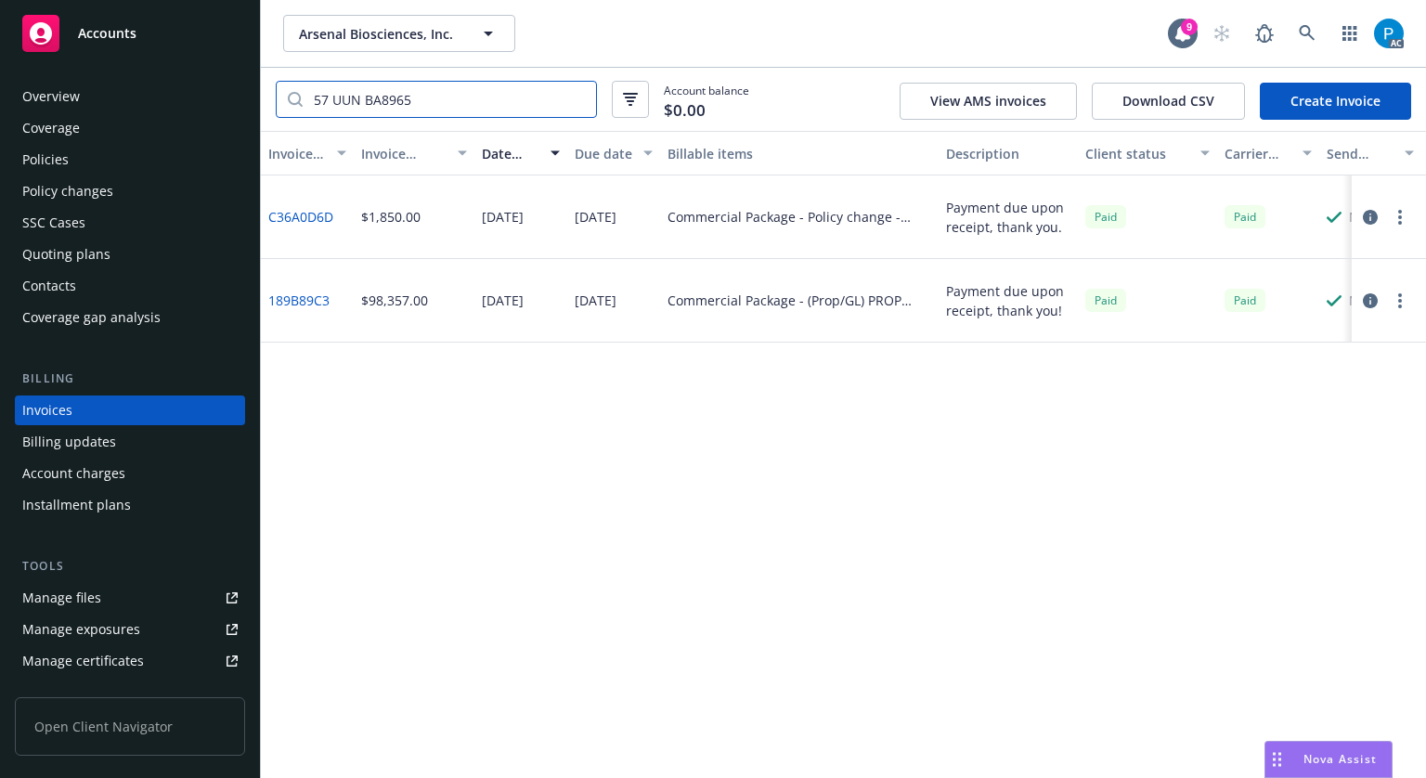
type input "57 UUN BA8965"
click at [90, 108] on div "Overview" at bounding box center [129, 97] width 215 height 30
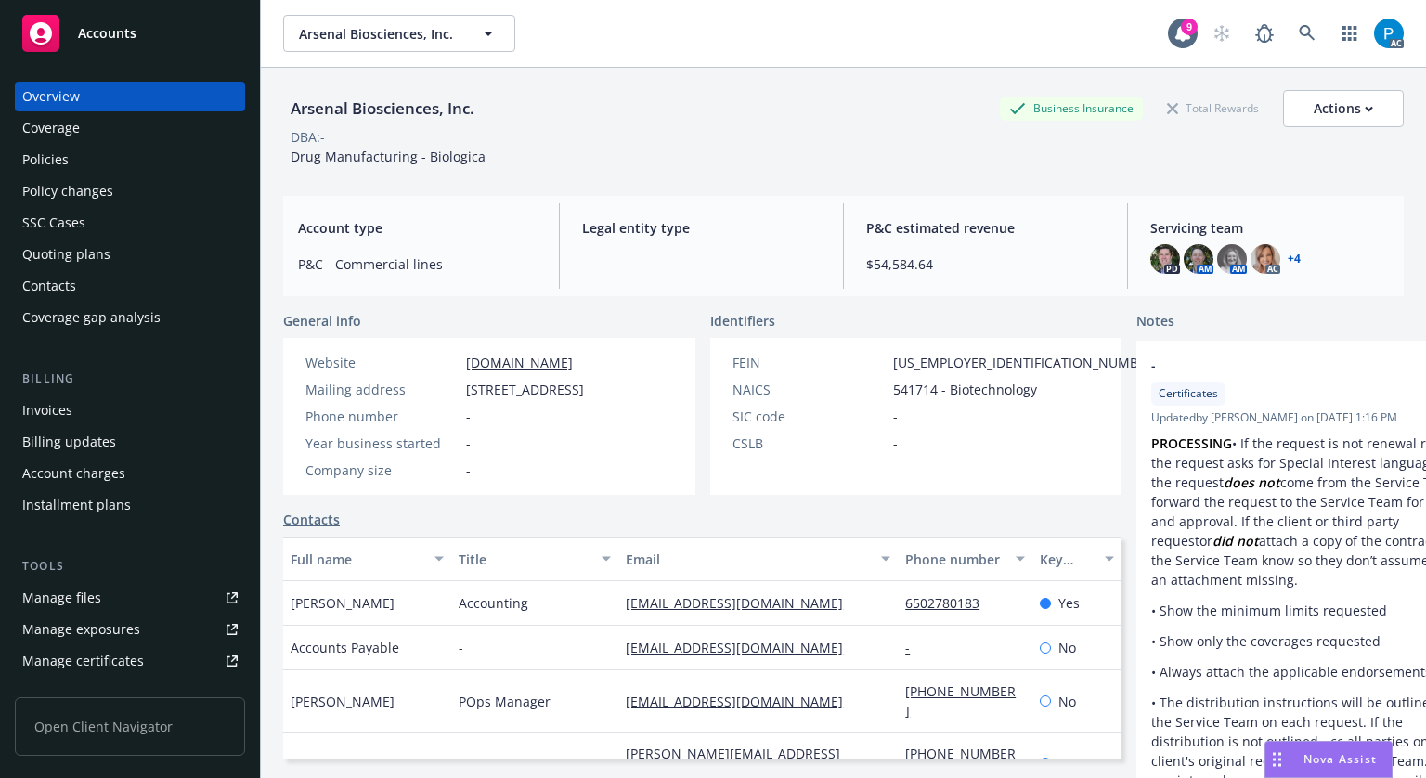
click at [76, 155] on div "Policies" at bounding box center [129, 160] width 215 height 30
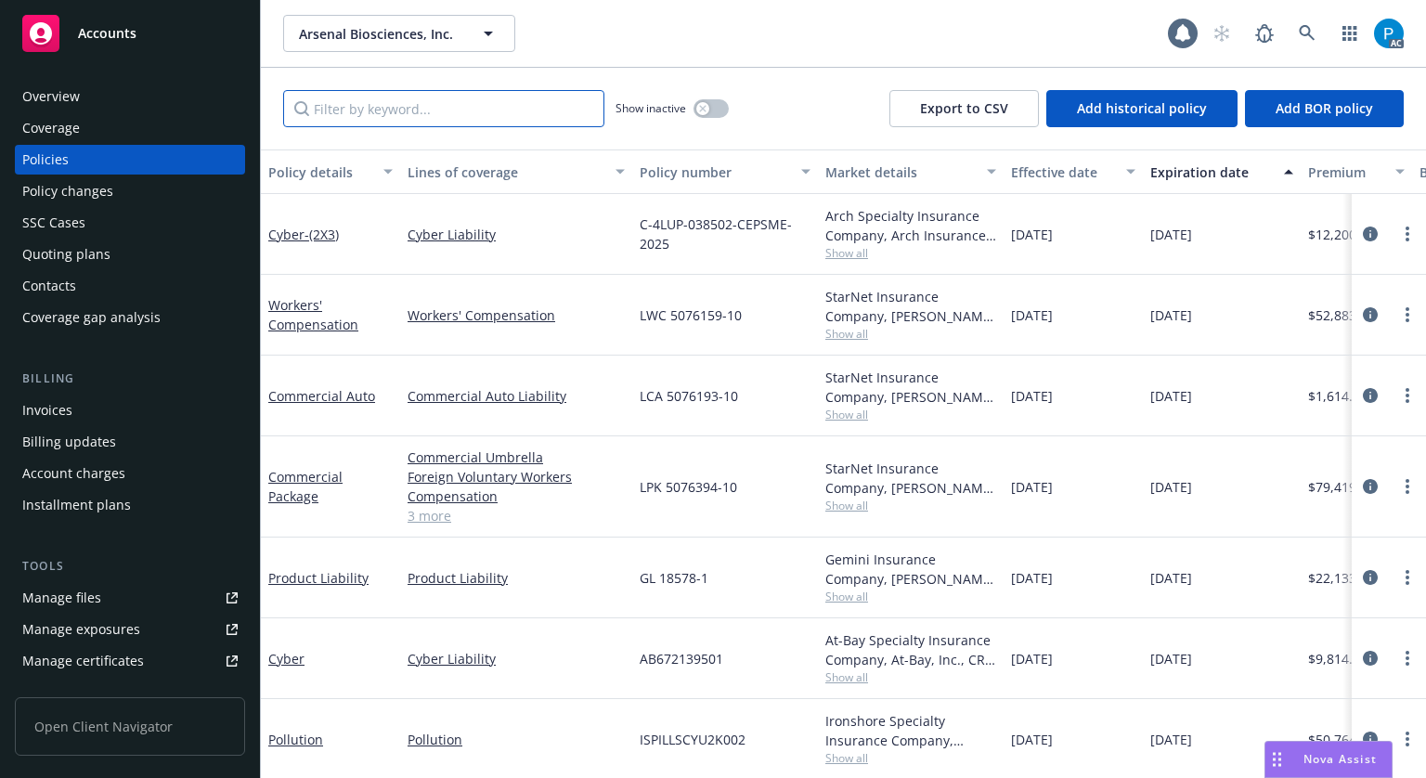
click at [459, 113] on input "Filter by keyword..." at bounding box center [443, 108] width 321 height 37
paste input "57 UUN BA8965"
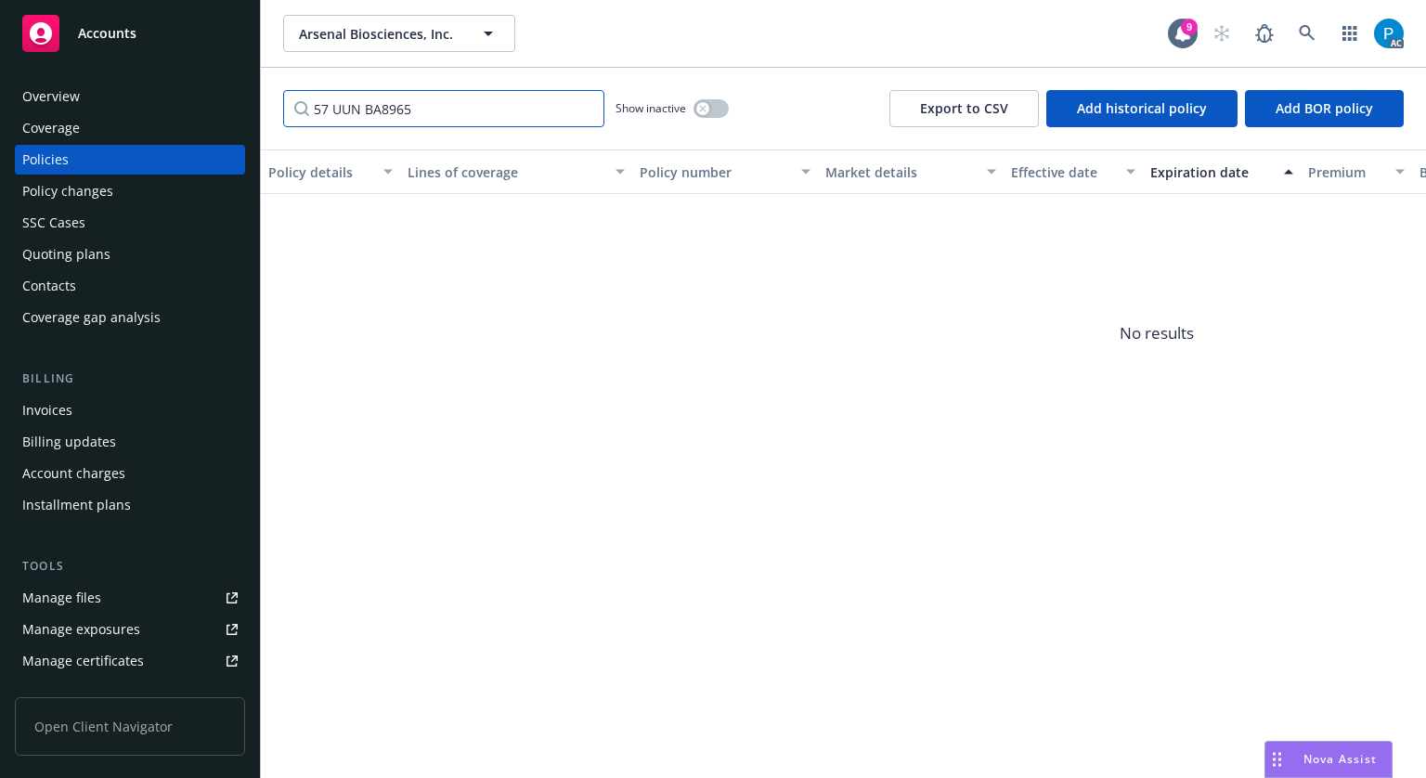
type input "57 UUN BA8965"
click at [171, 41] on div "Accounts" at bounding box center [129, 33] width 215 height 37
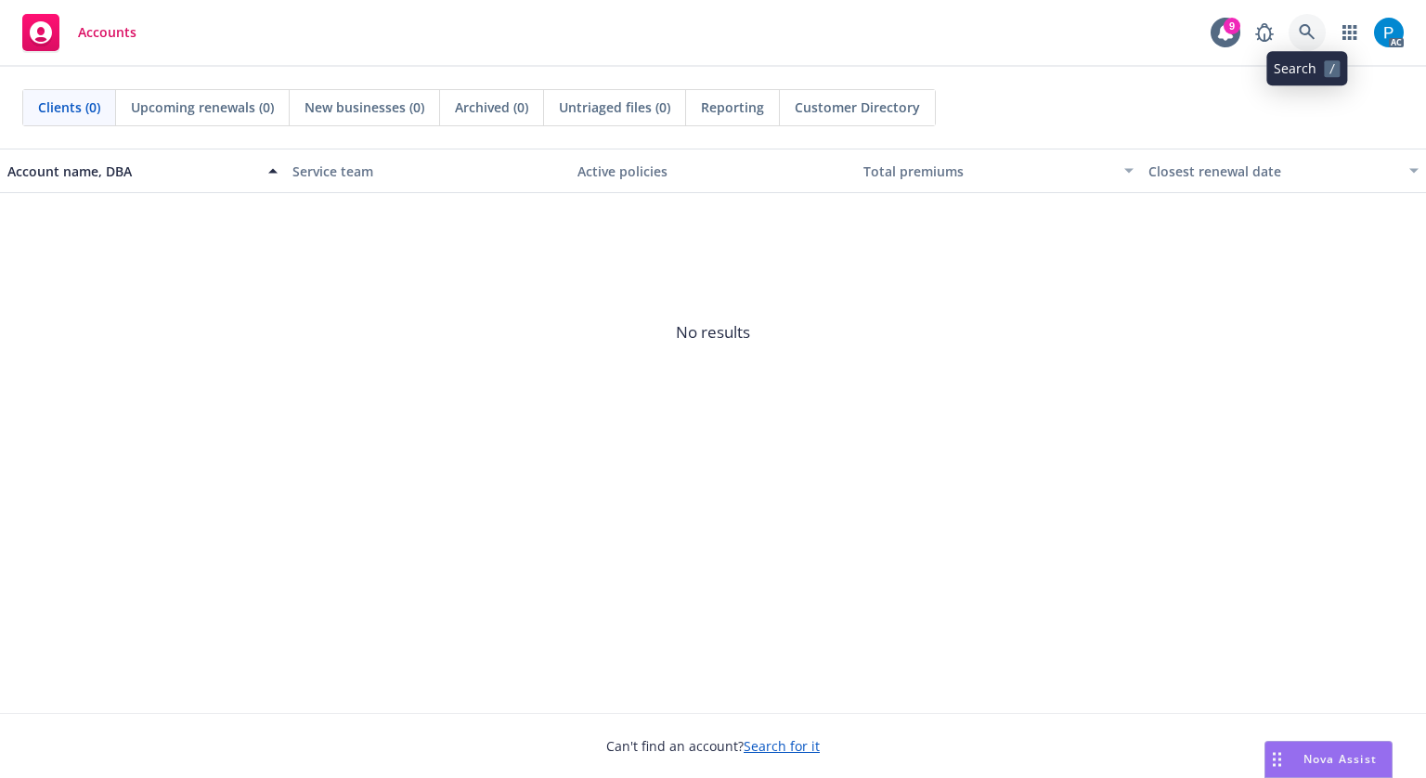
click at [1302, 35] on icon at bounding box center [1307, 32] width 17 height 17
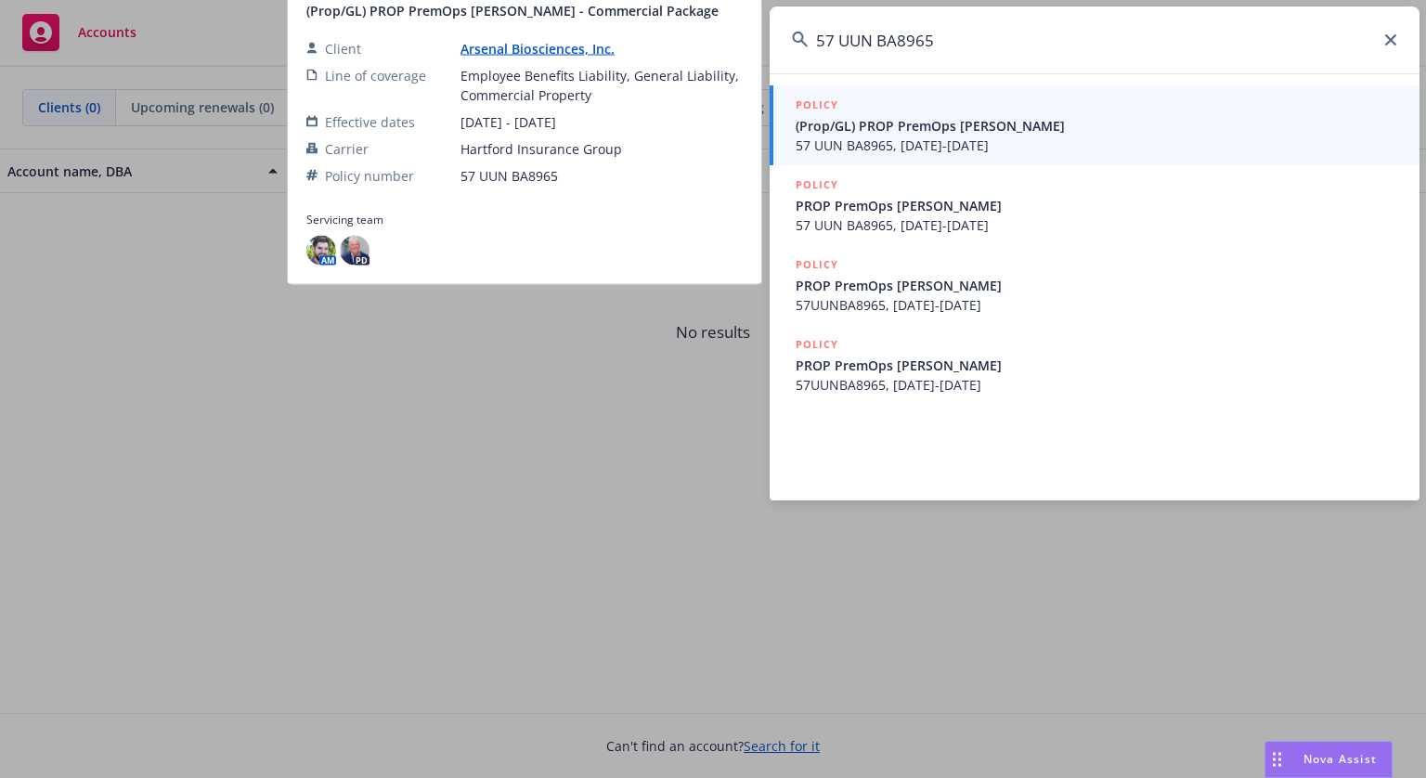
type input "57 UUN BA8965"
click at [969, 137] on span "57 UUN BA8965, 01/24/2024-01/24/2025" at bounding box center [1097, 145] width 602 height 19
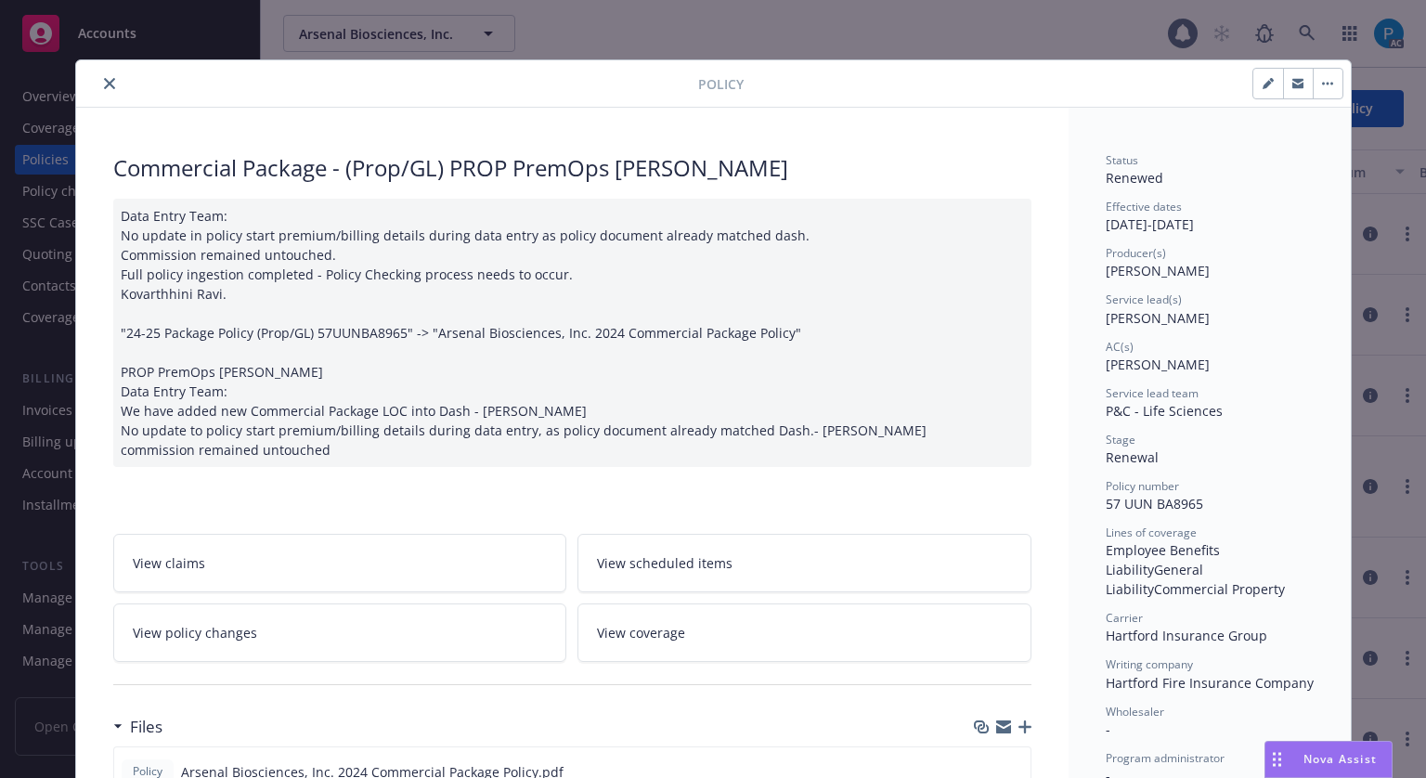
scroll to position [56, 0]
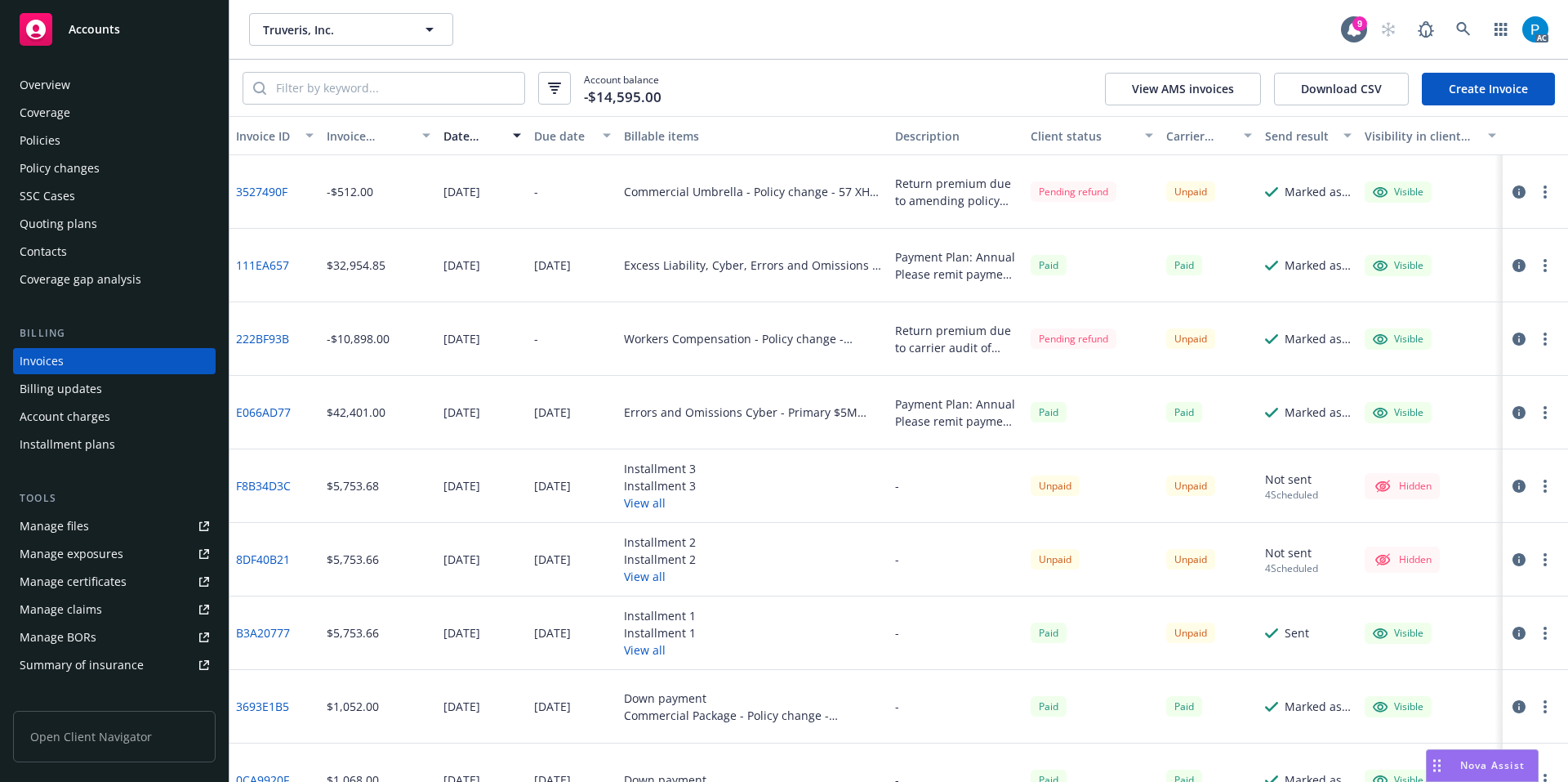
click at [124, 34] on div "Accounts" at bounding box center [113, 29] width 189 height 33
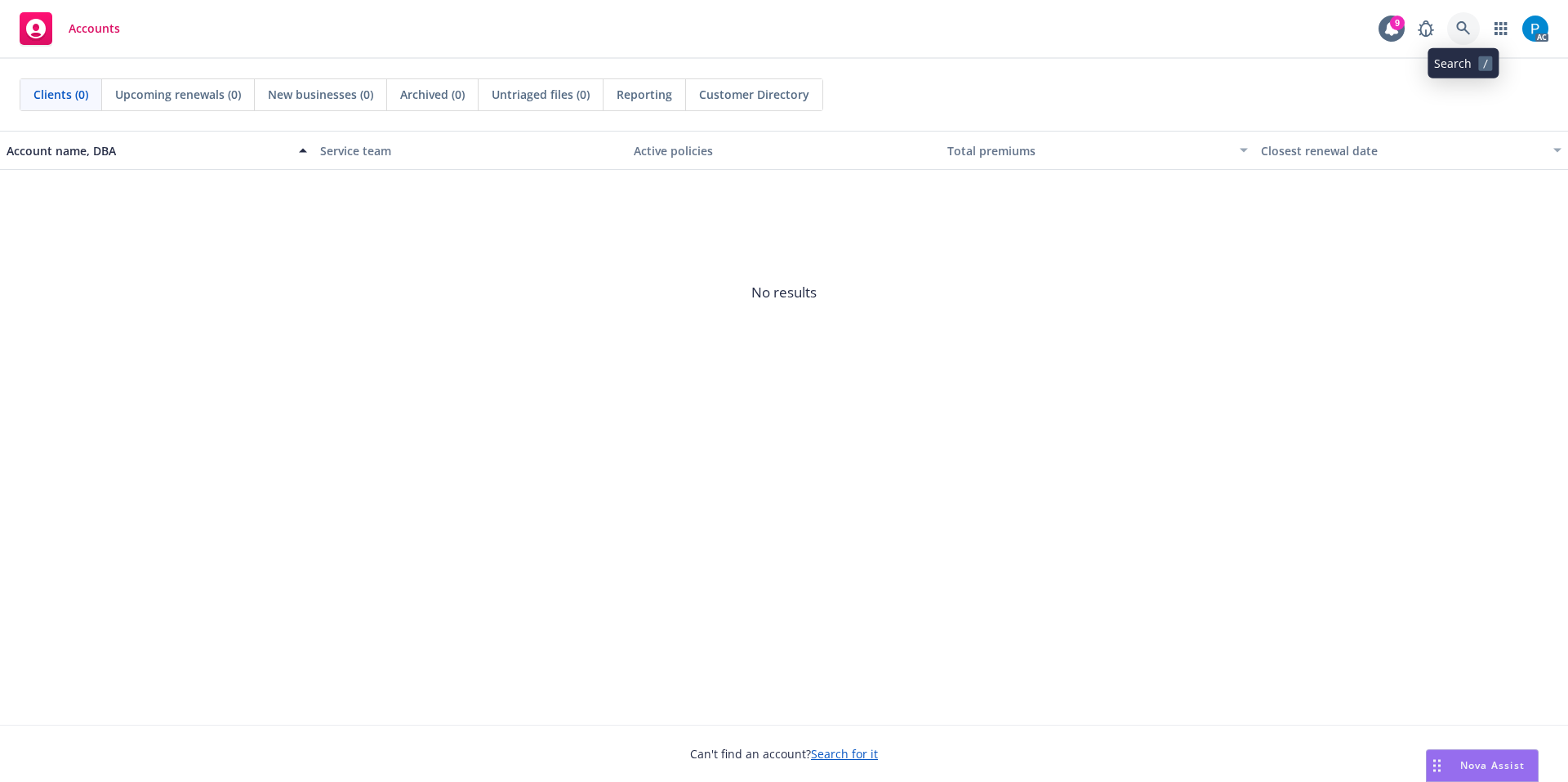
click at [1465, 40] on link at bounding box center [1462, 28] width 33 height 33
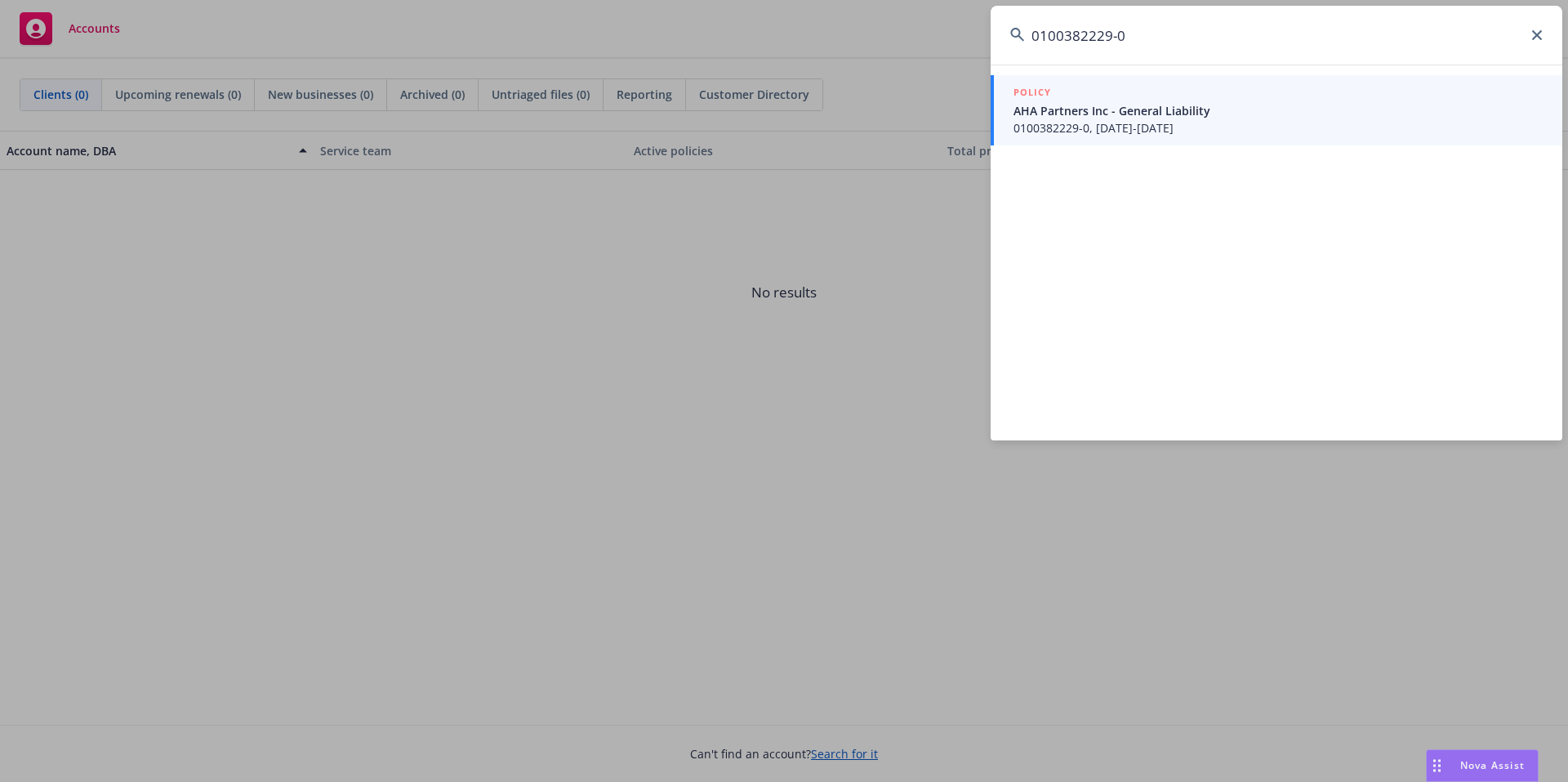
type input "0100382229-0"
click at [1226, 100] on div "POLICY" at bounding box center [1278, 93] width 529 height 18
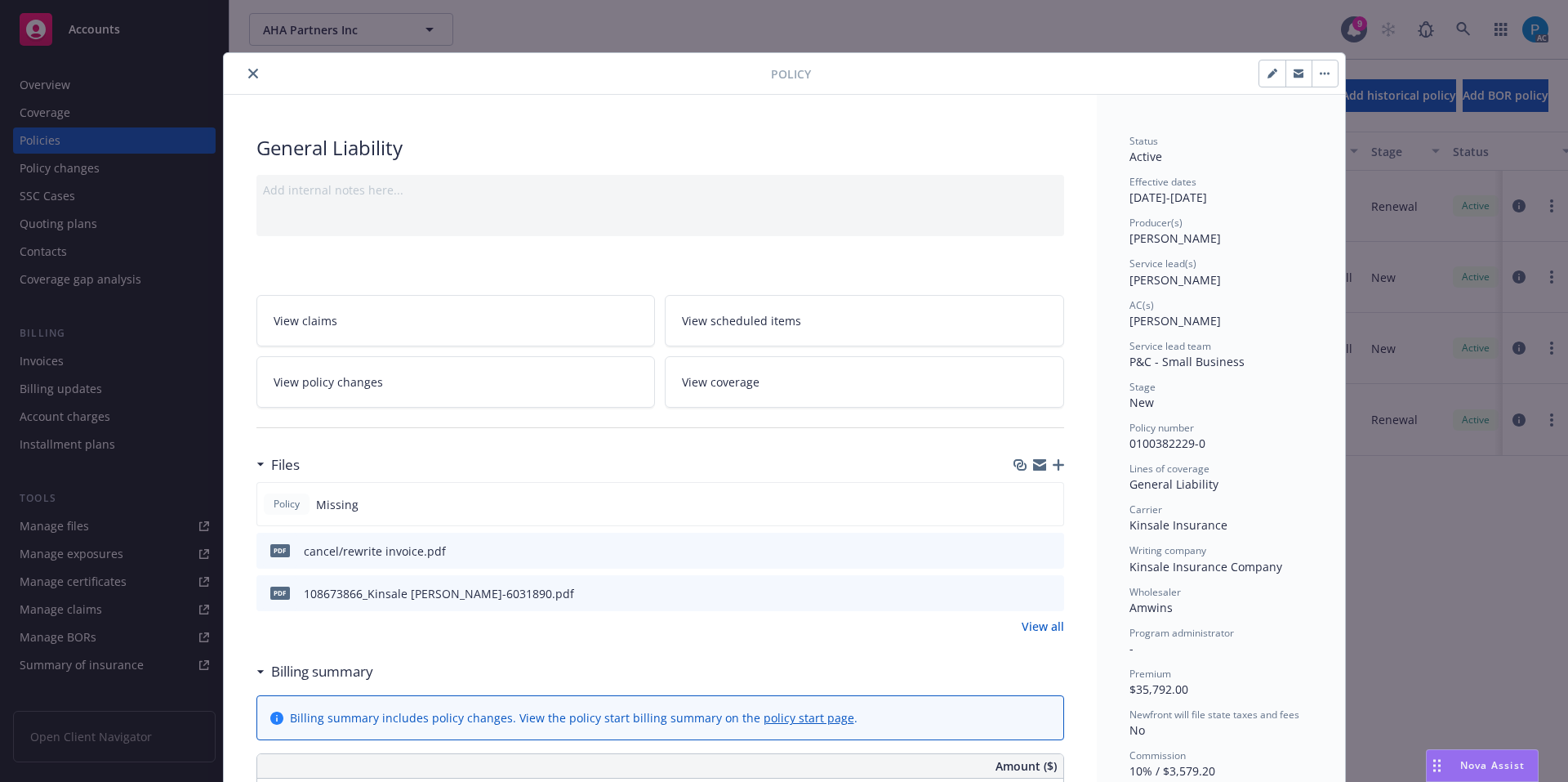
click at [1017, 545] on icon "download file" at bounding box center [1021, 549] width 13 height 13
click at [251, 76] on icon "close" at bounding box center [252, 73] width 10 height 10
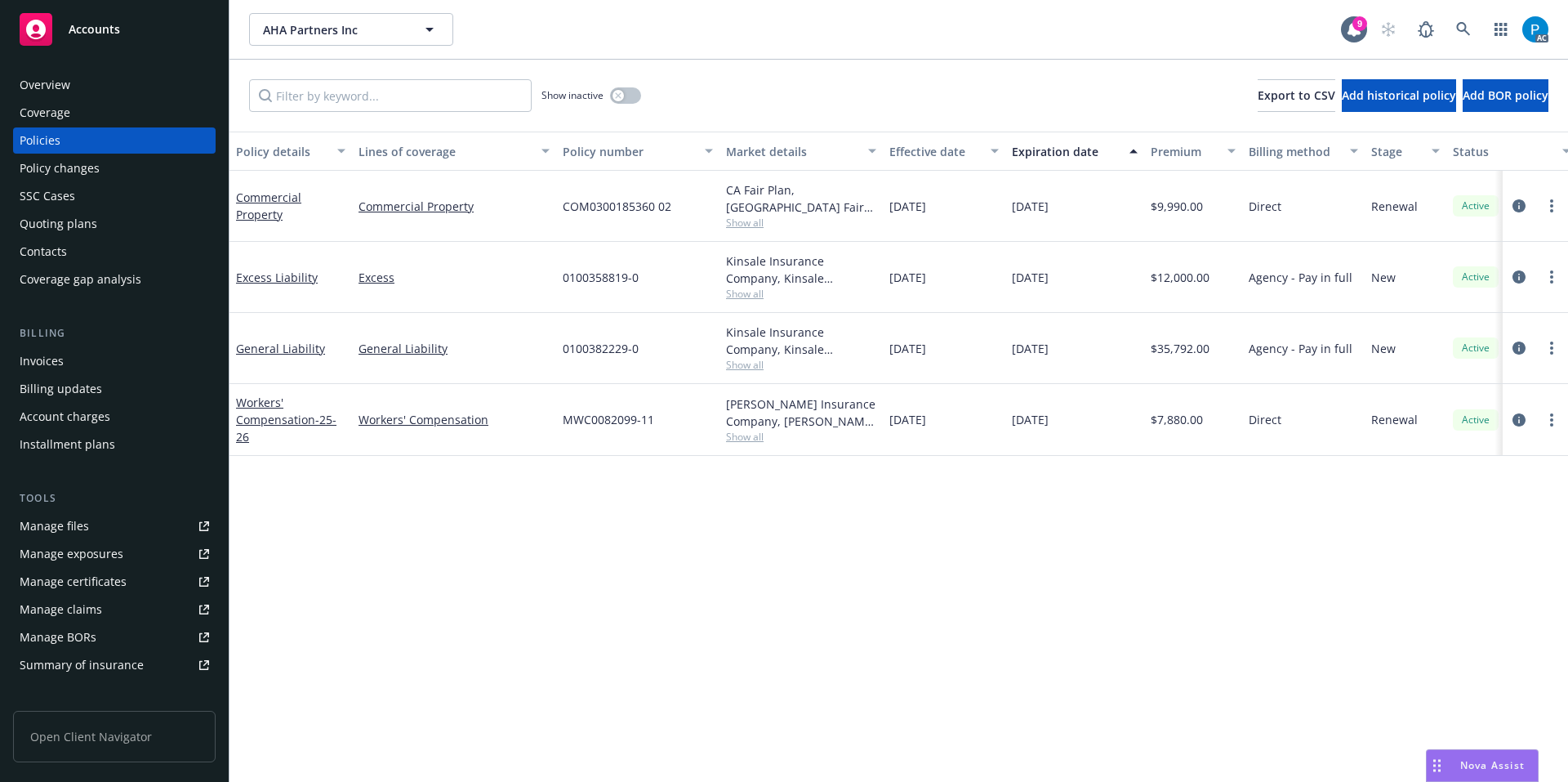
click at [85, 348] on div "Invoices" at bounding box center [113, 362] width 189 height 26
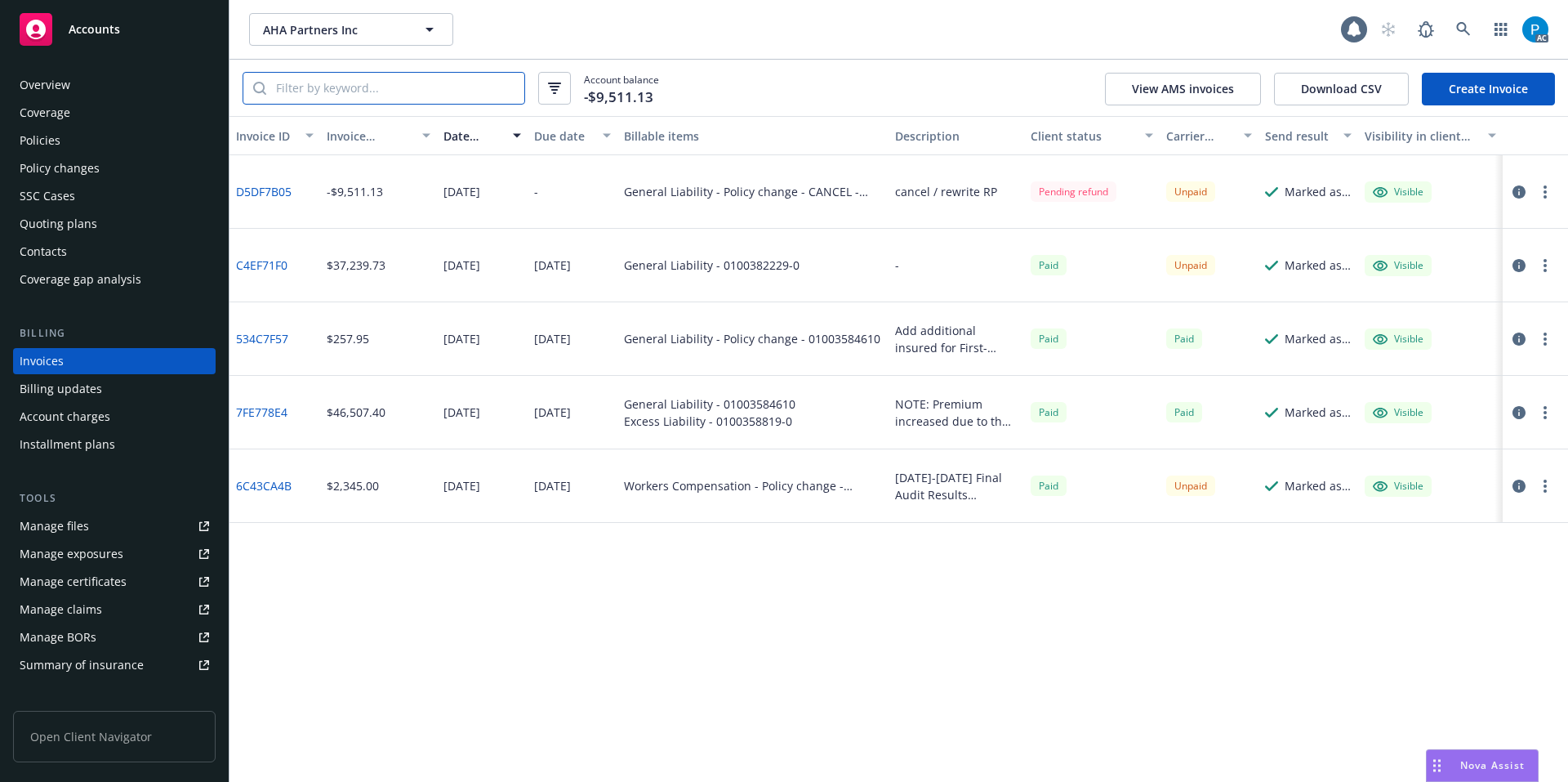
click at [383, 89] on input "search" at bounding box center [395, 88] width 258 height 31
paste input "0100382229-0"
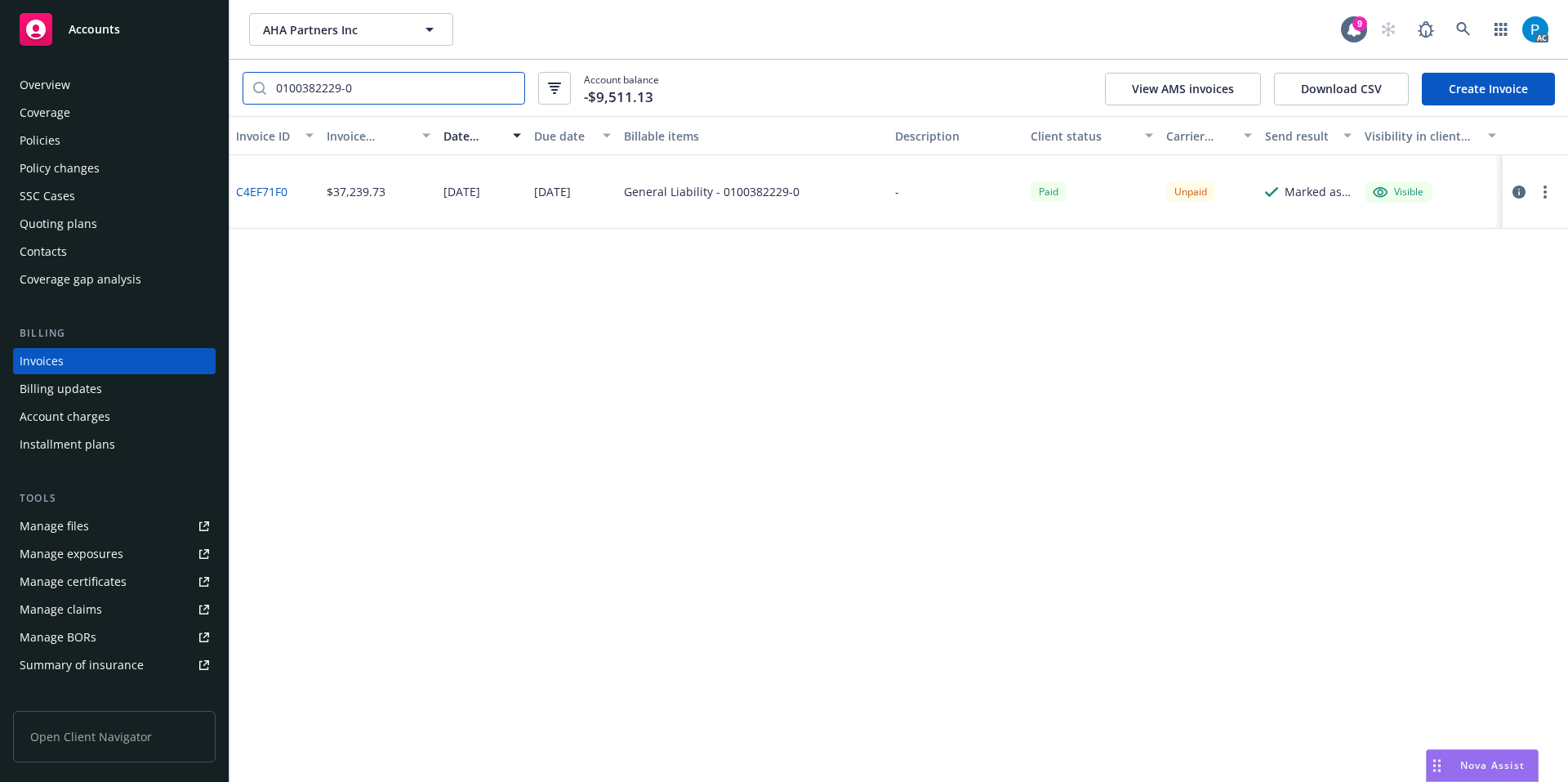
type input "0100382229-0"
click at [1526, 192] on button "button" at bounding box center [1519, 192] width 19 height 19
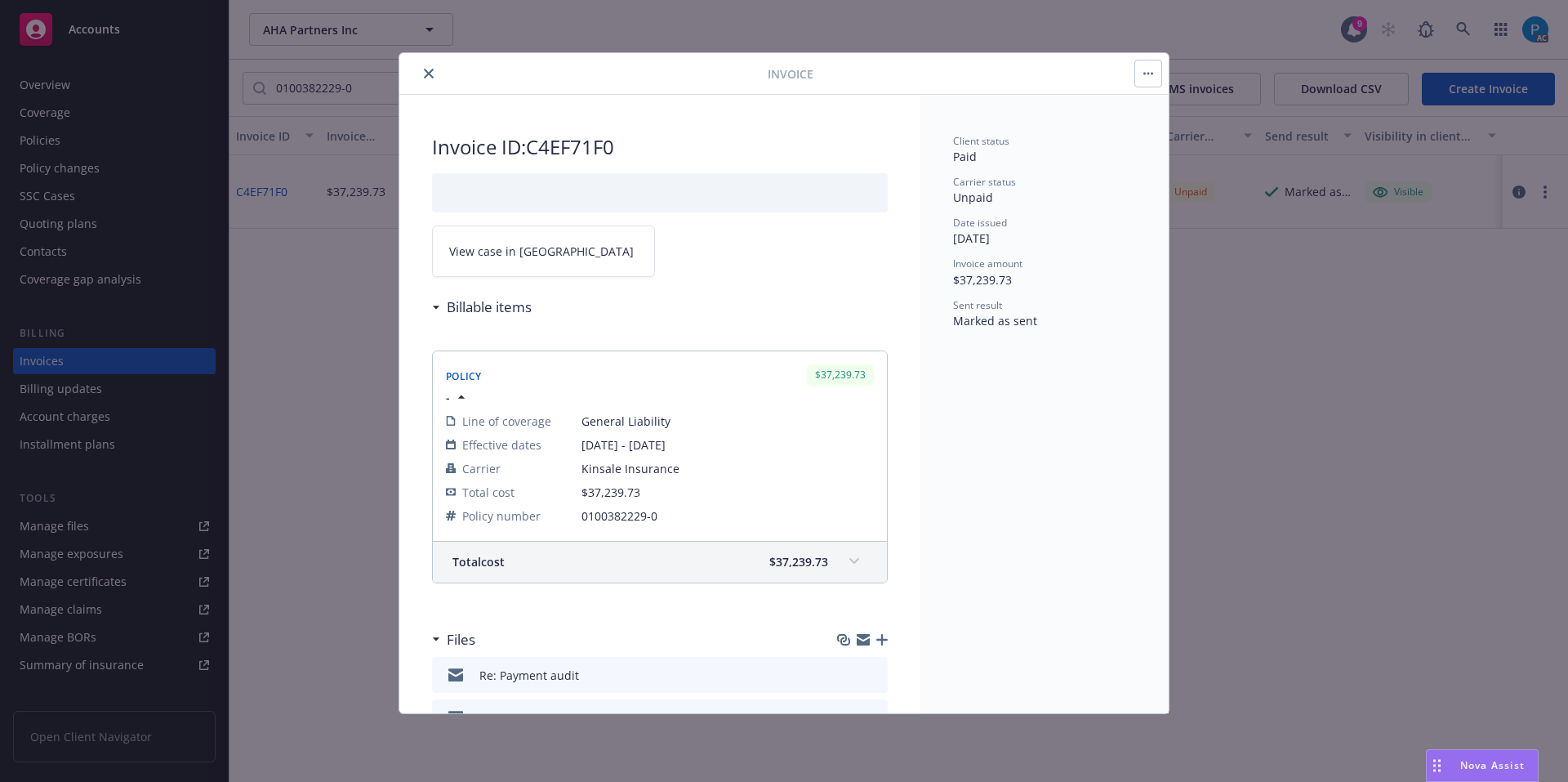
click at [568, 253] on link "View case in [GEOGRAPHIC_DATA]" at bounding box center [543, 251] width 222 height 51
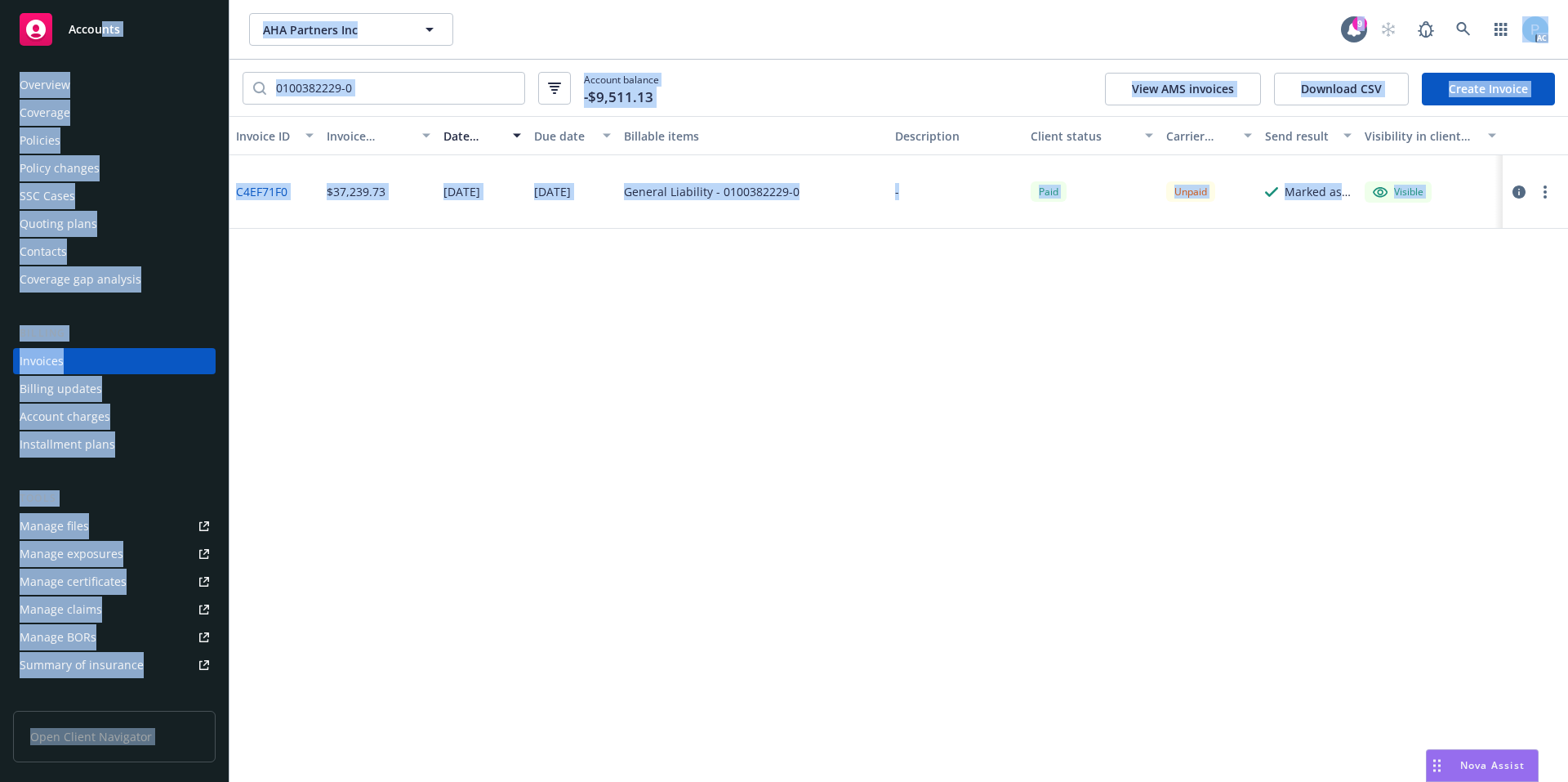
click at [101, 28] on span "Accounts" at bounding box center [94, 29] width 51 height 13
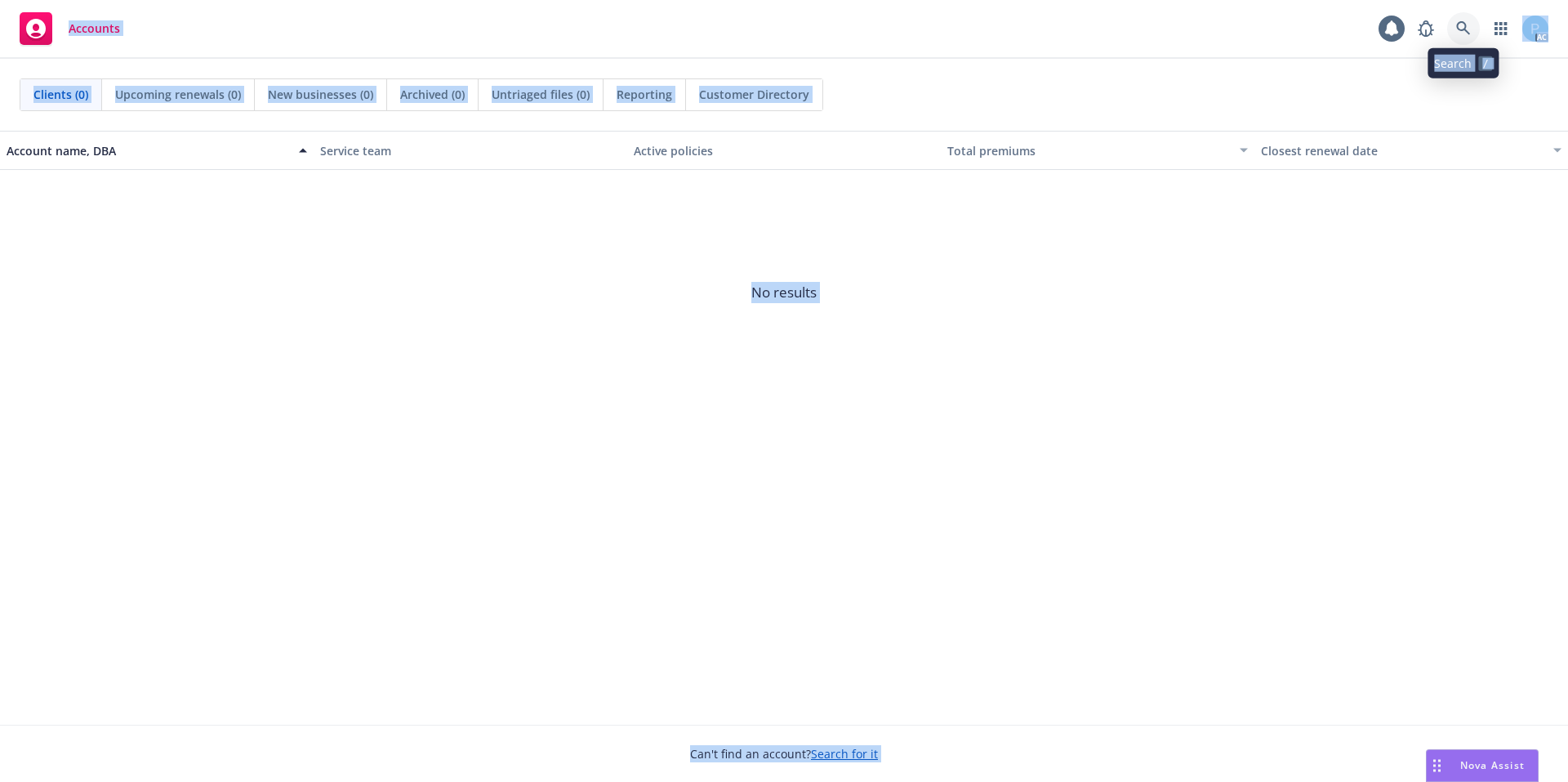
click at [1455, 31] on link at bounding box center [1462, 28] width 33 height 33
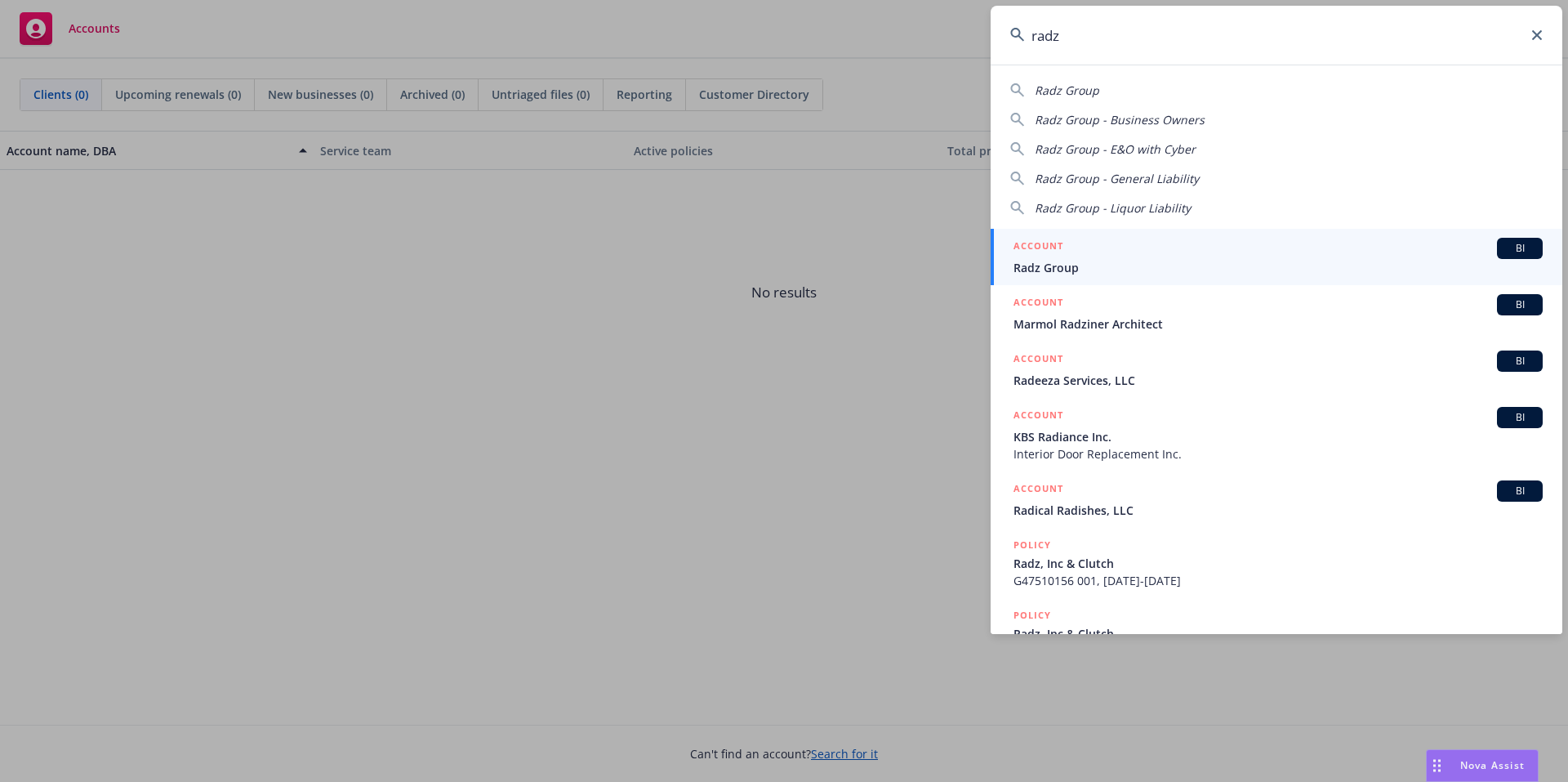
type input "radz"
click at [1109, 250] on div "ACCOUNT BI" at bounding box center [1278, 248] width 529 height 21
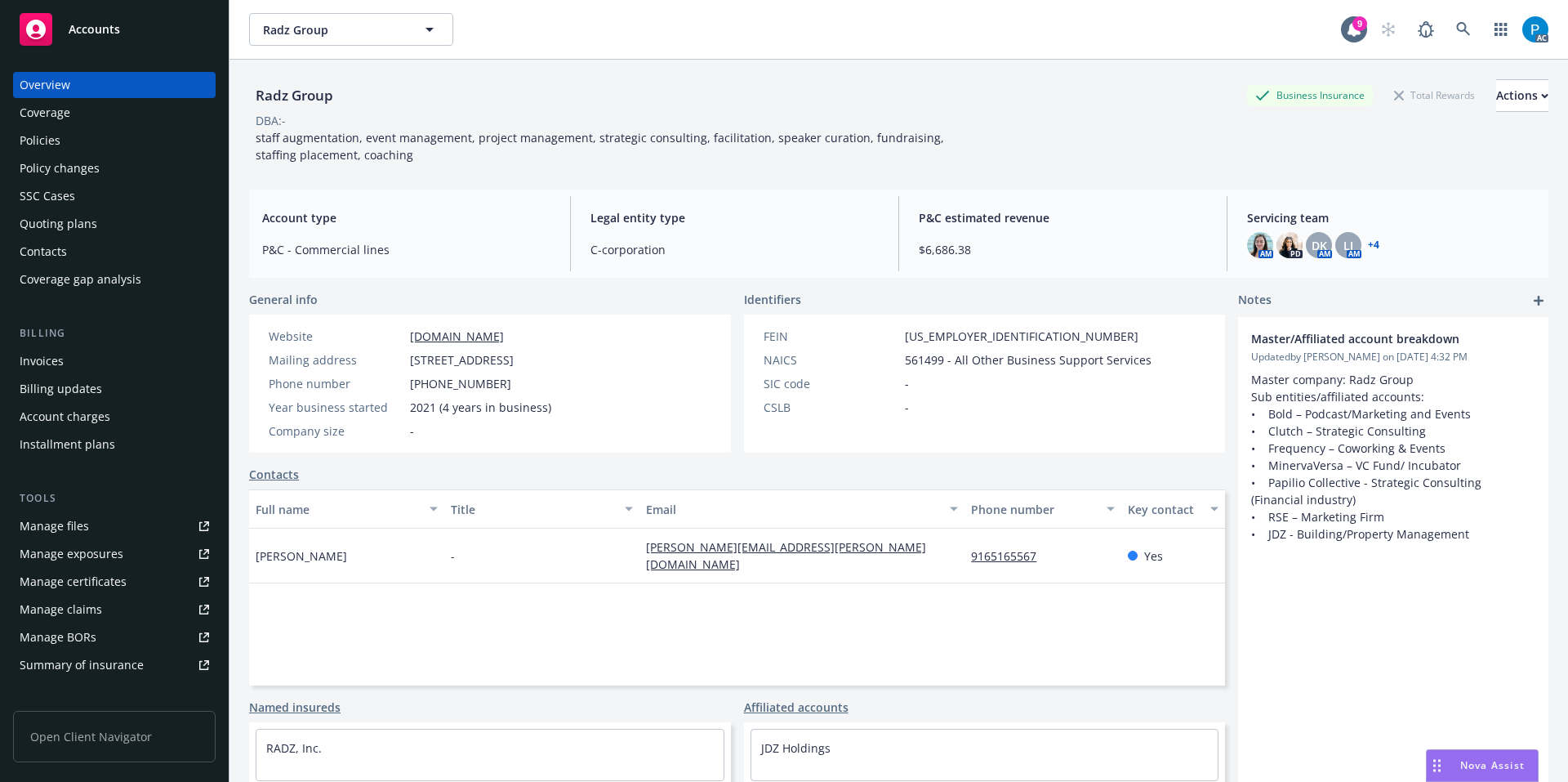
click at [102, 359] on div "Invoices" at bounding box center [113, 362] width 189 height 26
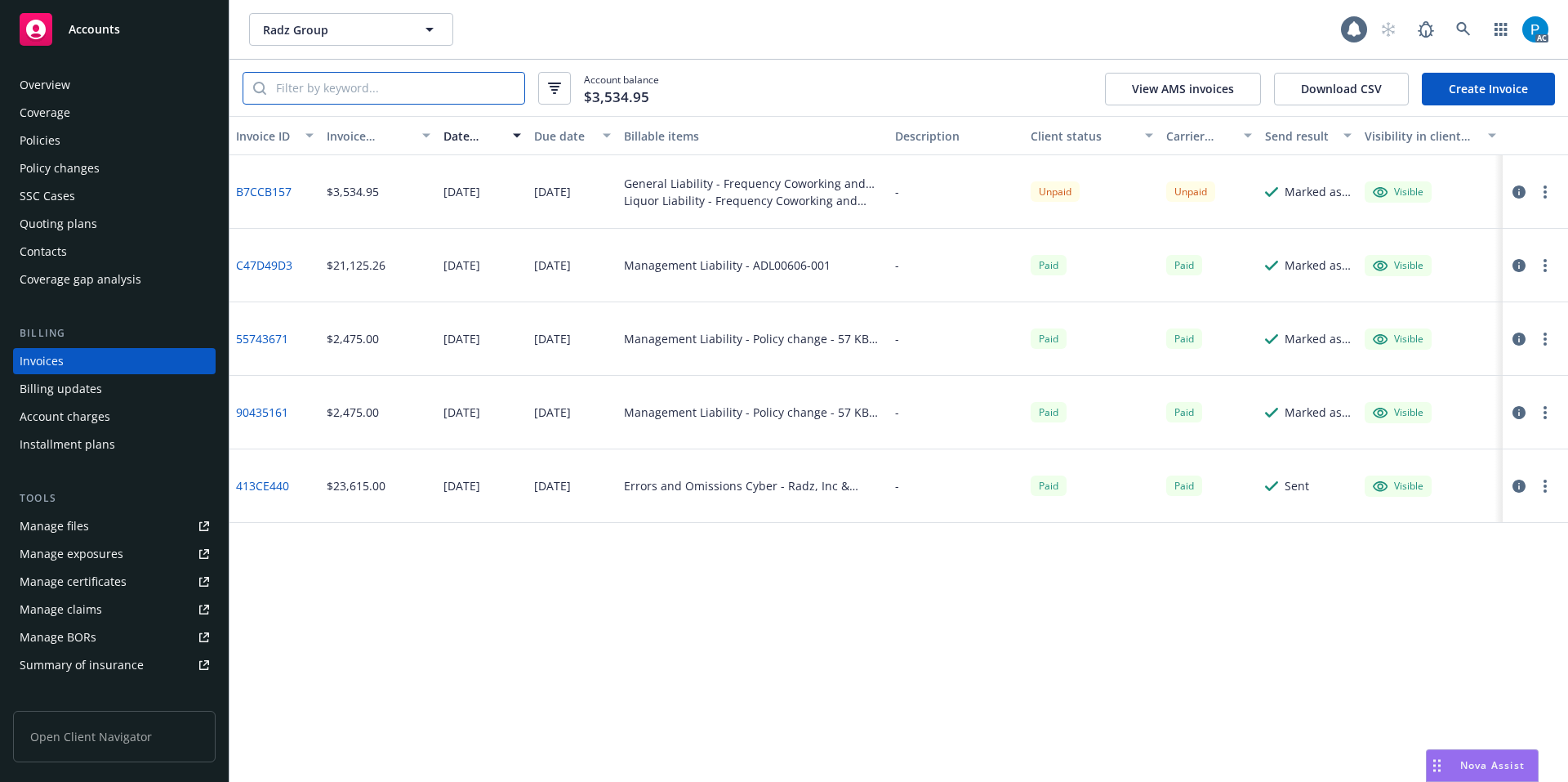
click at [353, 94] on input "search" at bounding box center [395, 88] width 258 height 31
paste input "• AAD368241"
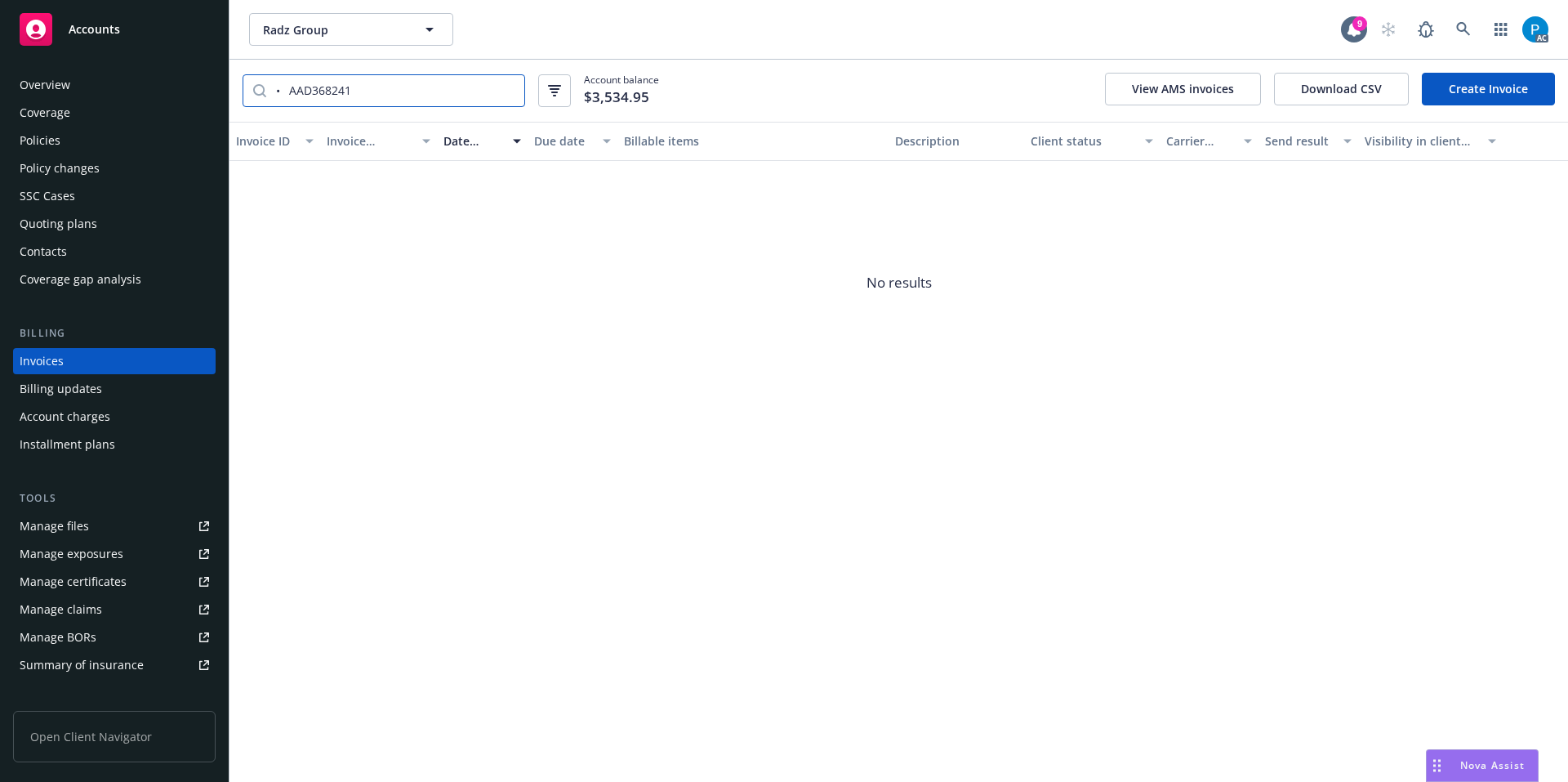
drag, startPoint x: 288, startPoint y: 93, endPoint x: 268, endPoint y: 97, distance: 20.4
click at [268, 97] on input "• AAD368241" at bounding box center [395, 90] width 258 height 31
type input "AAD368241"
click at [362, 238] on span "No results" at bounding box center [899, 283] width 1338 height 245
click at [156, 29] on div "Accounts" at bounding box center [113, 29] width 189 height 33
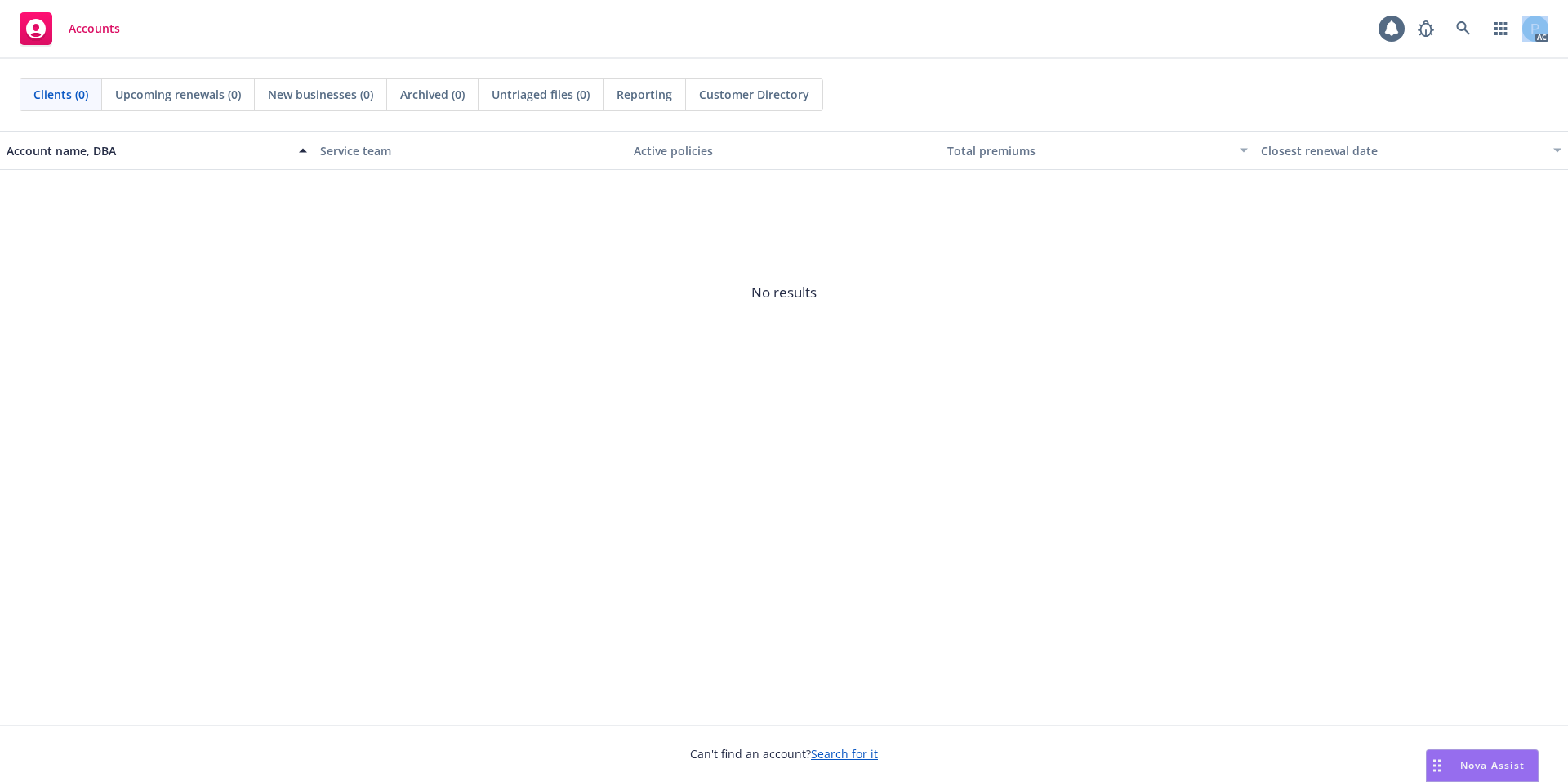
click at [156, 29] on div "Accounts AC" at bounding box center [784, 29] width 1568 height 59
click at [1454, 24] on link at bounding box center [1462, 28] width 33 height 33
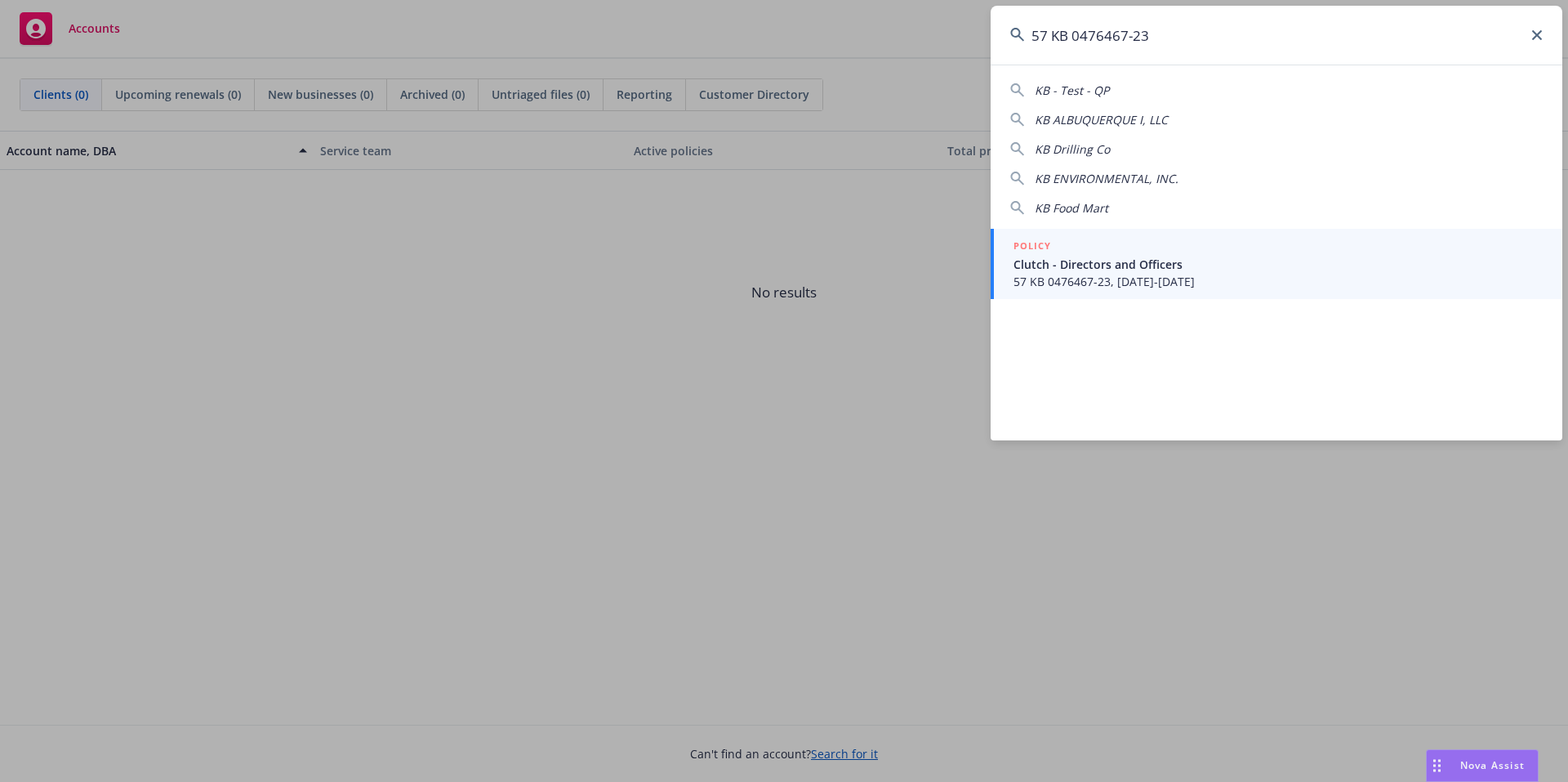
type input "57 KB 0476467-23"
click at [1152, 279] on span "57 KB 0476467-23, [DATE]-[DATE]" at bounding box center [1278, 281] width 529 height 17
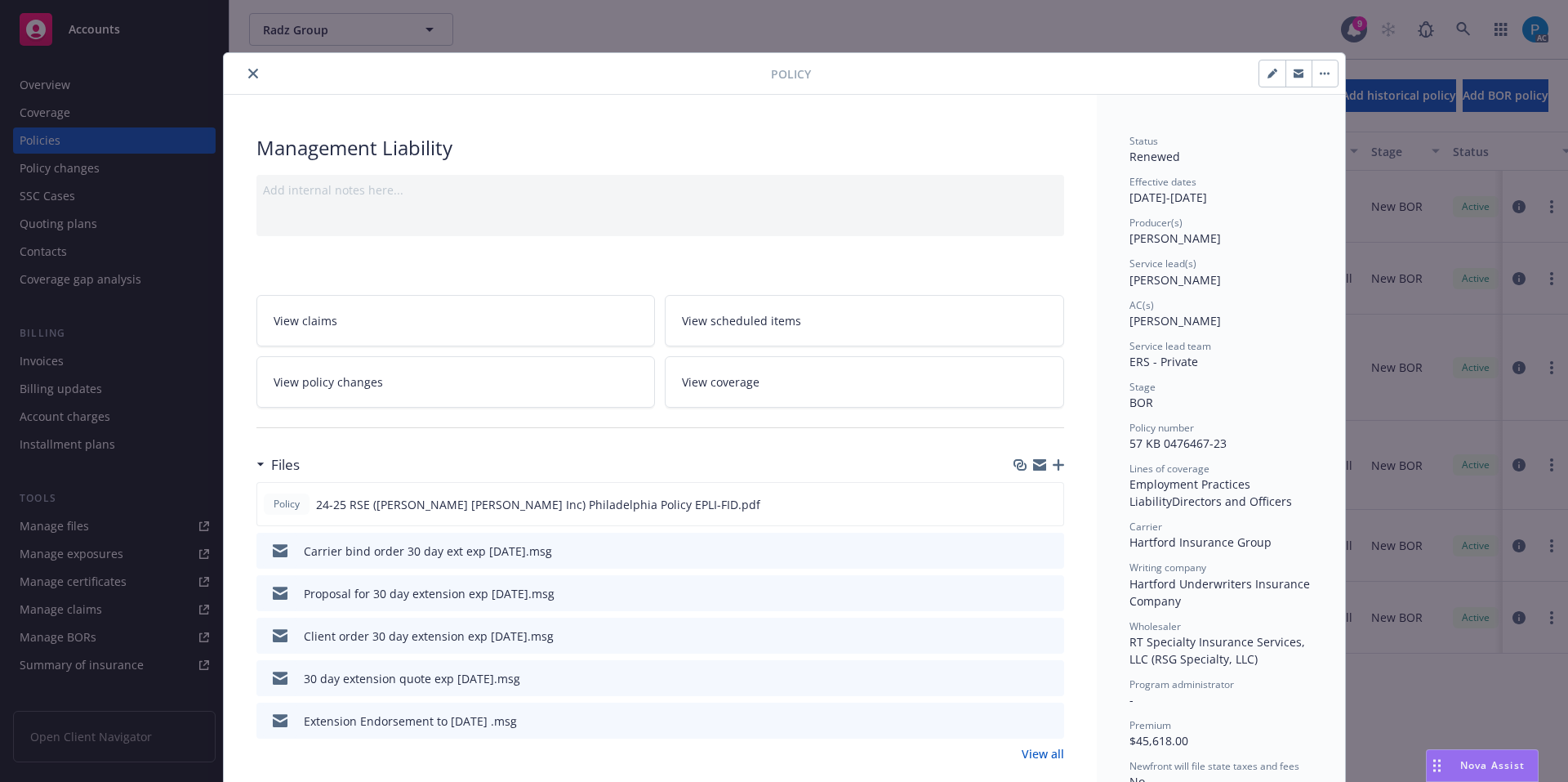
click at [252, 72] on button "close" at bounding box center [253, 73] width 19 height 19
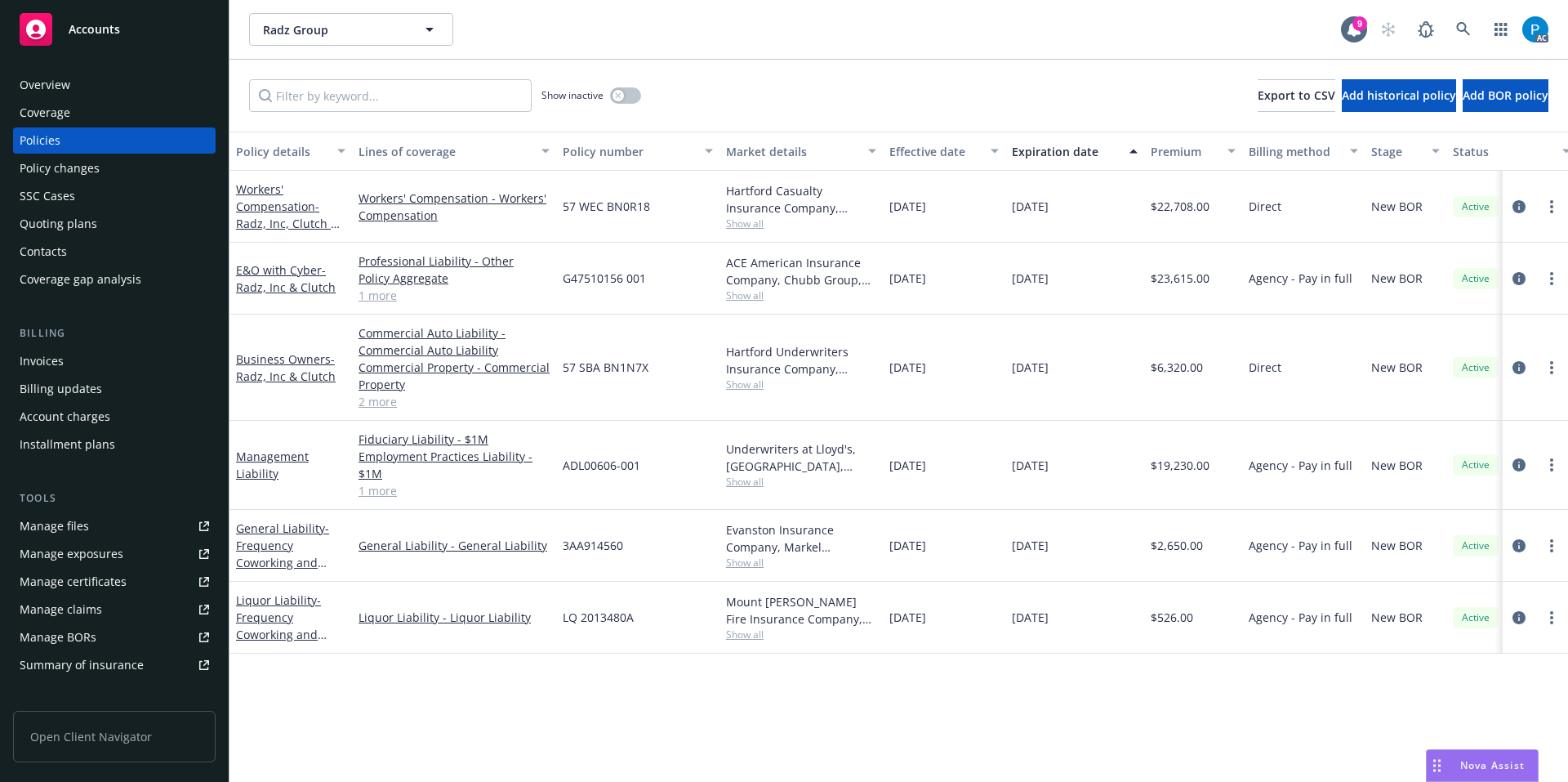
click at [118, 356] on div "Invoices" at bounding box center [113, 362] width 189 height 26
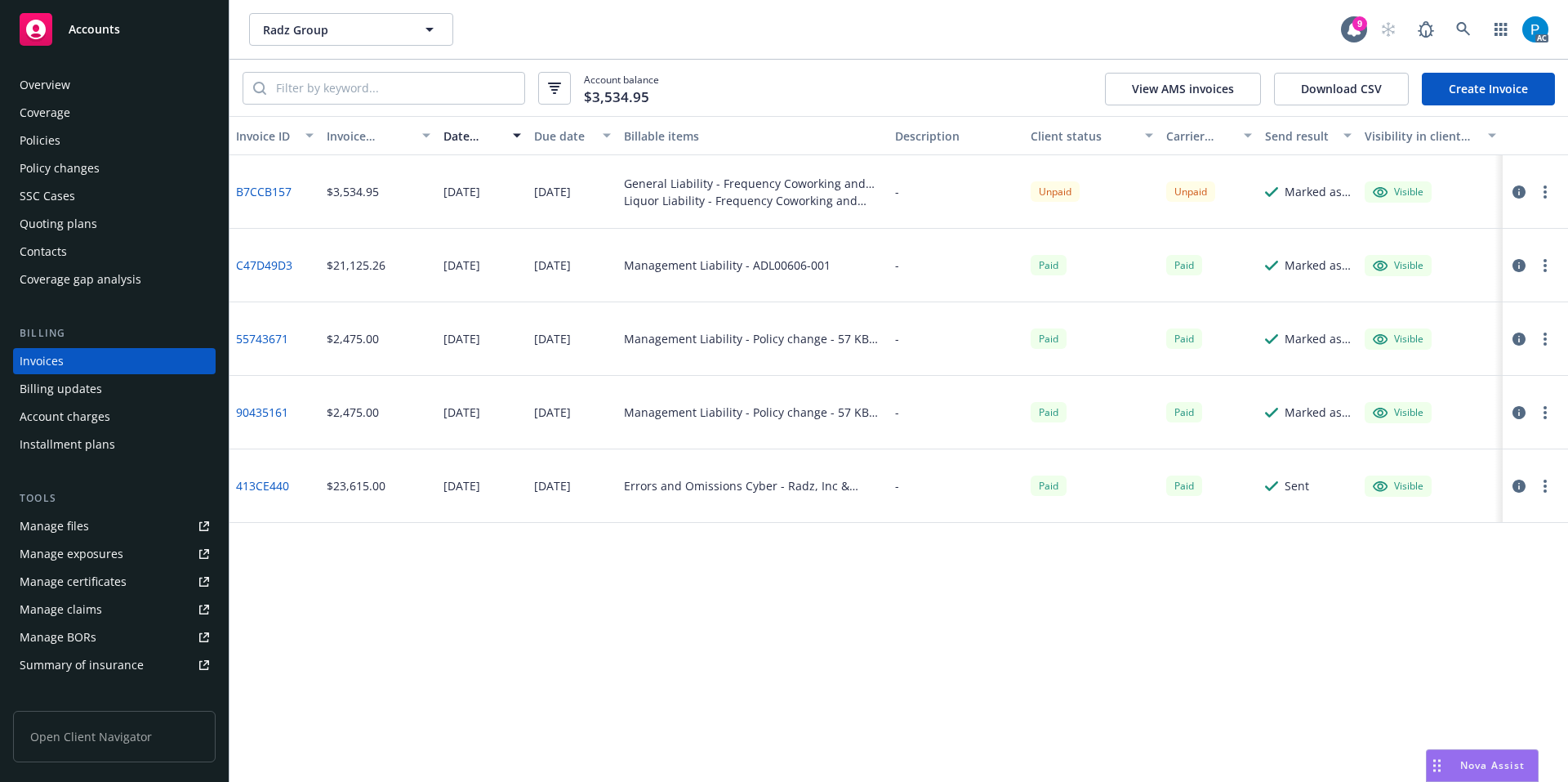
click at [397, 66] on div "Account balance $3,534.95 View AMS invoices Download CSV Create Invoice" at bounding box center [899, 88] width 1338 height 56
click at [390, 89] on input "search" at bounding box center [395, 88] width 258 height 31
paste input "57 KB 0476467-23"
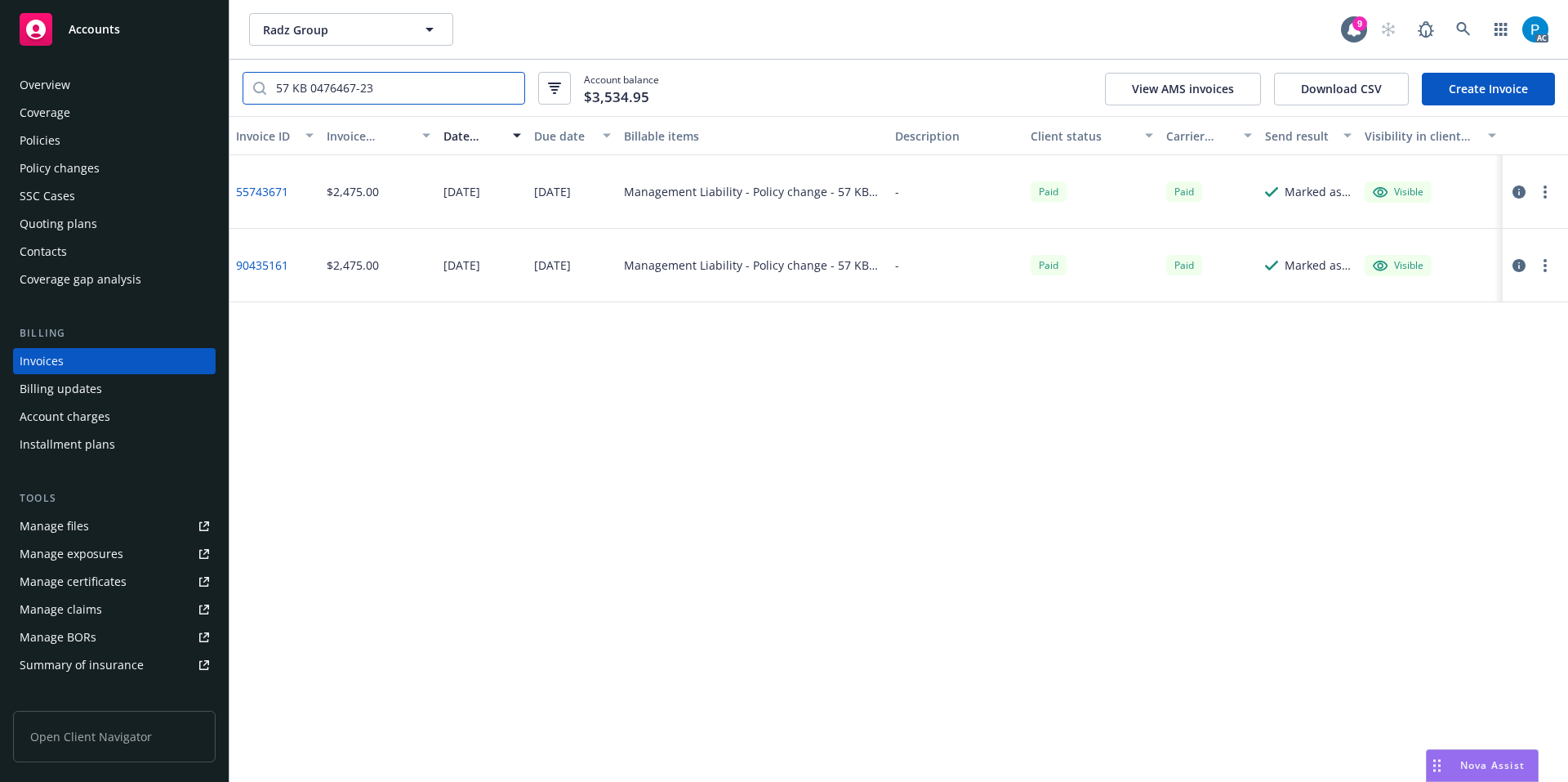
type input "57 KB 0476467-23"
click at [1519, 266] on icon "button" at bounding box center [1518, 265] width 13 height 13
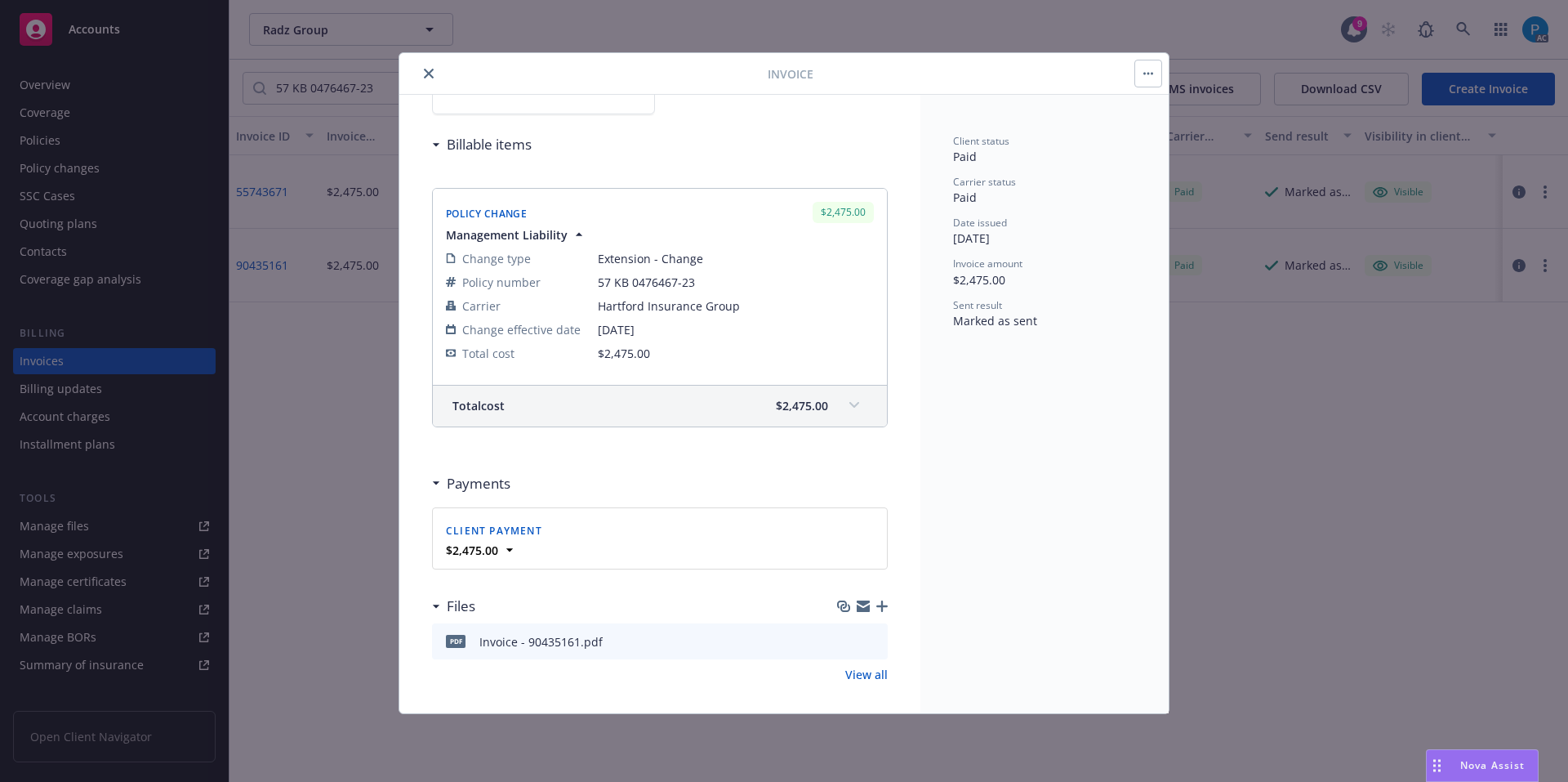
scroll to position [172, 0]
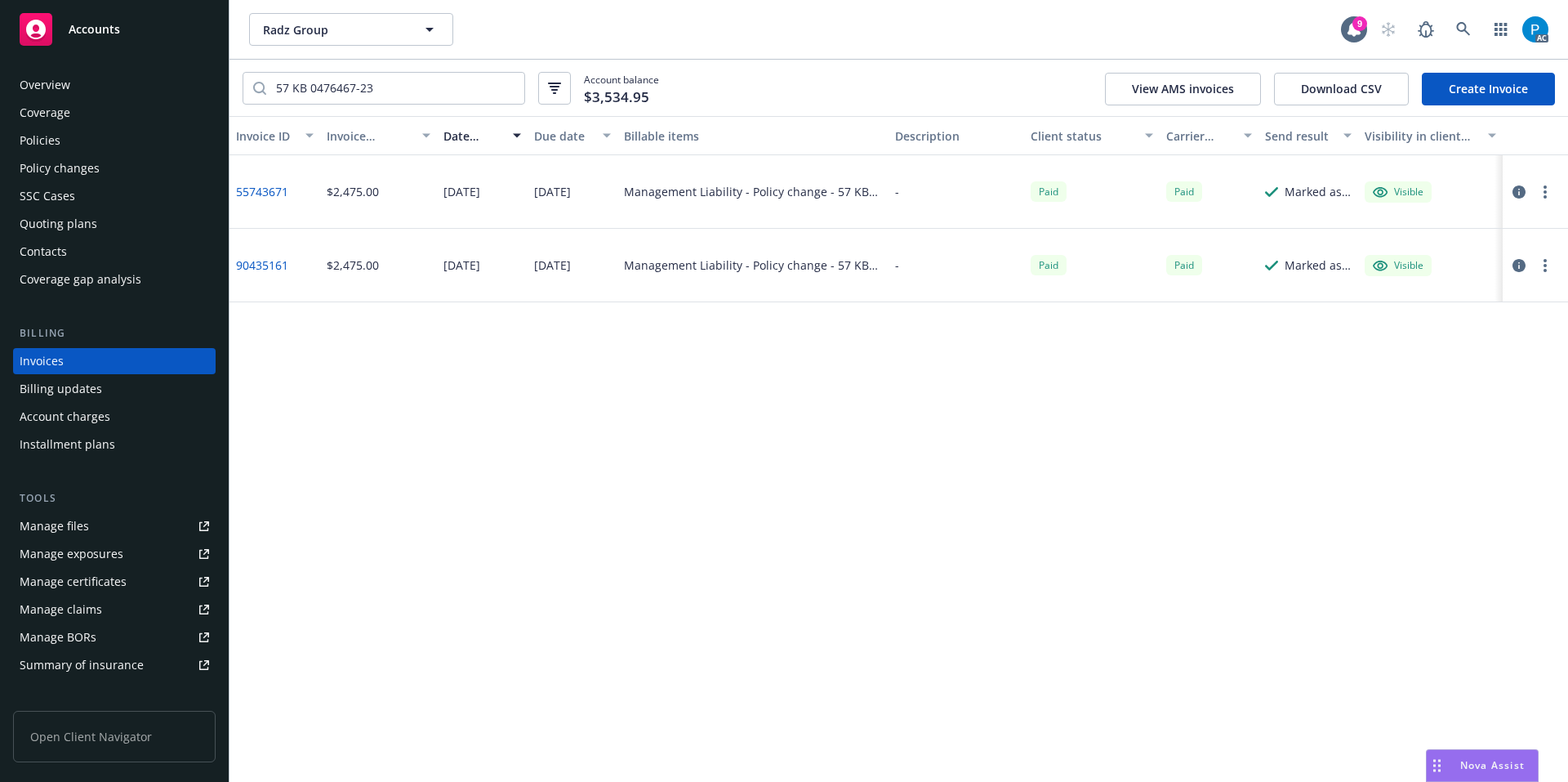
click at [1524, 189] on icon "button" at bounding box center [1518, 192] width 13 height 13
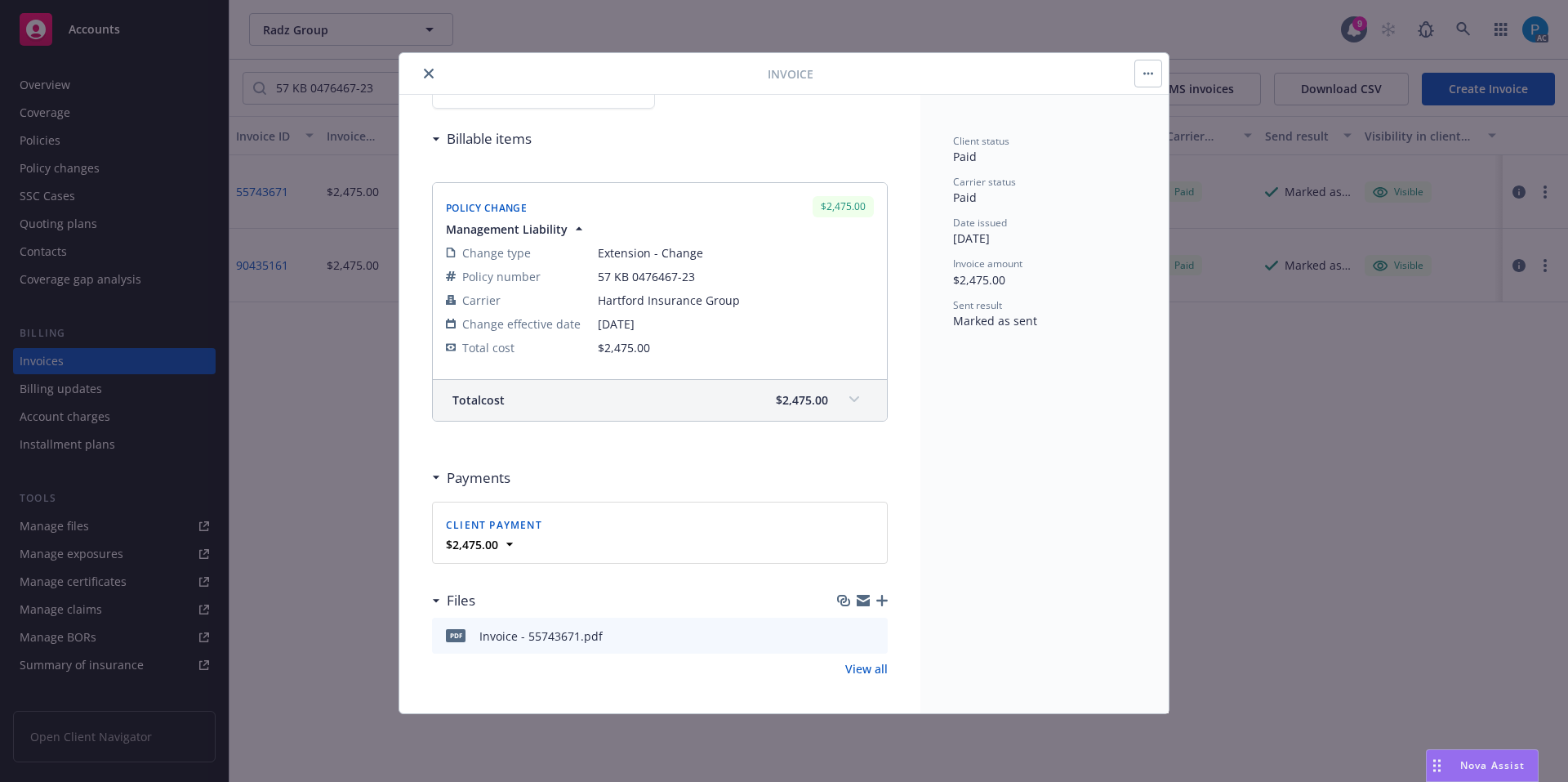
scroll to position [172, 0]
click at [861, 662] on link "View all" at bounding box center [866, 664] width 42 height 17
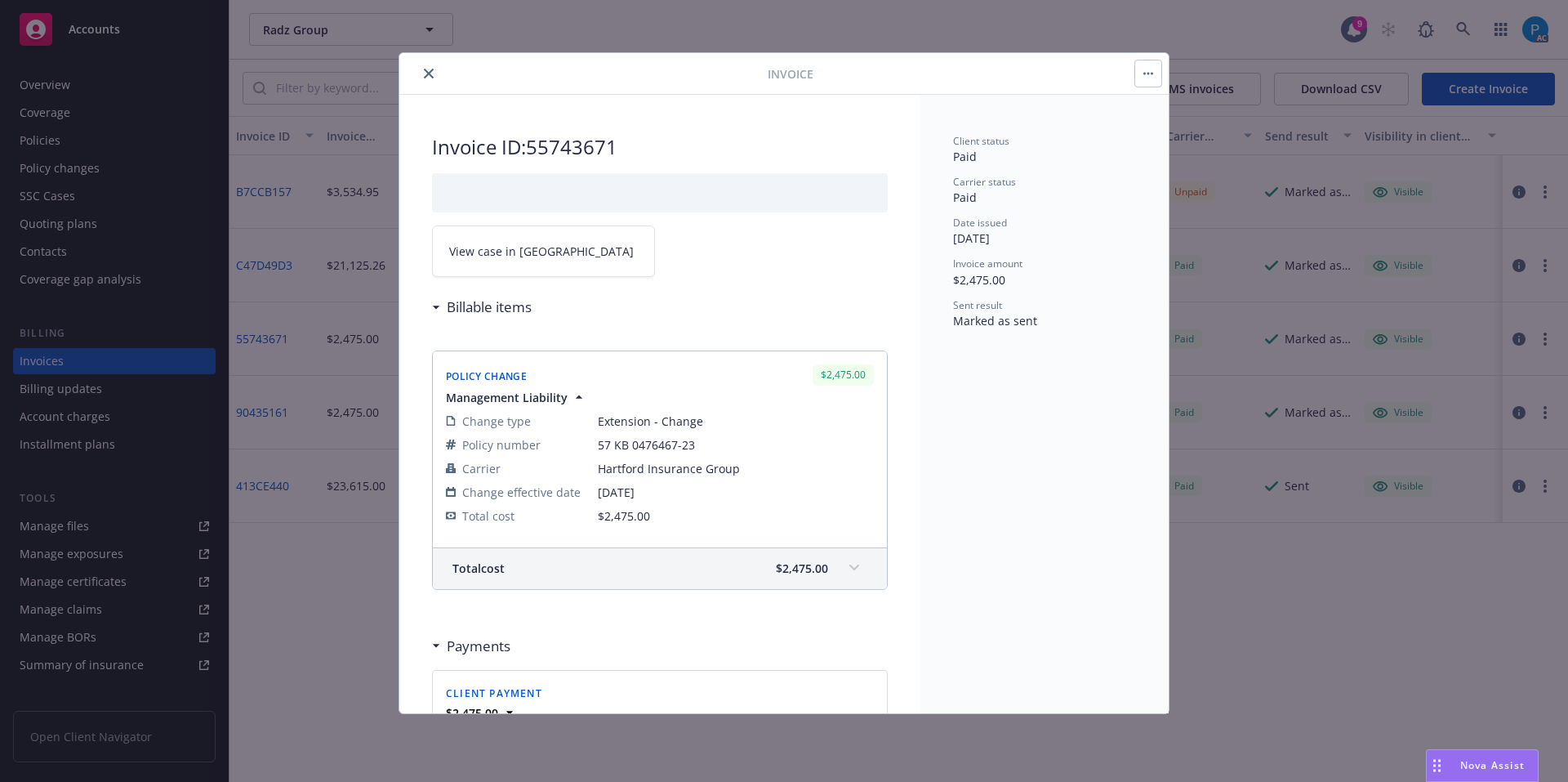
click at [503, 255] on span "View case in [GEOGRAPHIC_DATA]" at bounding box center [542, 251] width 185 height 17
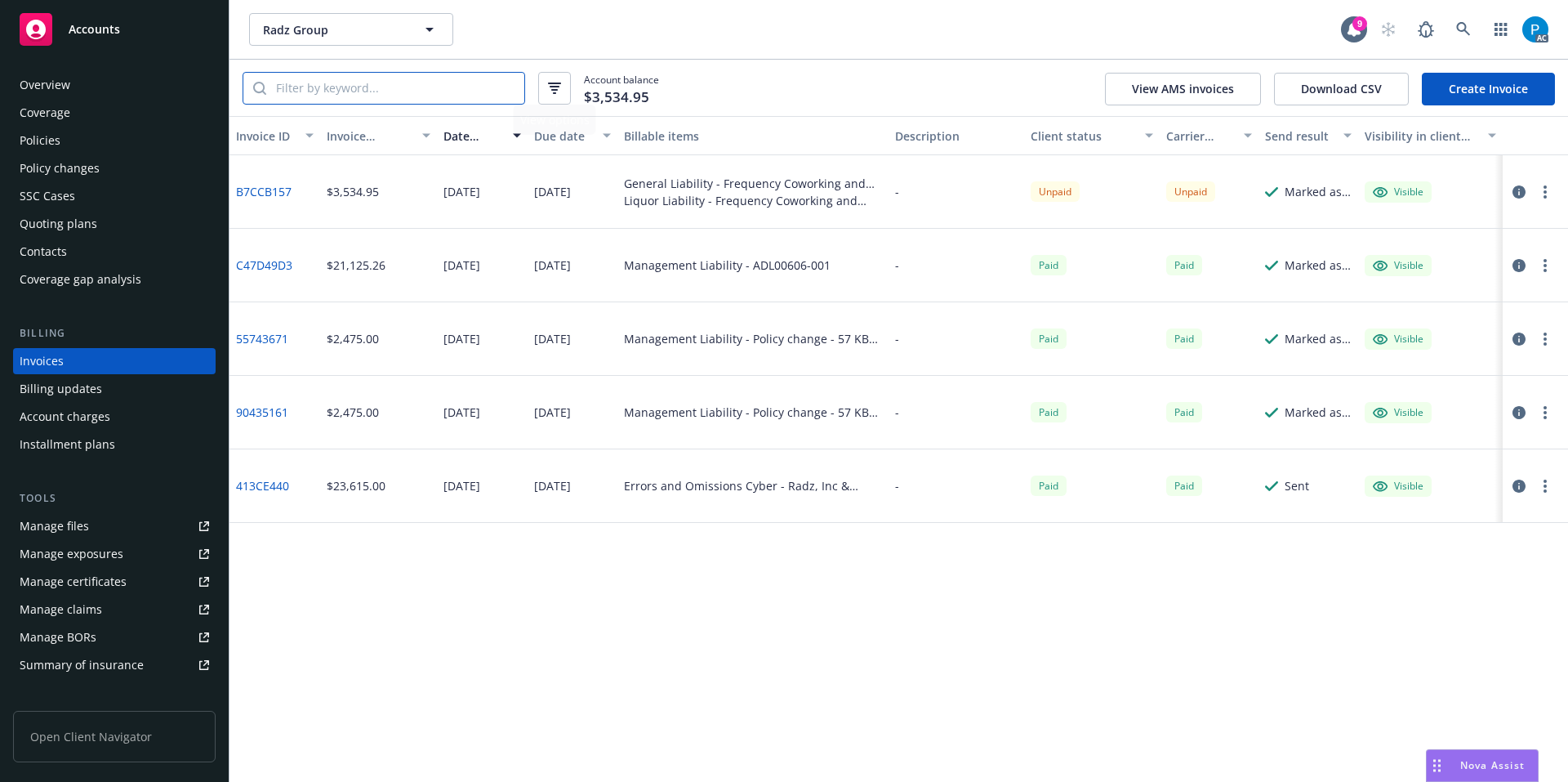
click at [462, 93] on input "search" at bounding box center [395, 88] width 258 height 31
paste input "57 KB 0476467-23"
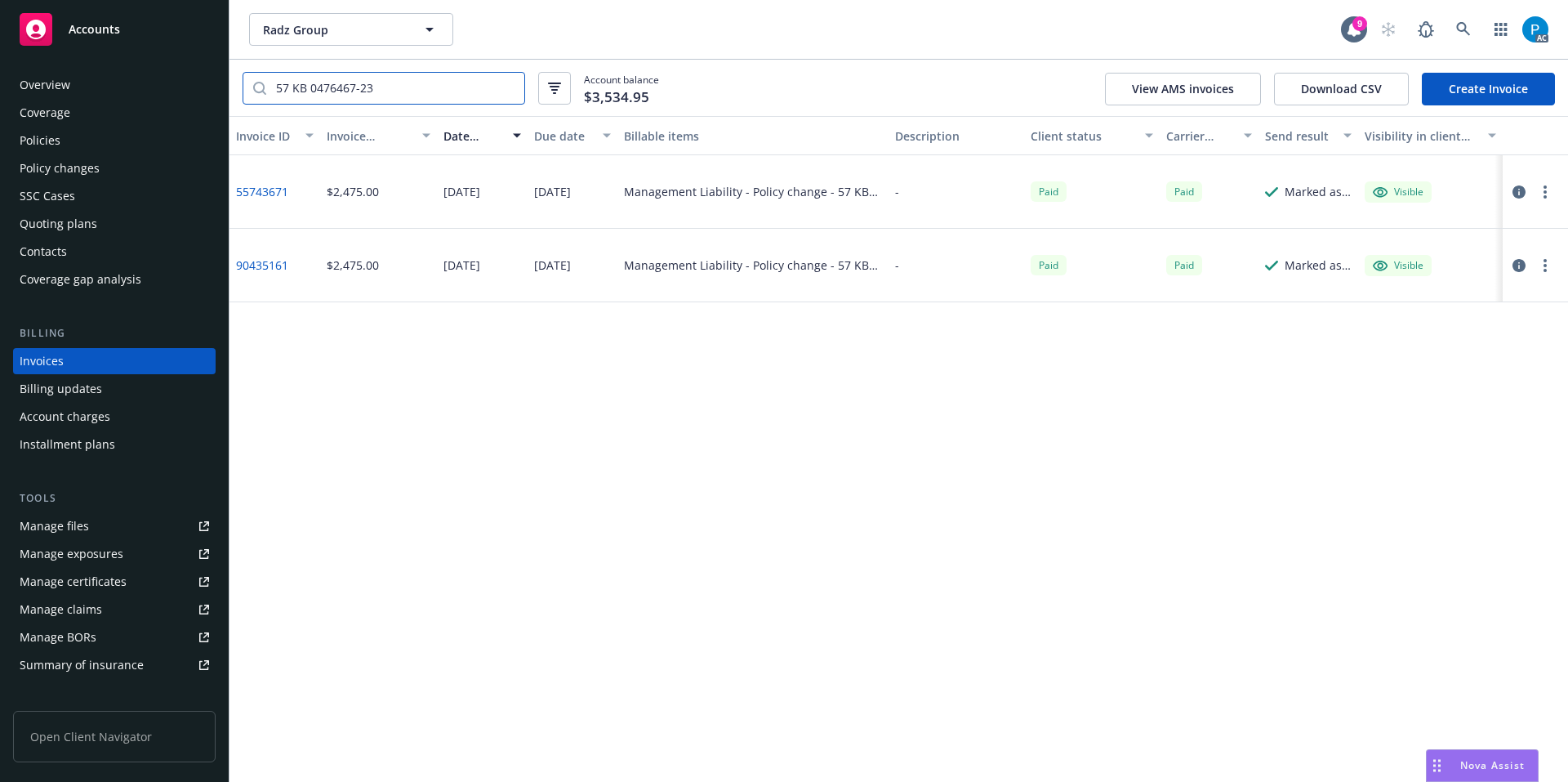
type input "57 KB 0476467-23"
click at [1521, 273] on button "button" at bounding box center [1519, 266] width 19 height 19
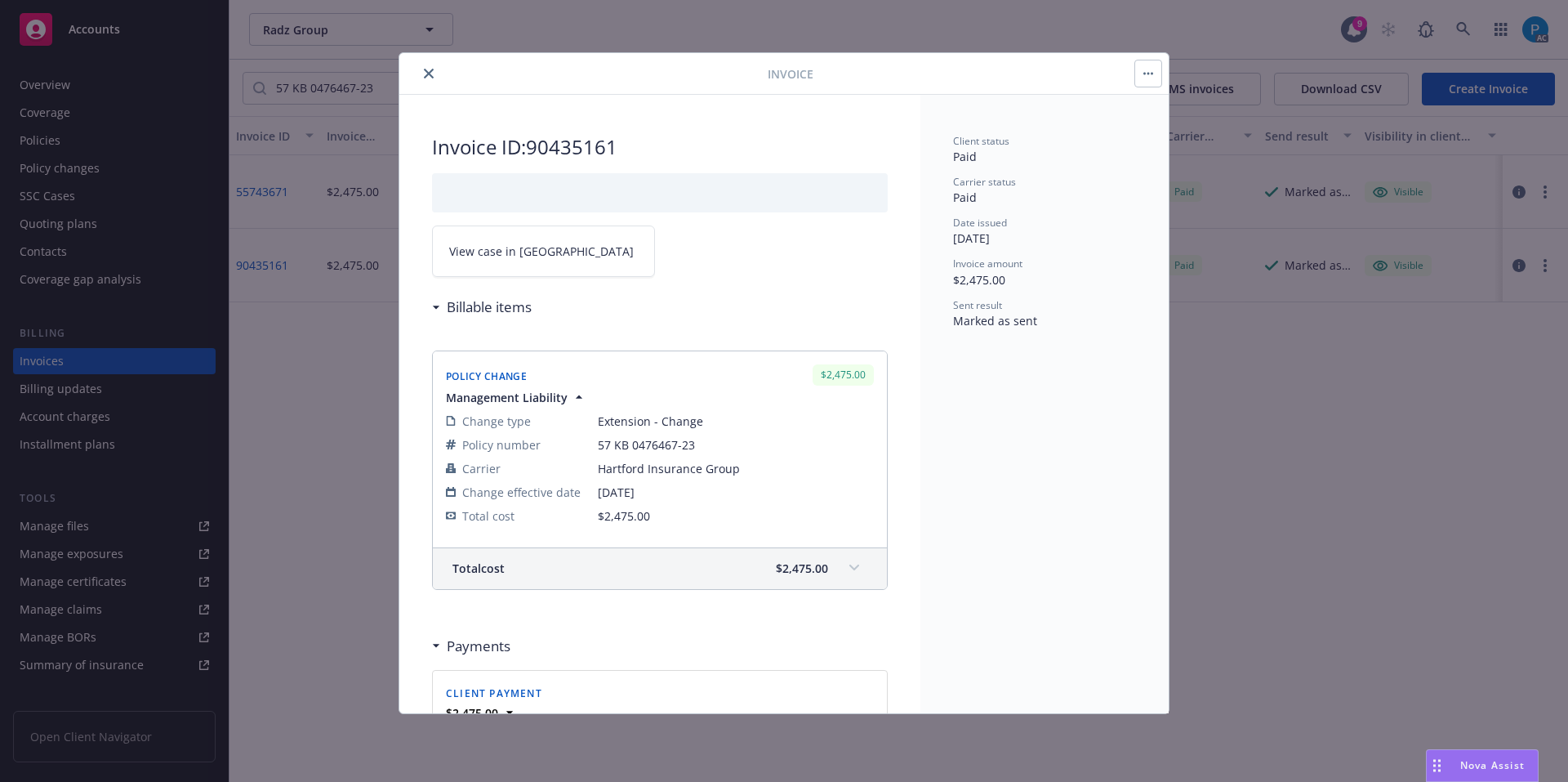
click at [537, 273] on link "View case in [GEOGRAPHIC_DATA]" at bounding box center [543, 251] width 222 height 51
click at [427, 71] on icon "close" at bounding box center [428, 73] width 10 height 10
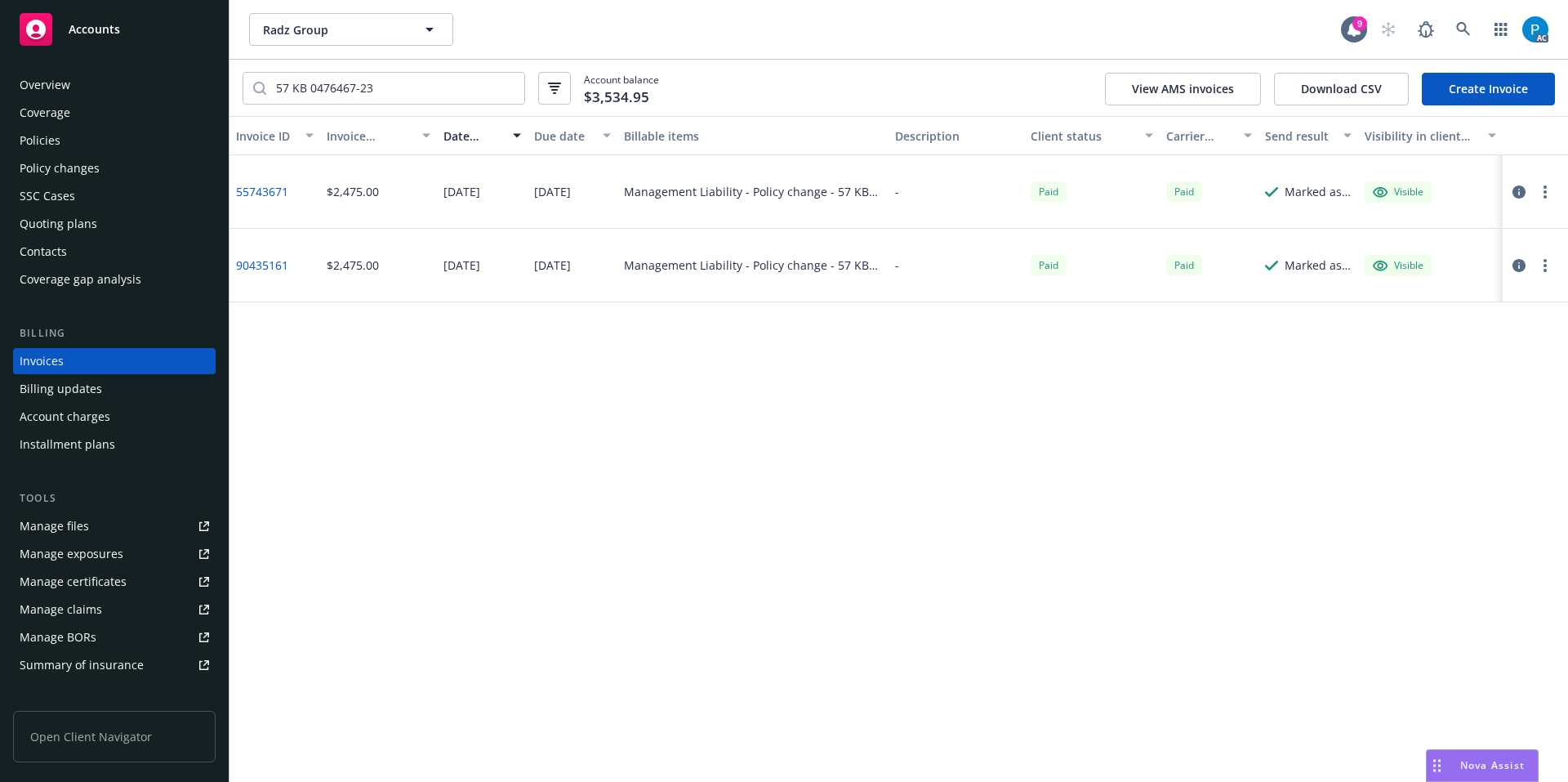
click at [107, 136] on div "Policies" at bounding box center [113, 141] width 189 height 26
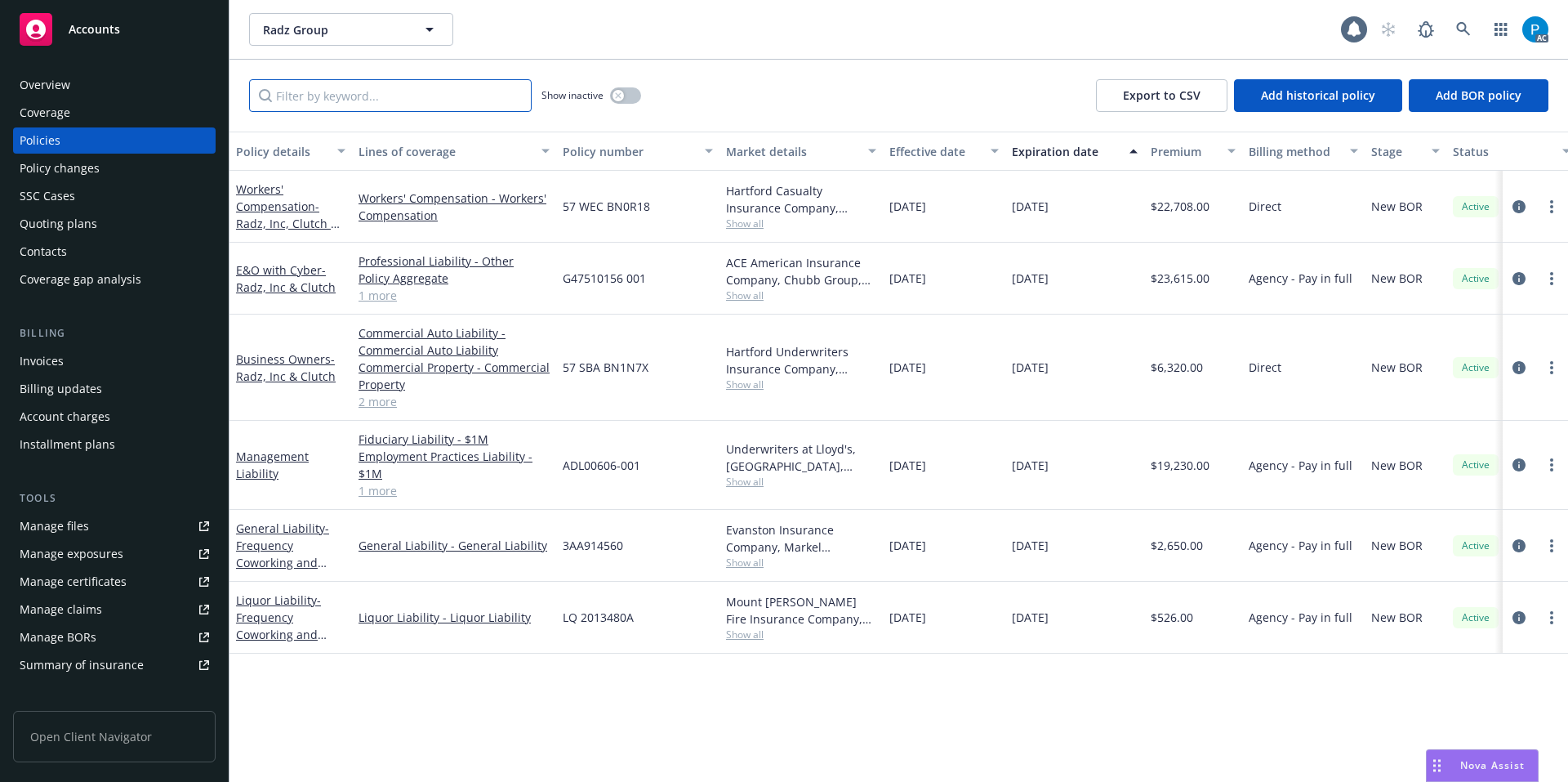
click at [374, 95] on input "Filter by keyword..." at bounding box center [390, 95] width 282 height 33
paste input "57 KB 0476467-23"
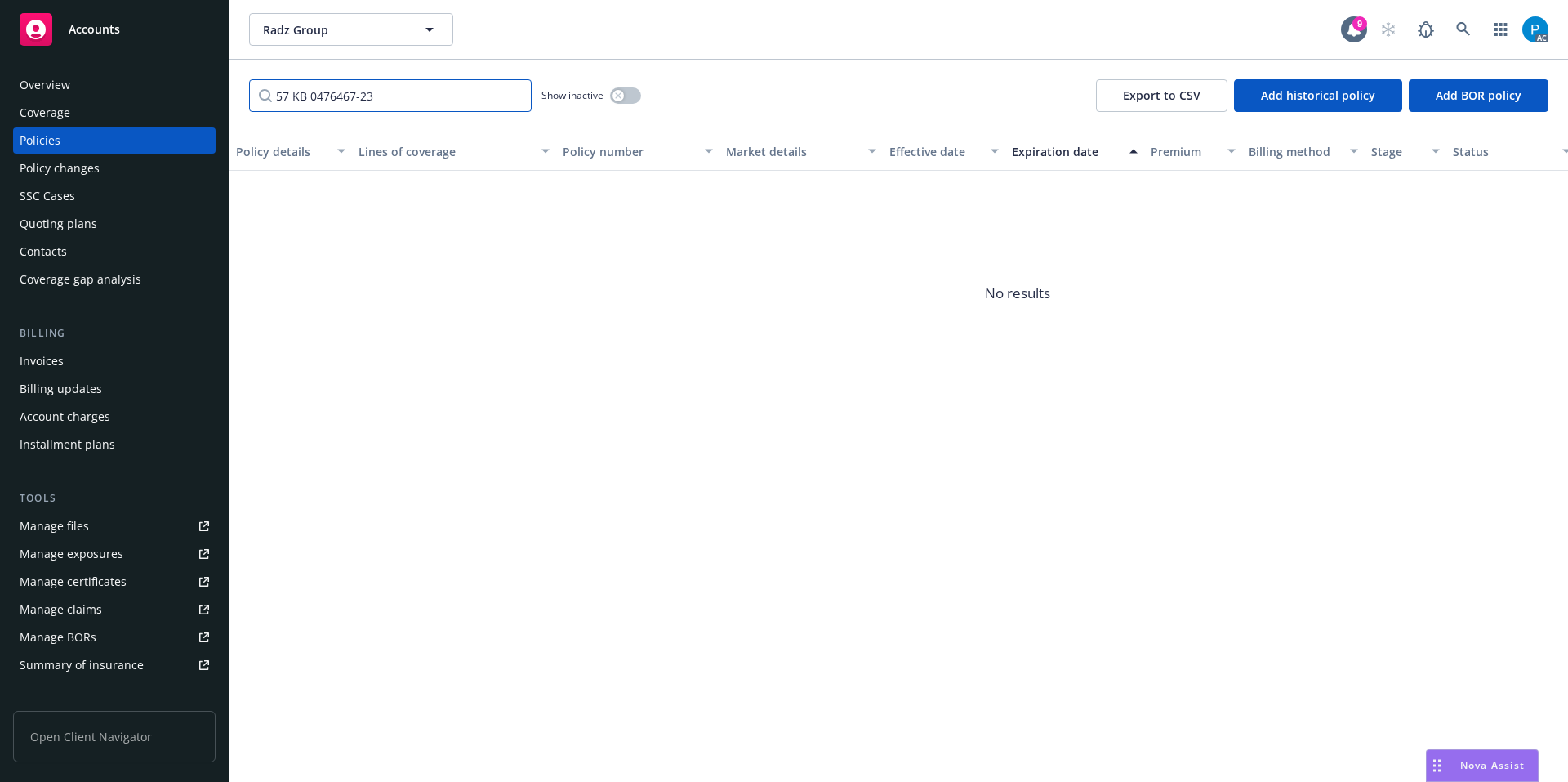
type input "57 KB 0476467-23"
click at [208, 30] on div "Accounts" at bounding box center [113, 29] width 189 height 33
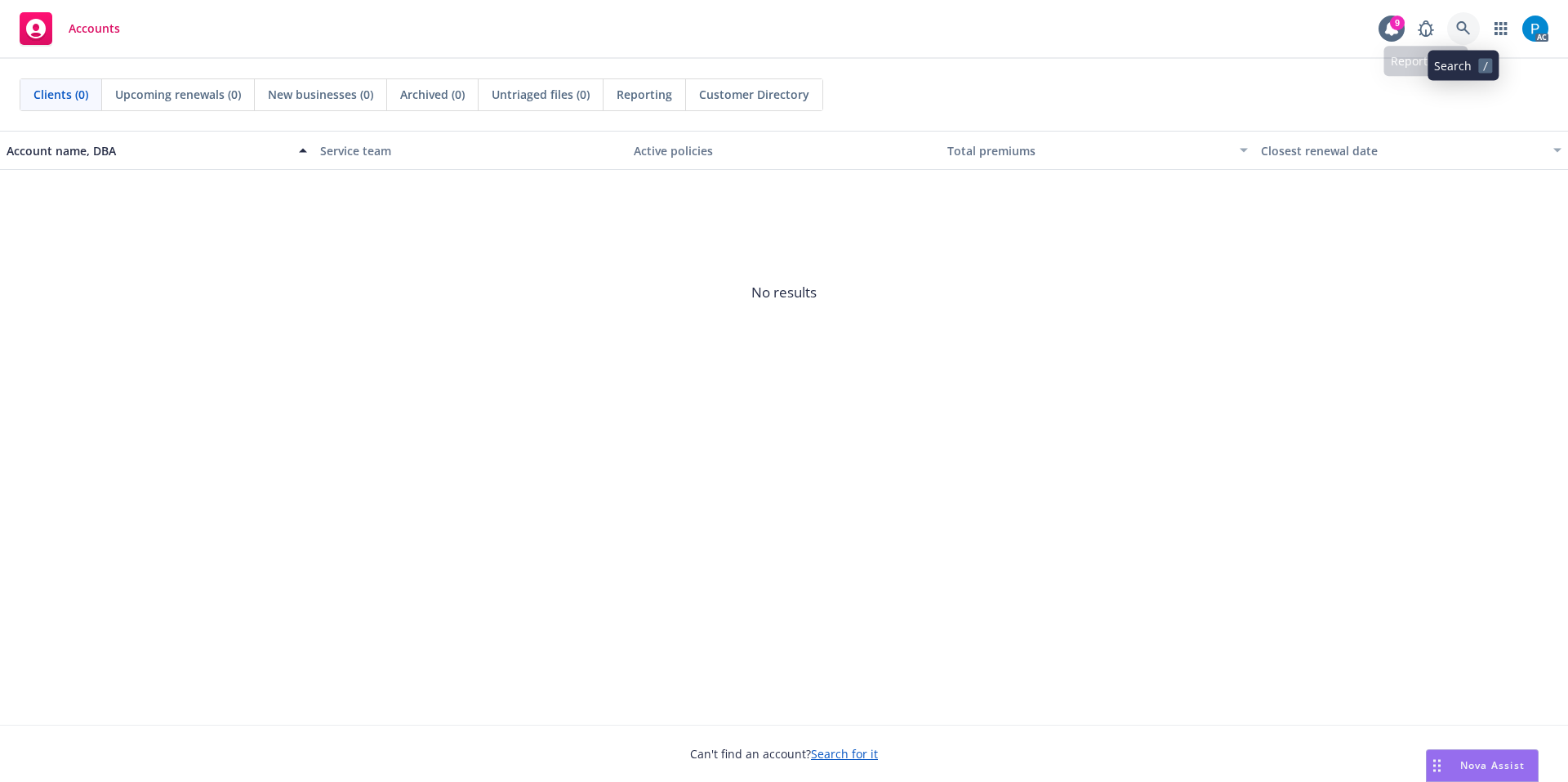
click at [1457, 26] on icon at bounding box center [1462, 28] width 14 height 14
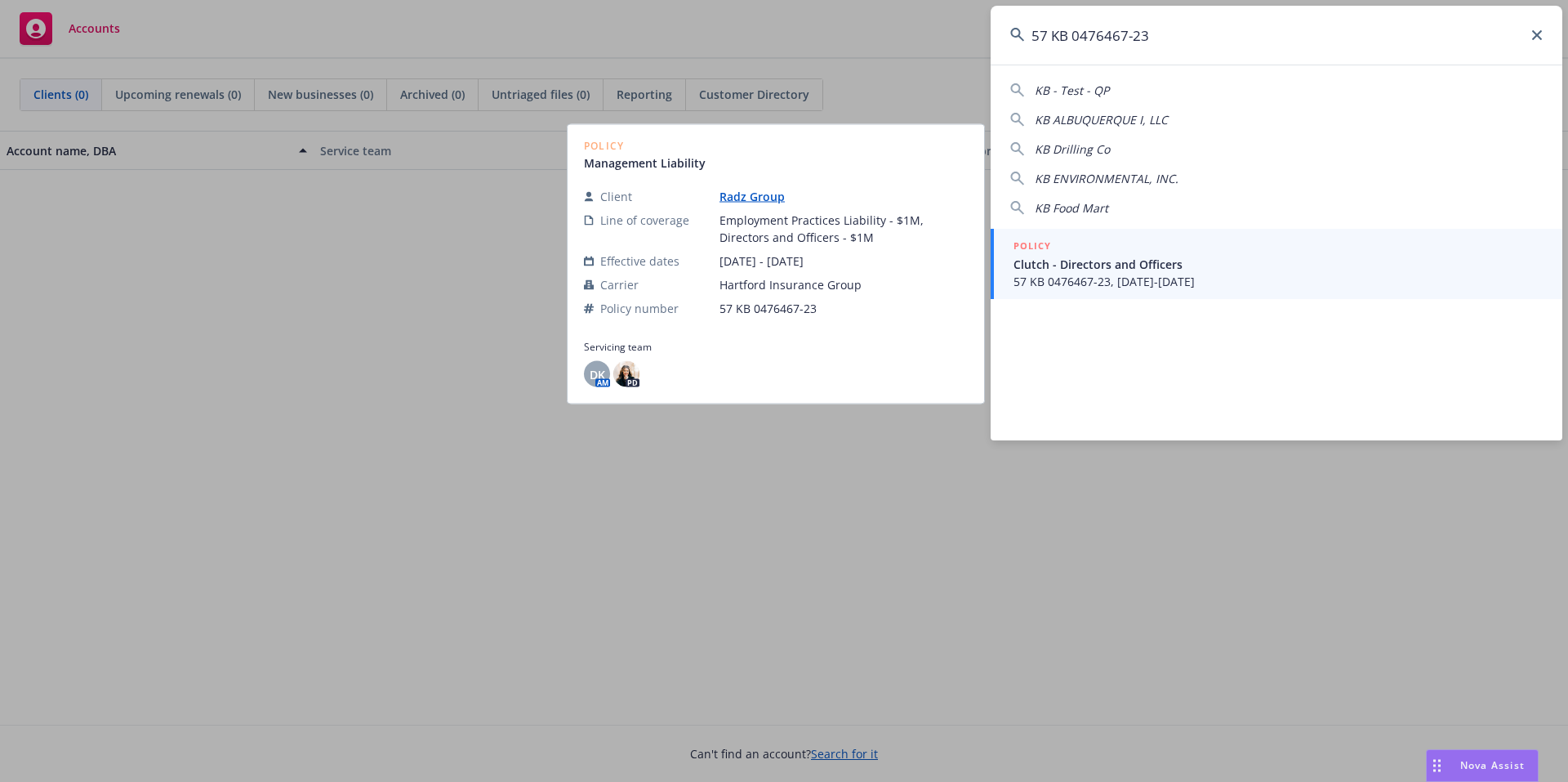
type input "57 KB 0476467-23"
click at [1291, 259] on span "Clutch - Directors and Officers" at bounding box center [1278, 264] width 529 height 17
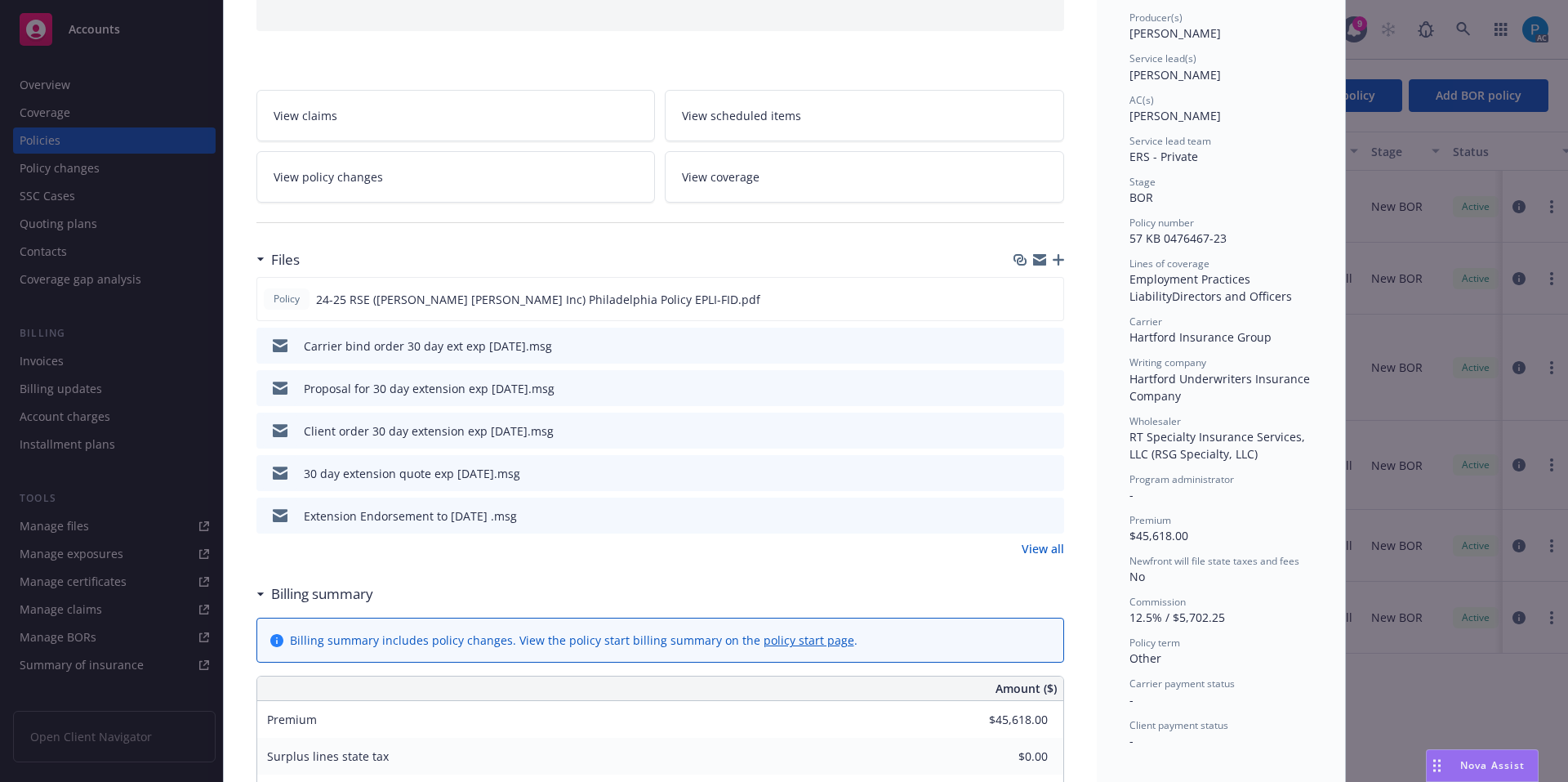
scroll to position [245, 0]
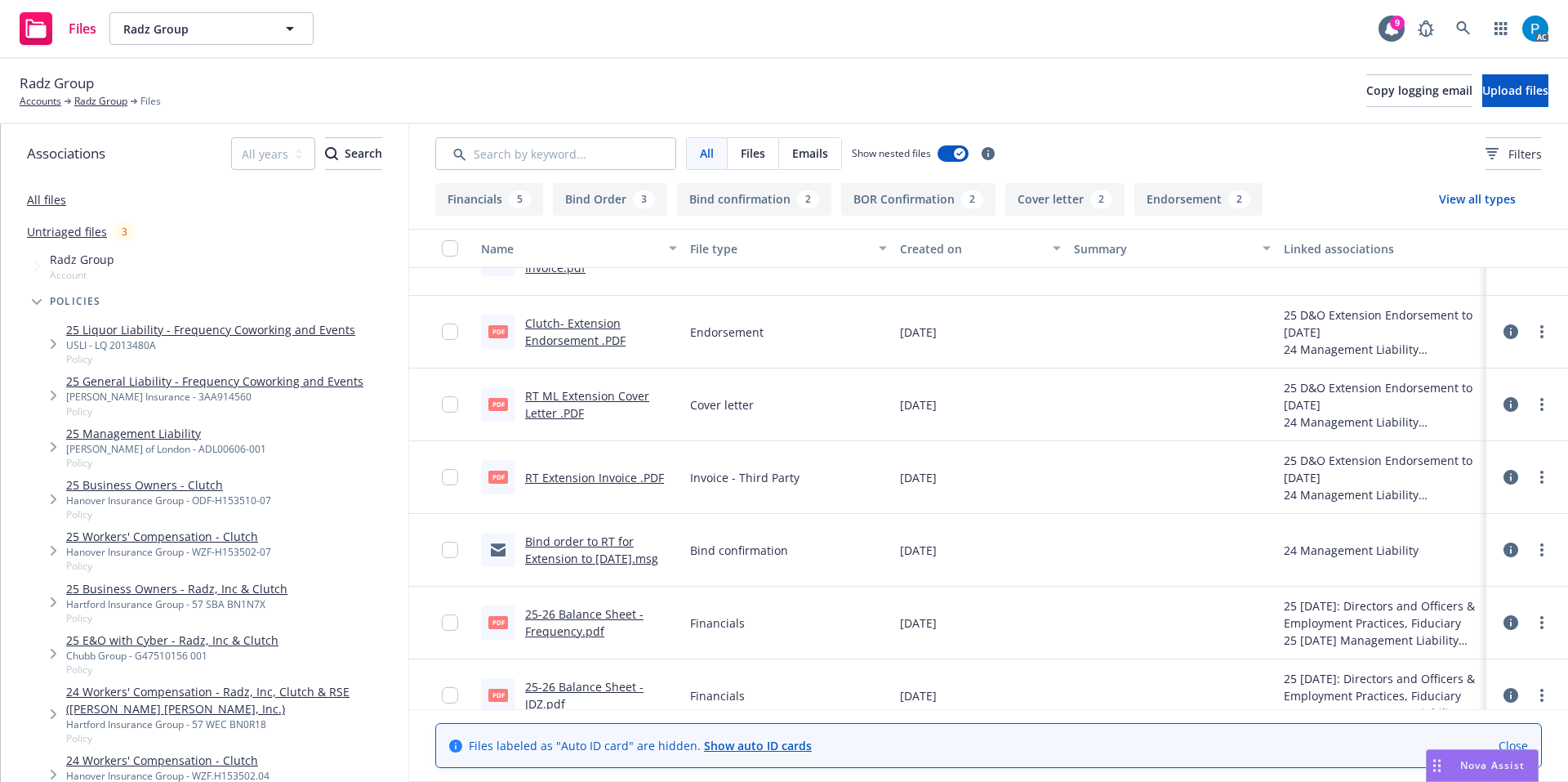
scroll to position [490, 0]
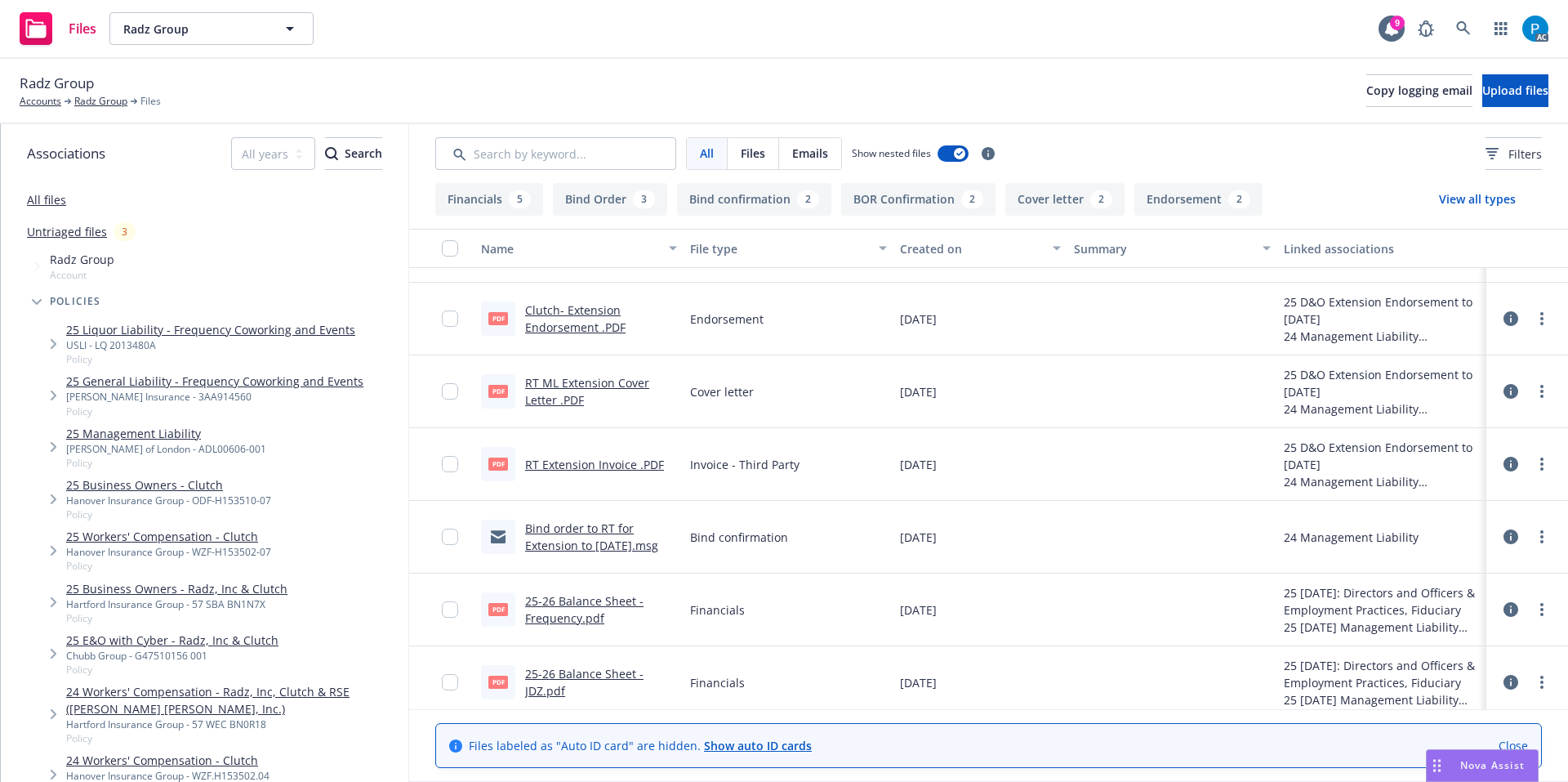
click at [592, 460] on link "RT Extension Invoice .PDF" at bounding box center [594, 464] width 139 height 16
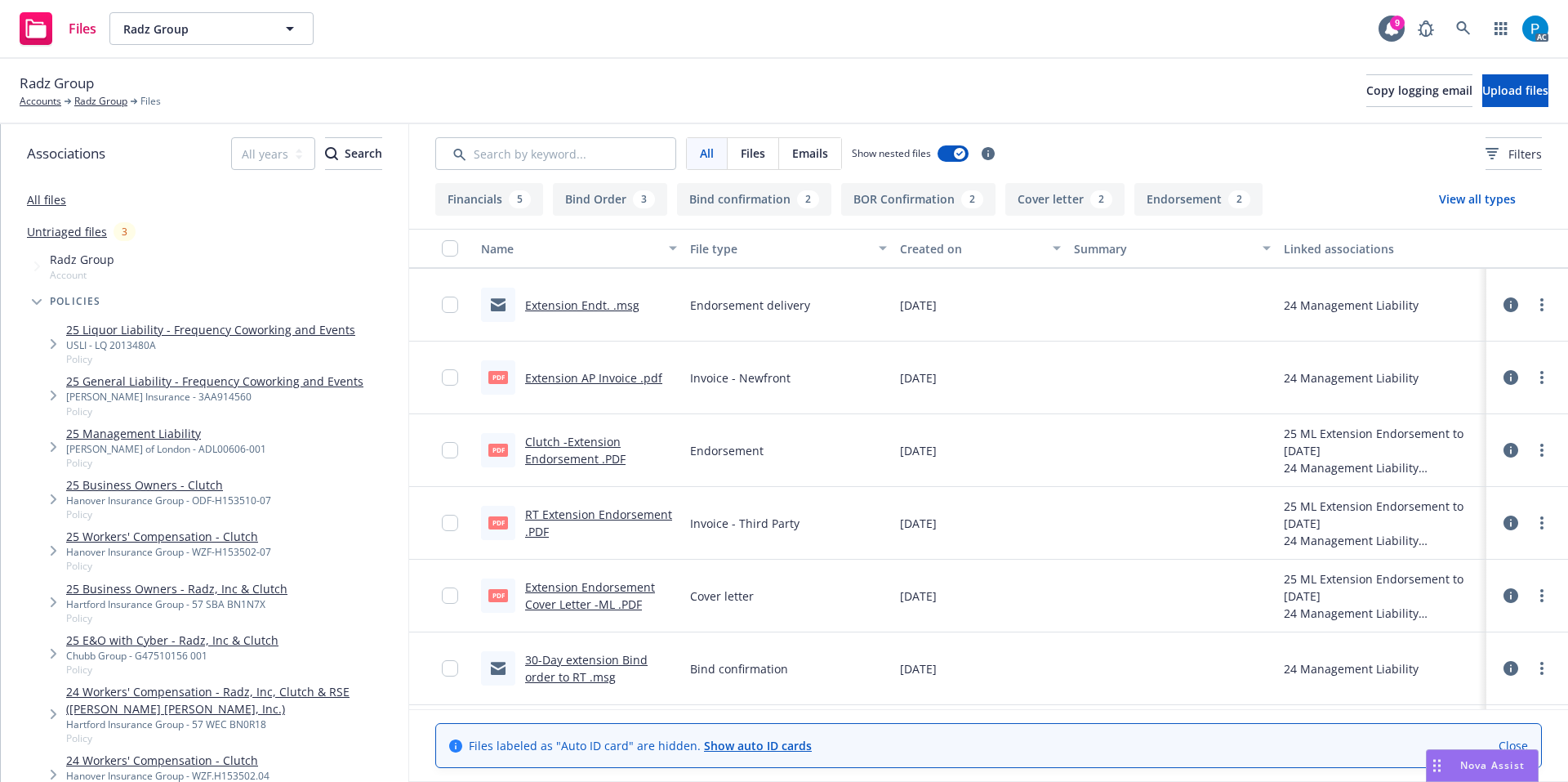
scroll to position [1225, 0]
click at [642, 507] on link "RT Extension Endorsement .PDF" at bounding box center [598, 519] width 147 height 33
